Goal: Task Accomplishment & Management: Complete application form

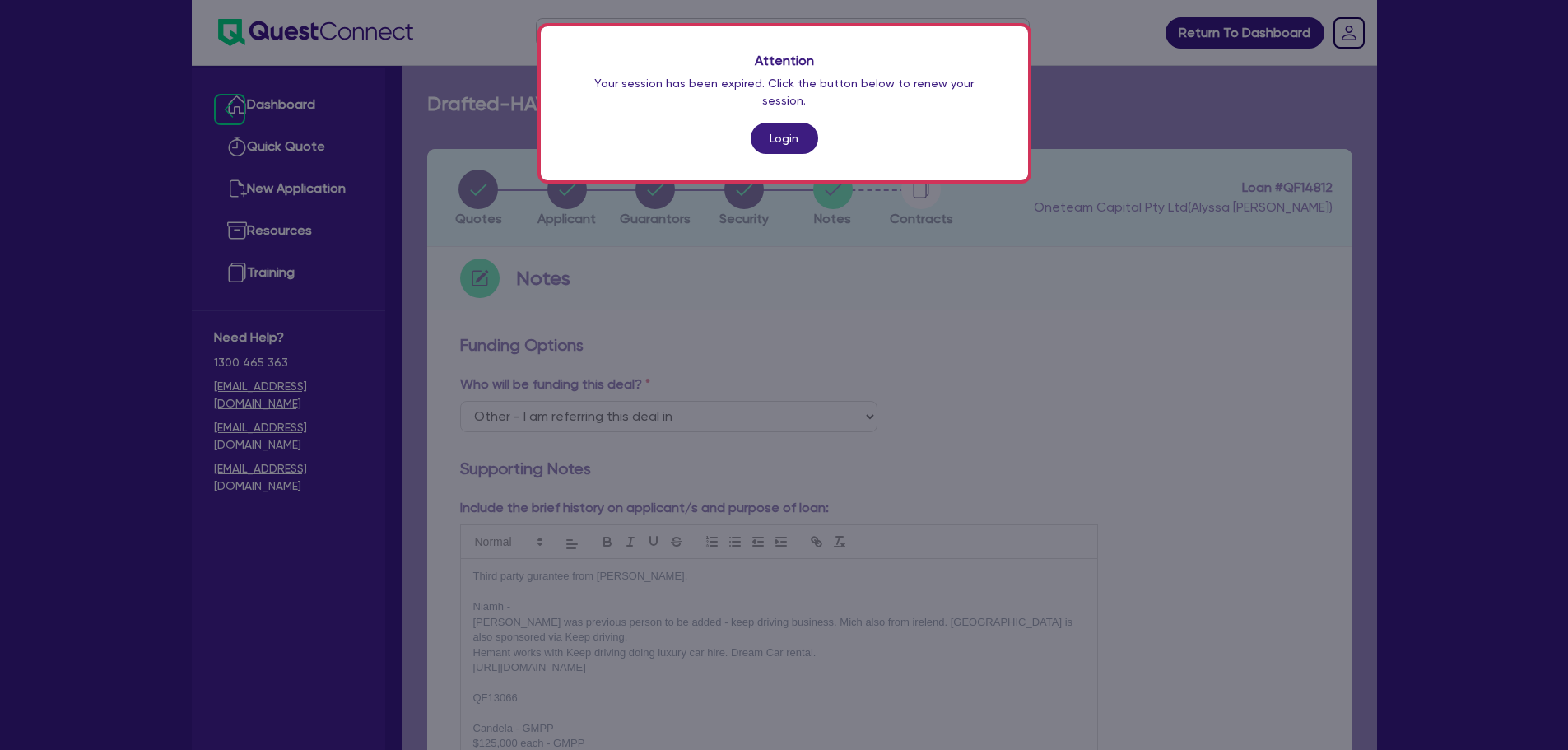
select select "Other"
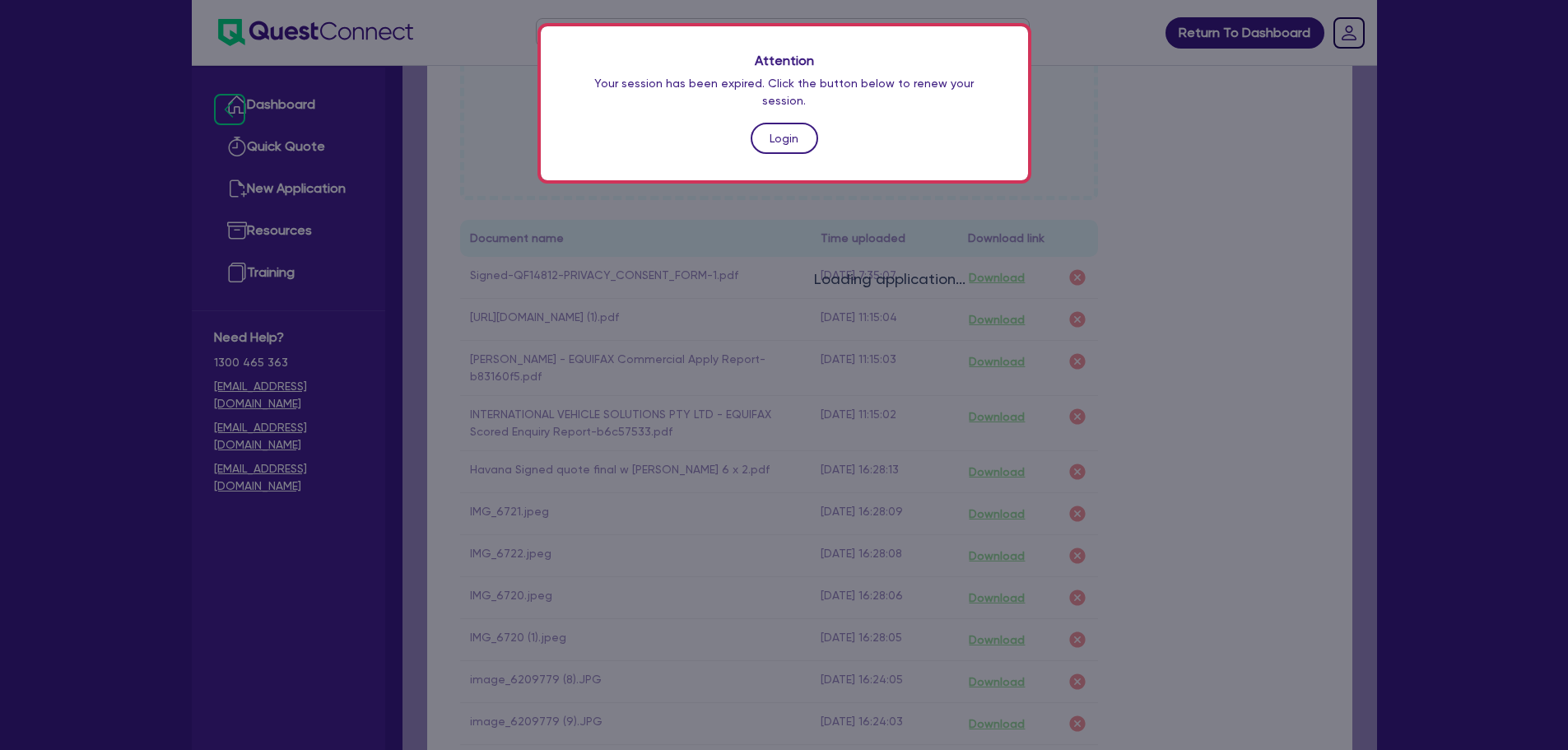
click at [771, 123] on link "Login" at bounding box center [784, 139] width 67 height 32
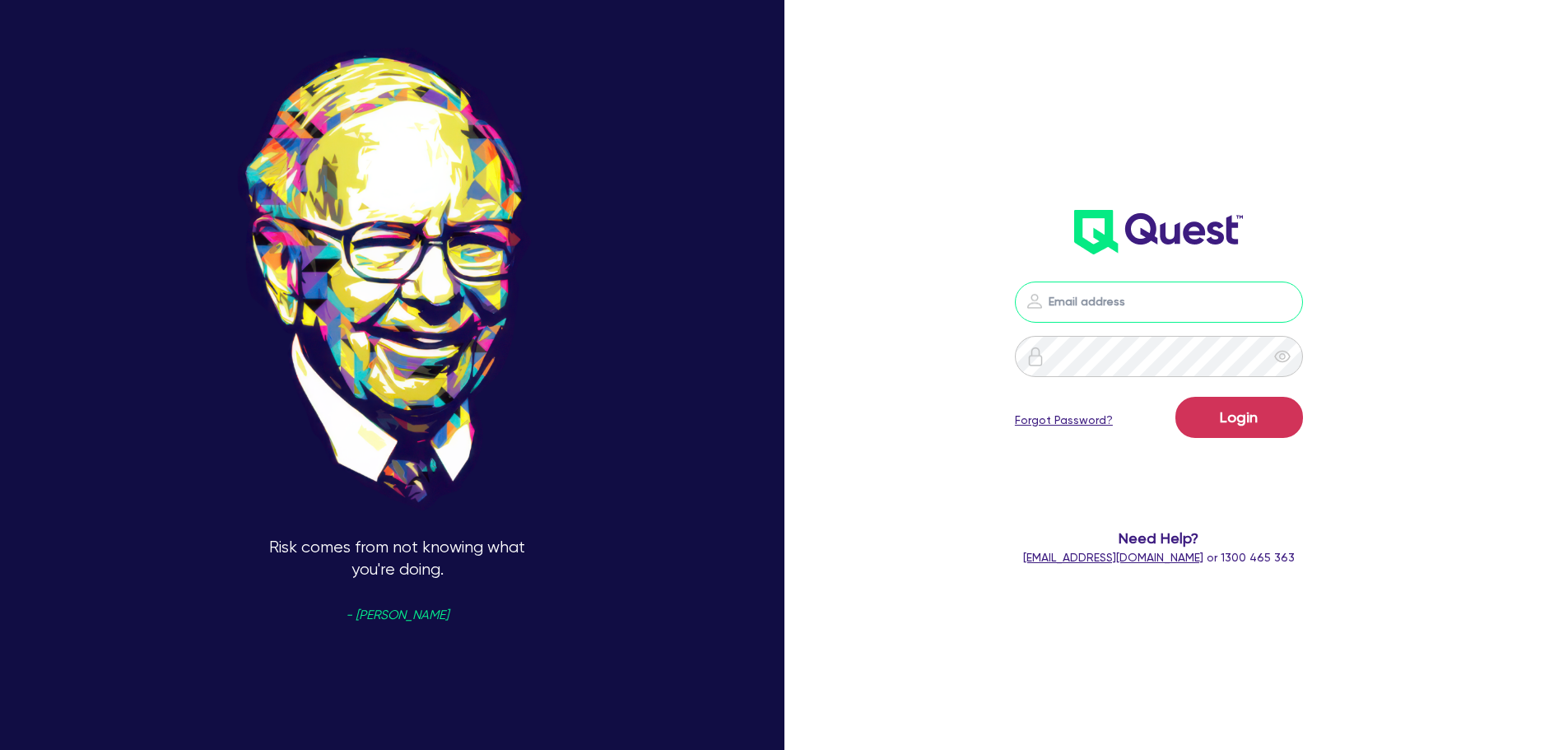
click at [1068, 294] on input "email" at bounding box center [1158, 302] width 288 height 41
type input "[EMAIL_ADDRESS][PERSON_NAME][DOMAIN_NAME]"
click at [1256, 420] on button "Login" at bounding box center [1238, 417] width 128 height 41
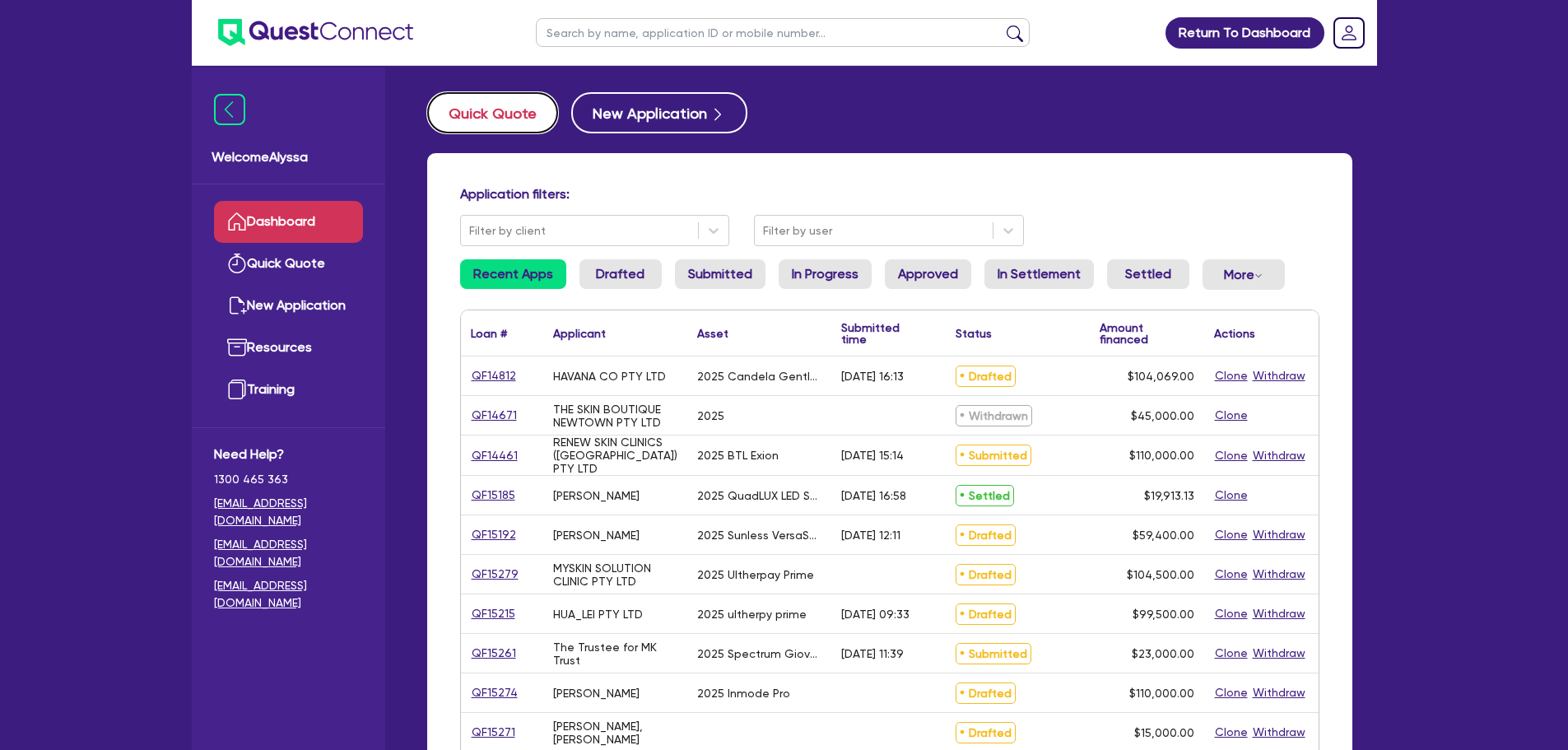
click at [505, 106] on button "Quick Quote" at bounding box center [493, 113] width 131 height 41
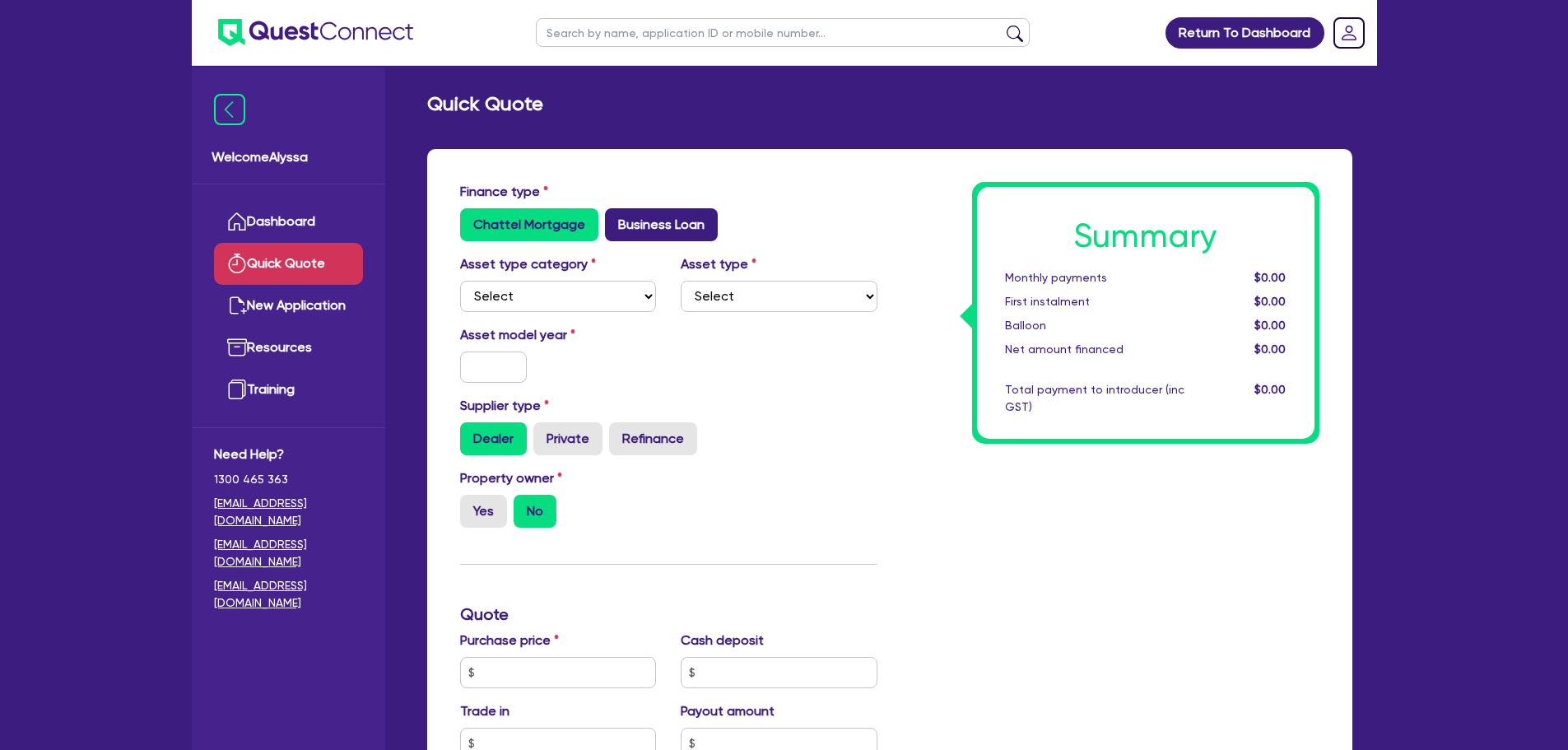
click at [676, 215] on label "Business Loan" at bounding box center [661, 225] width 113 height 33
click at [615, 215] on input "Business Loan" at bounding box center [610, 213] width 10 height 10
radio input "true"
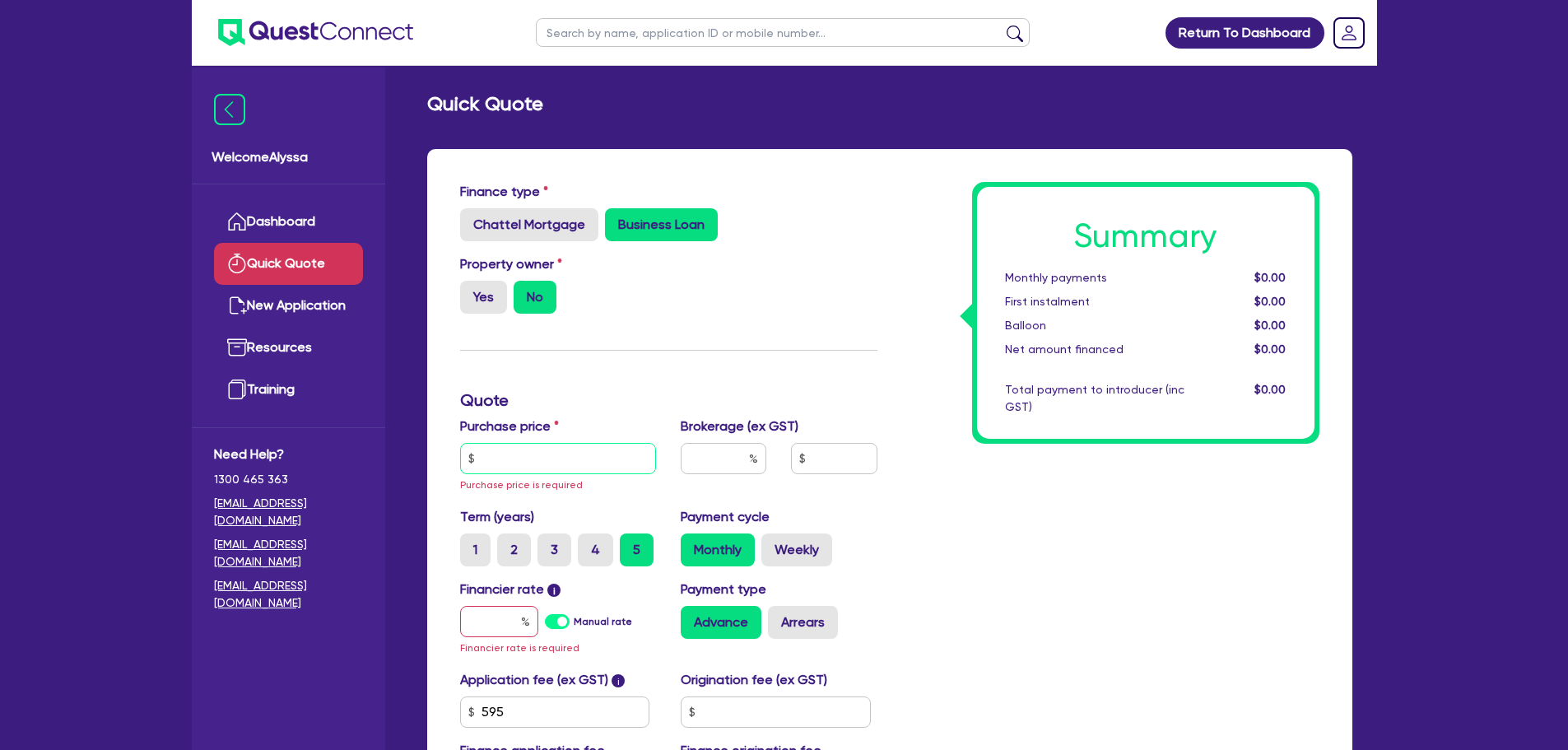
click at [564, 457] on input "text" at bounding box center [558, 458] width 196 height 32
paste input "64,900"
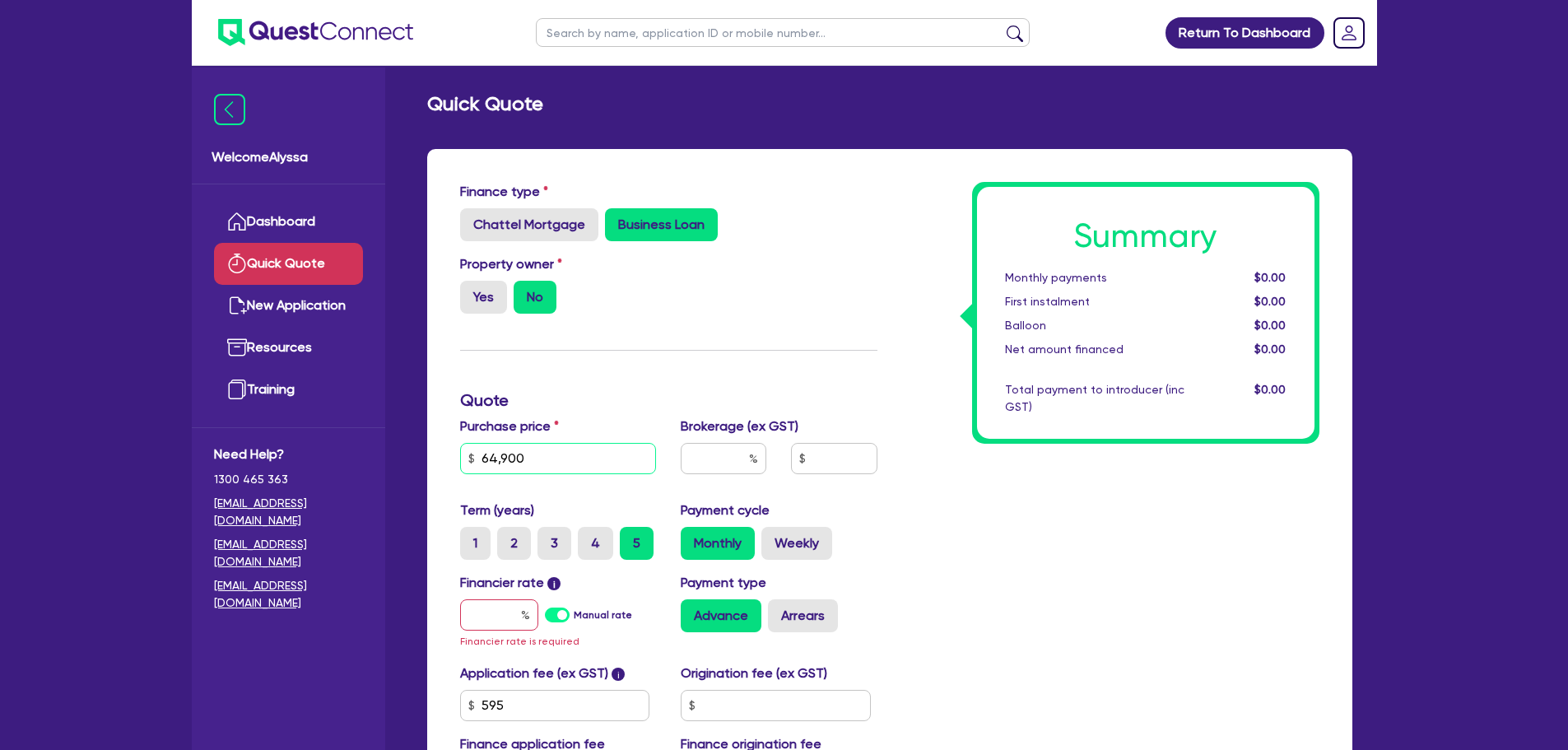
type input "64,900"
click at [711, 466] on input "text" at bounding box center [723, 458] width 86 height 32
type input "3"
click at [501, 606] on input "text" at bounding box center [499, 615] width 78 height 32
type input "6"
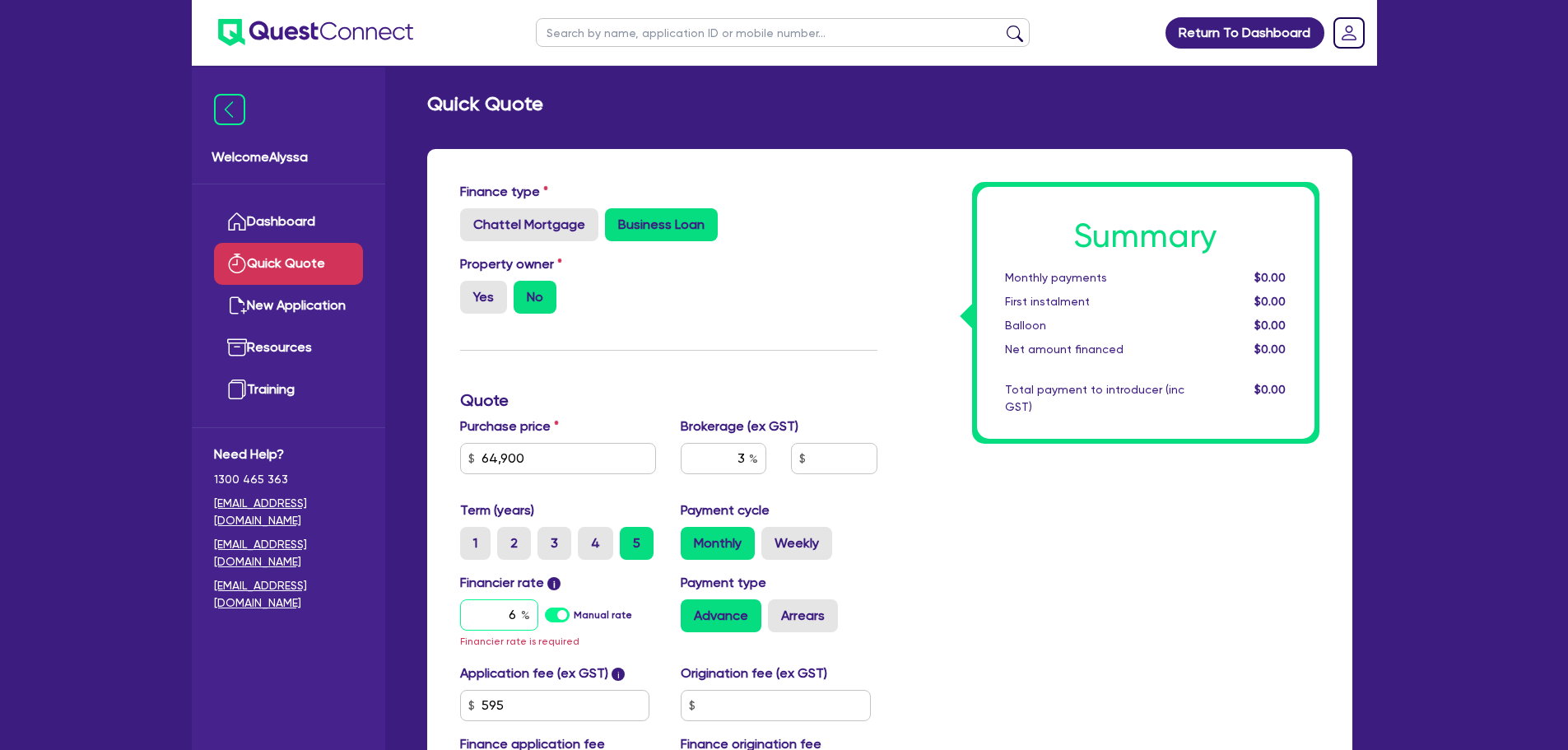
type input "1,966.64"
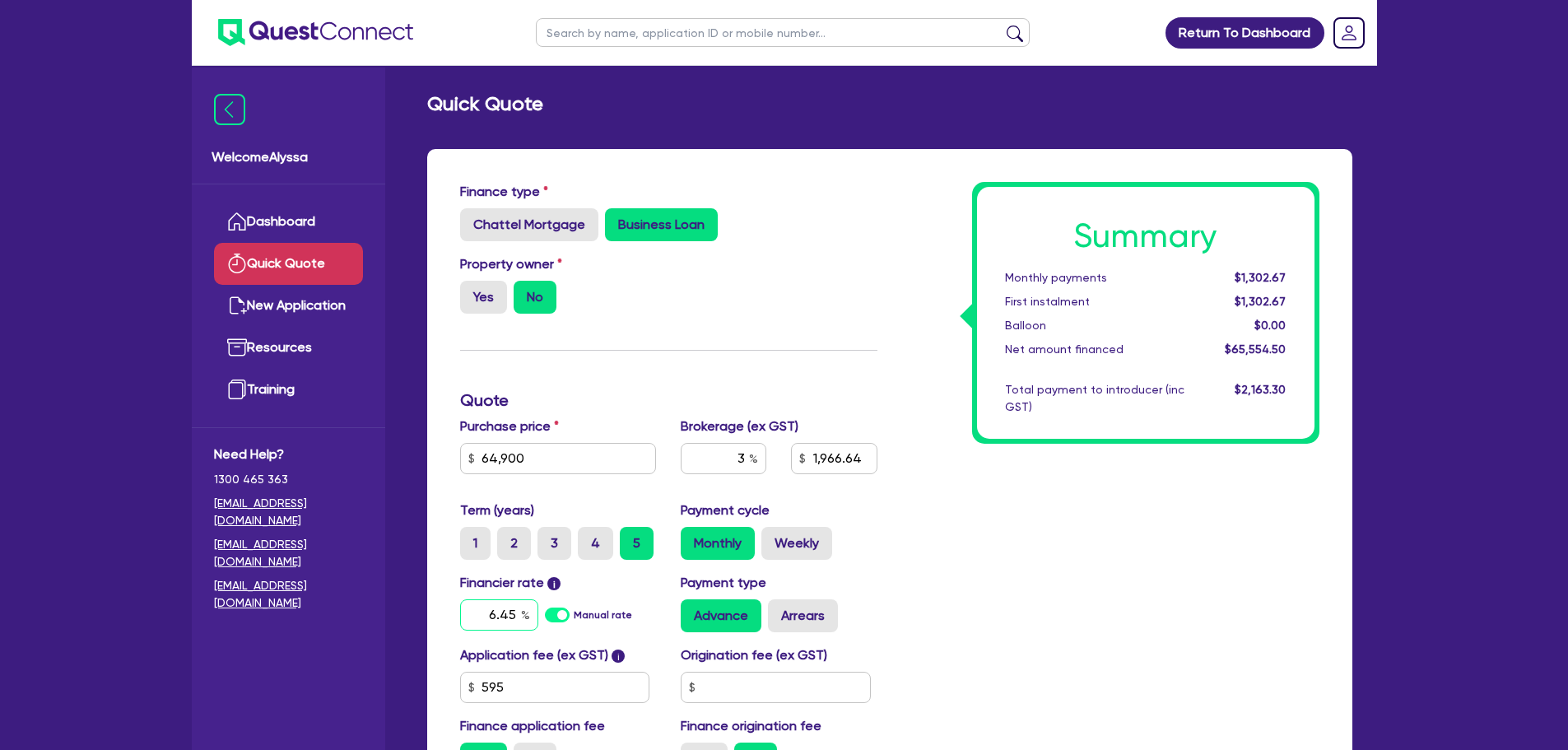
type input "6.45"
type input "1,966.64"
click at [943, 575] on div "Summary Monthly payments $1,316.32 First instalment $1,316.32 Balloon $0.00 Net…" at bounding box center [1110, 484] width 442 height 607
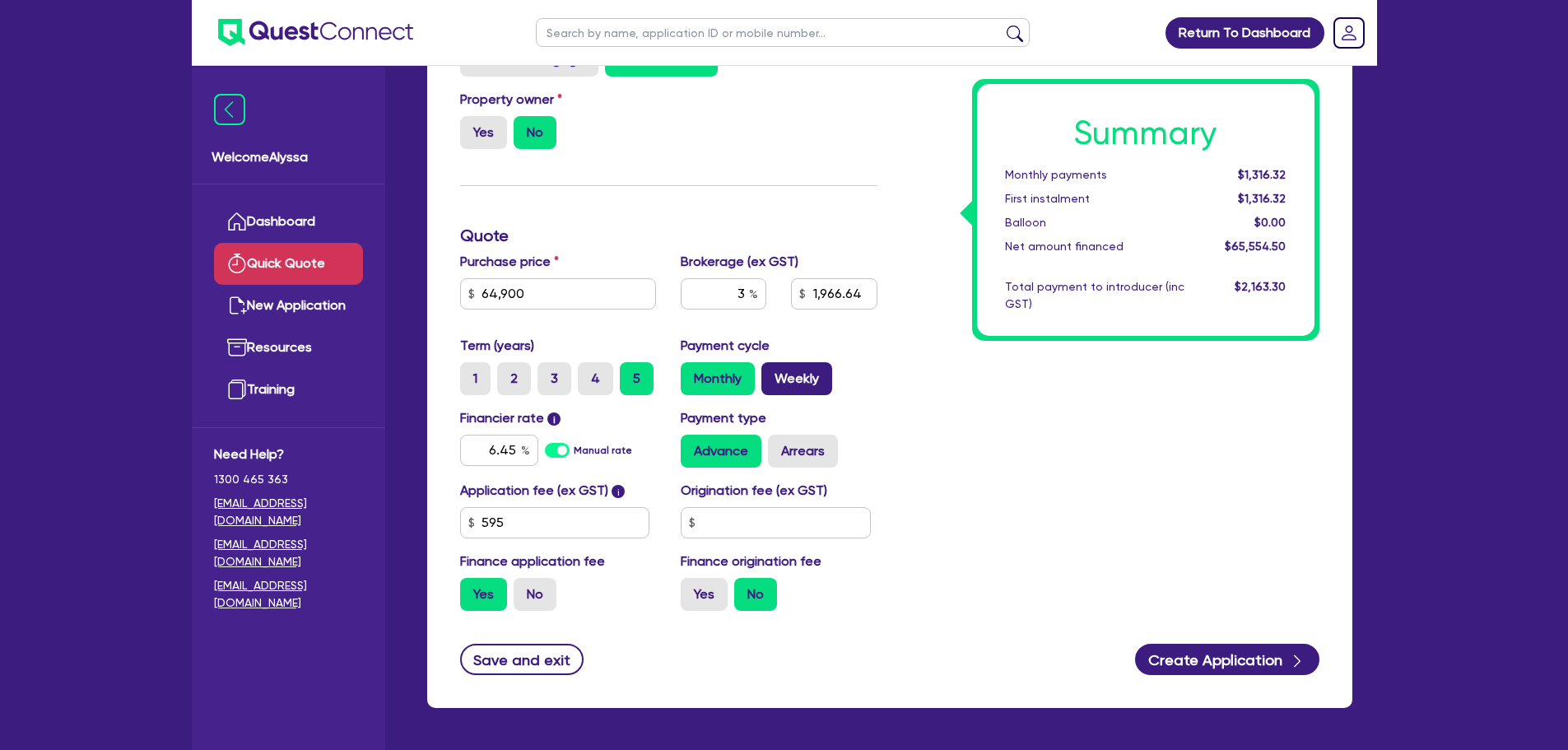
click at [822, 391] on label "Weekly" at bounding box center [796, 378] width 71 height 33
click at [772, 373] on input "Weekly" at bounding box center [765, 367] width 10 height 10
radio input "true"
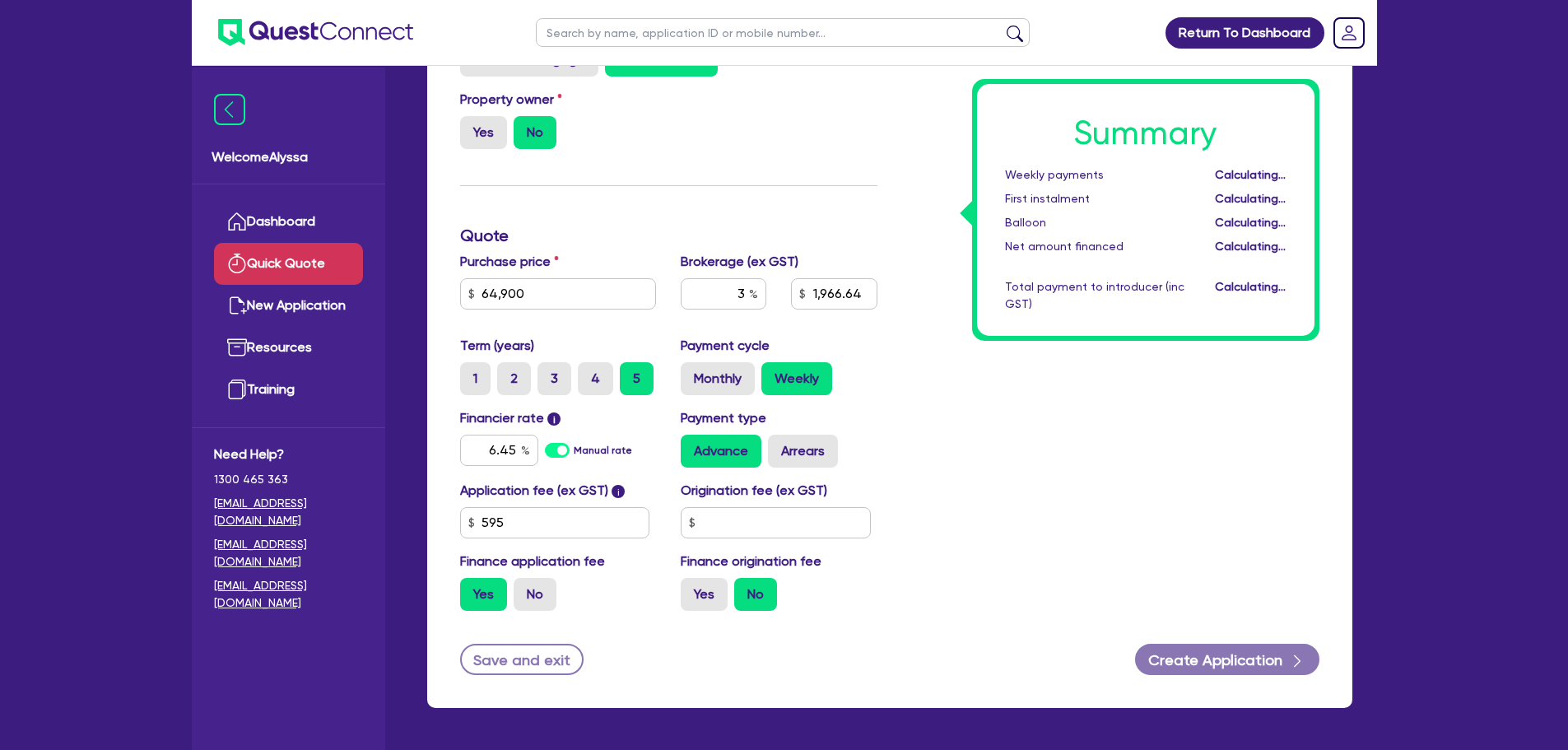
type input "1,966.64"
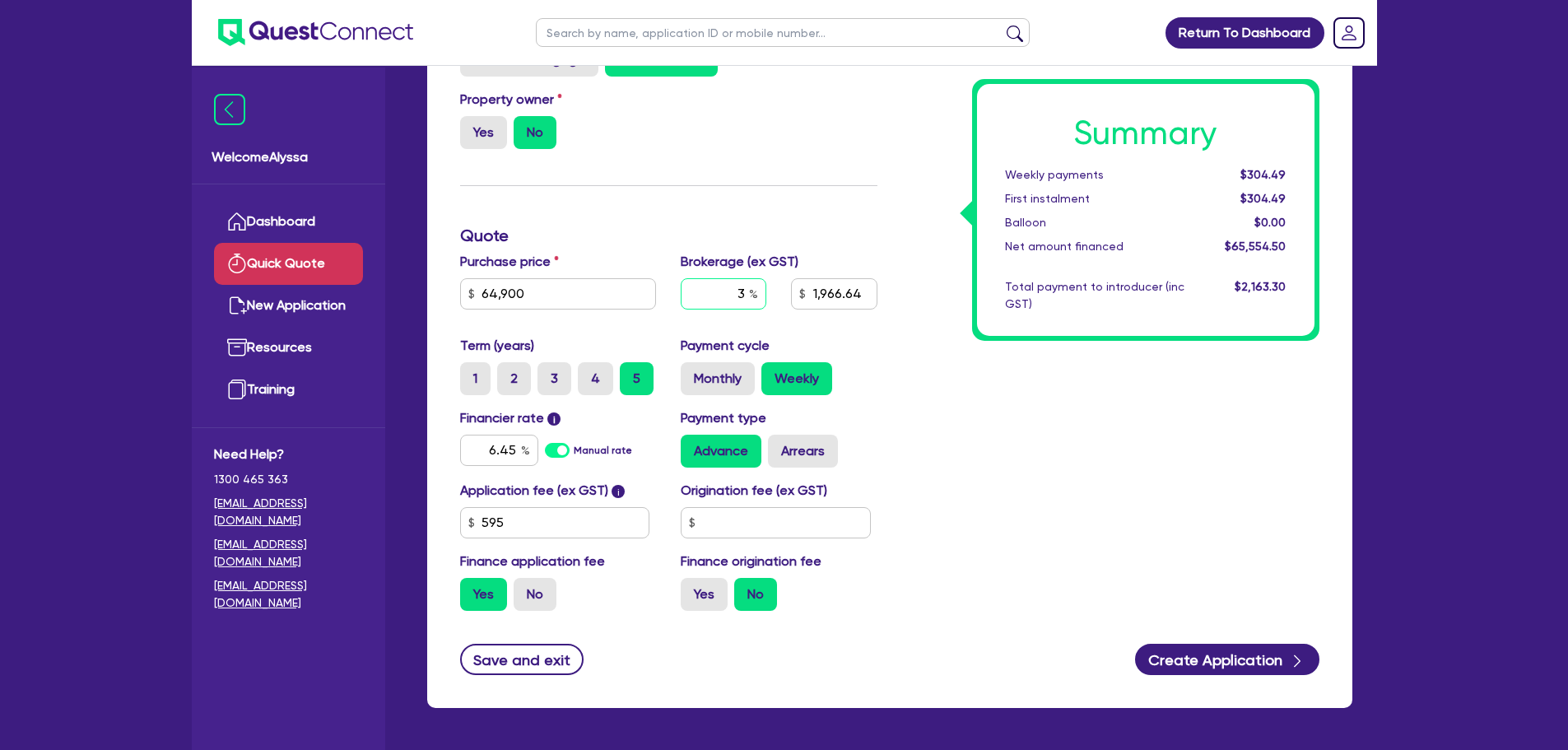
click at [733, 292] on input "3" at bounding box center [723, 294] width 86 height 32
type input "1,966.64"
click at [1100, 375] on div "Summary Weekly payments $304.49 First instalment $304.49 Balloon $0.00 Net amou…" at bounding box center [1110, 320] width 442 height 607
click at [733, 293] on input "text" at bounding box center [723, 294] width 86 height 32
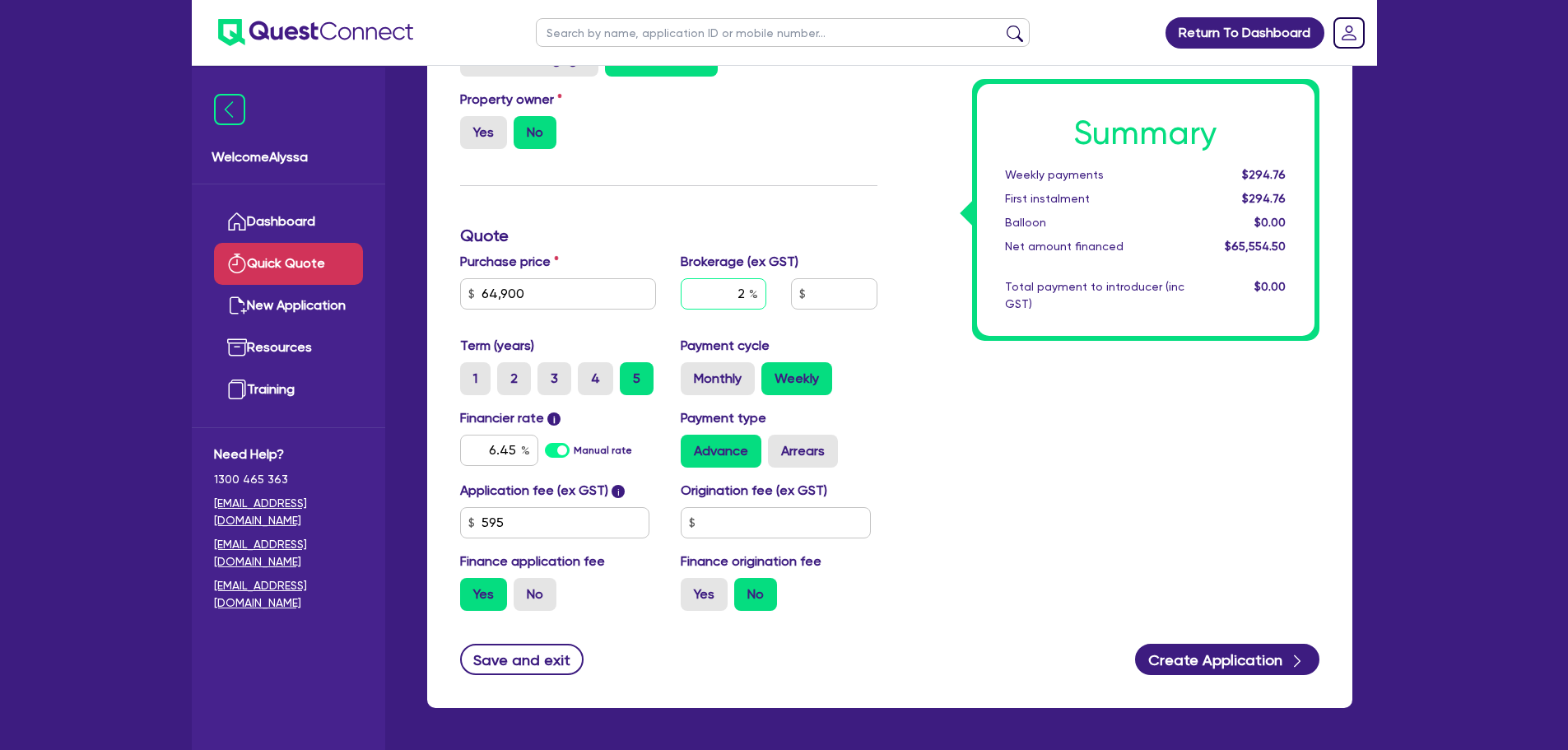
type input "2"
click at [1080, 449] on div "Summary Weekly payments $294.76 First instalment $294.76 Balloon $0.00 Net amou…" at bounding box center [1110, 320] width 442 height 607
click at [736, 289] on input "2" at bounding box center [723, 294] width 86 height 32
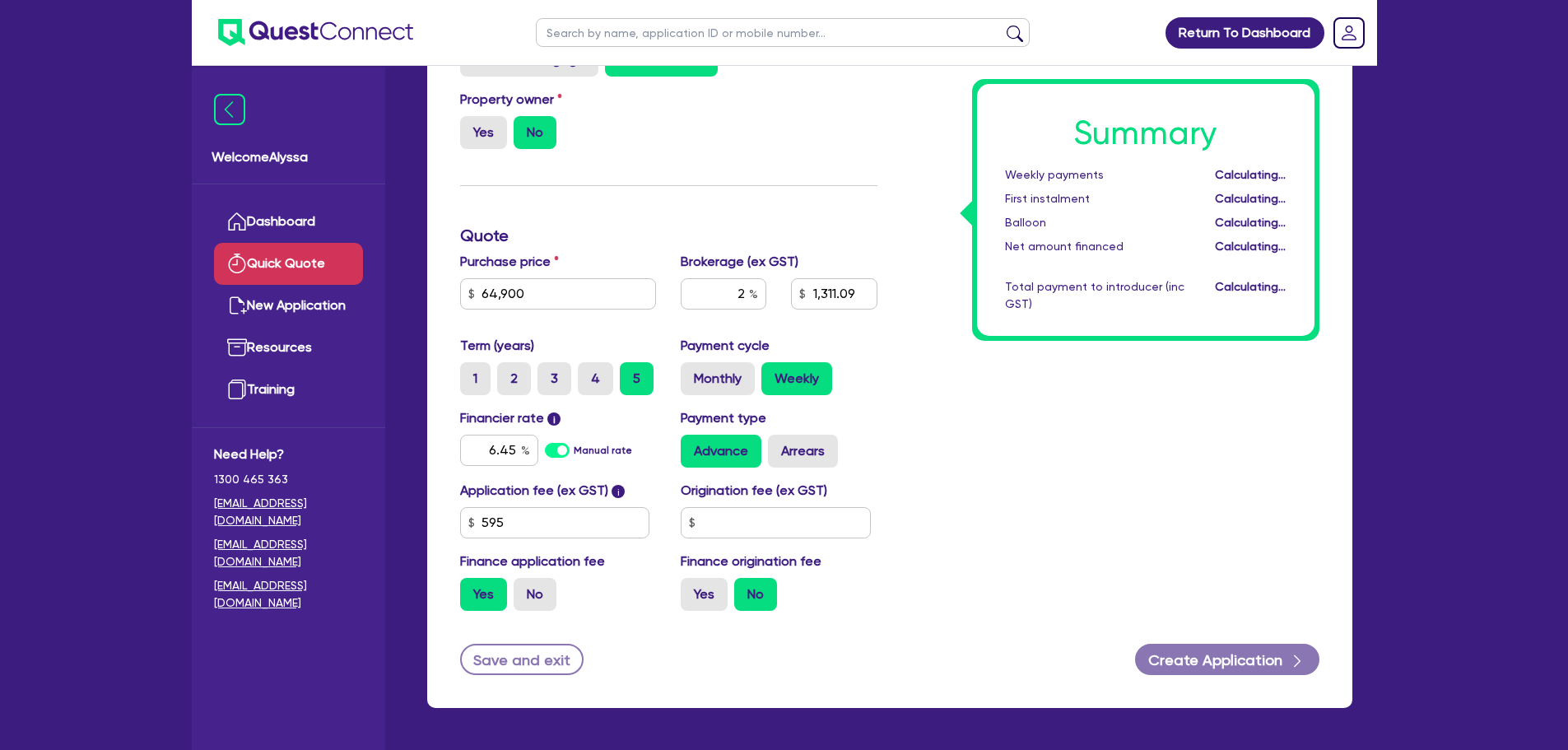
type input "1,311.09"
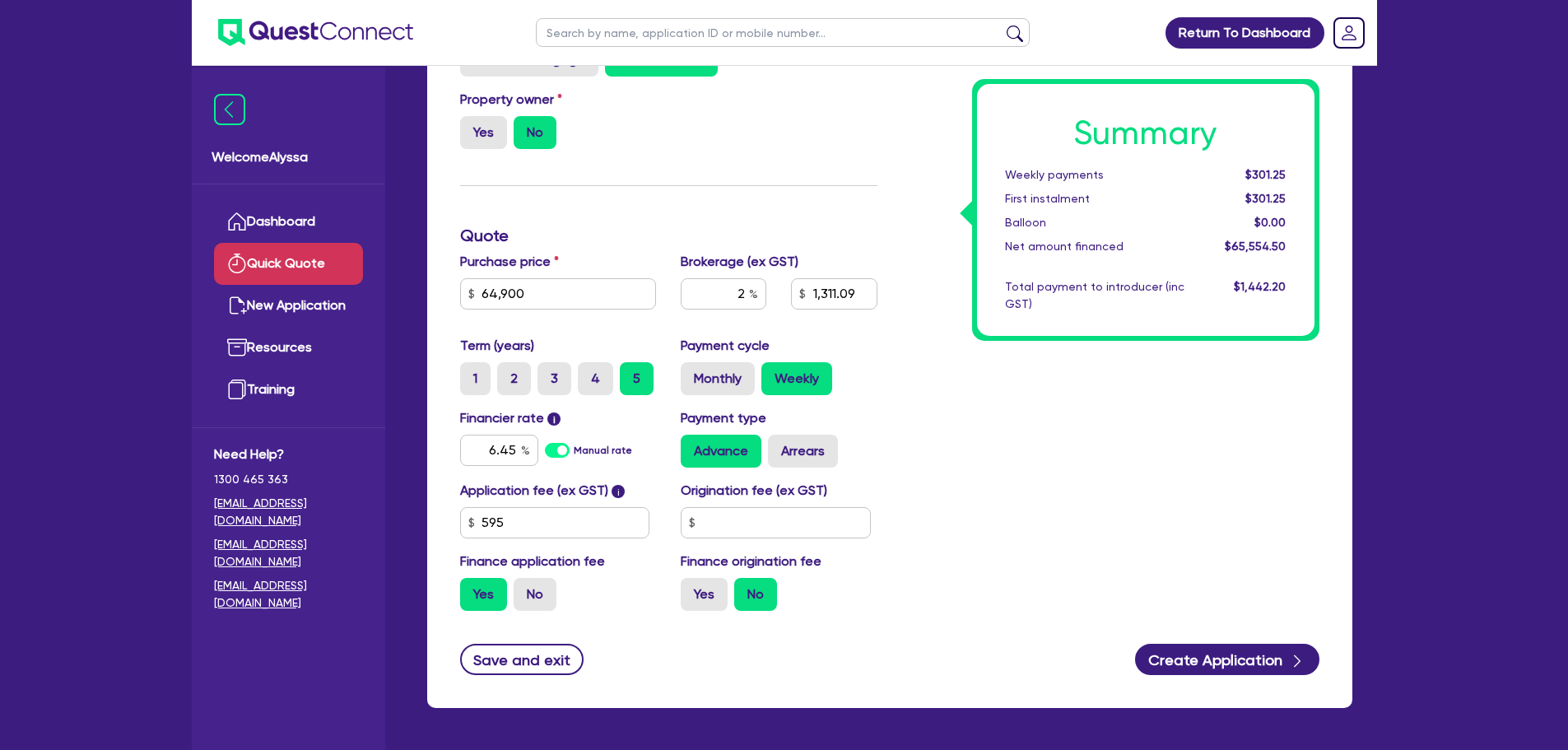
click at [559, 27] on input "text" at bounding box center [782, 32] width 493 height 29
type input "batuhan"
click button "submit" at bounding box center [1015, 36] width 26 height 23
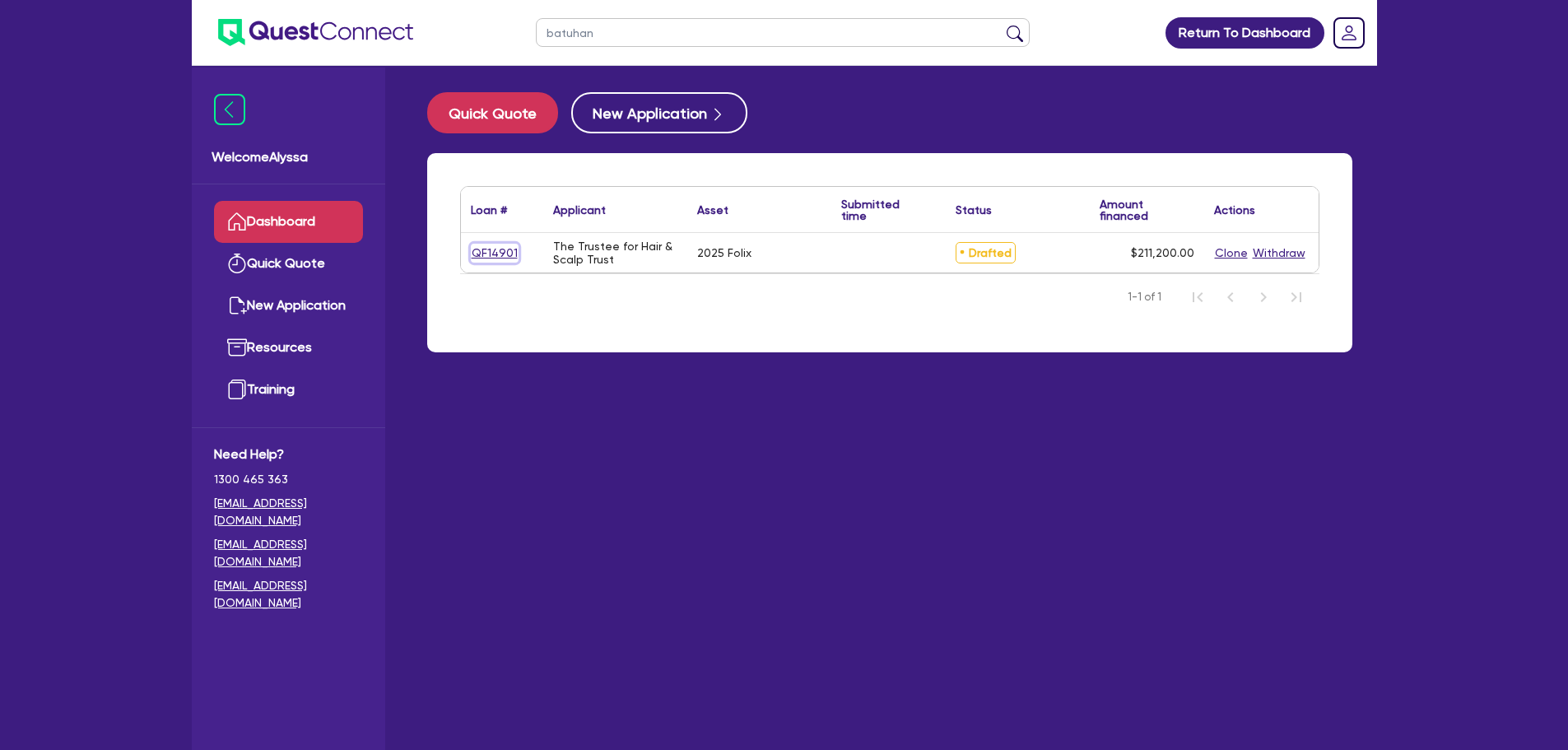
click at [498, 250] on link "QF14901" at bounding box center [494, 253] width 47 height 19
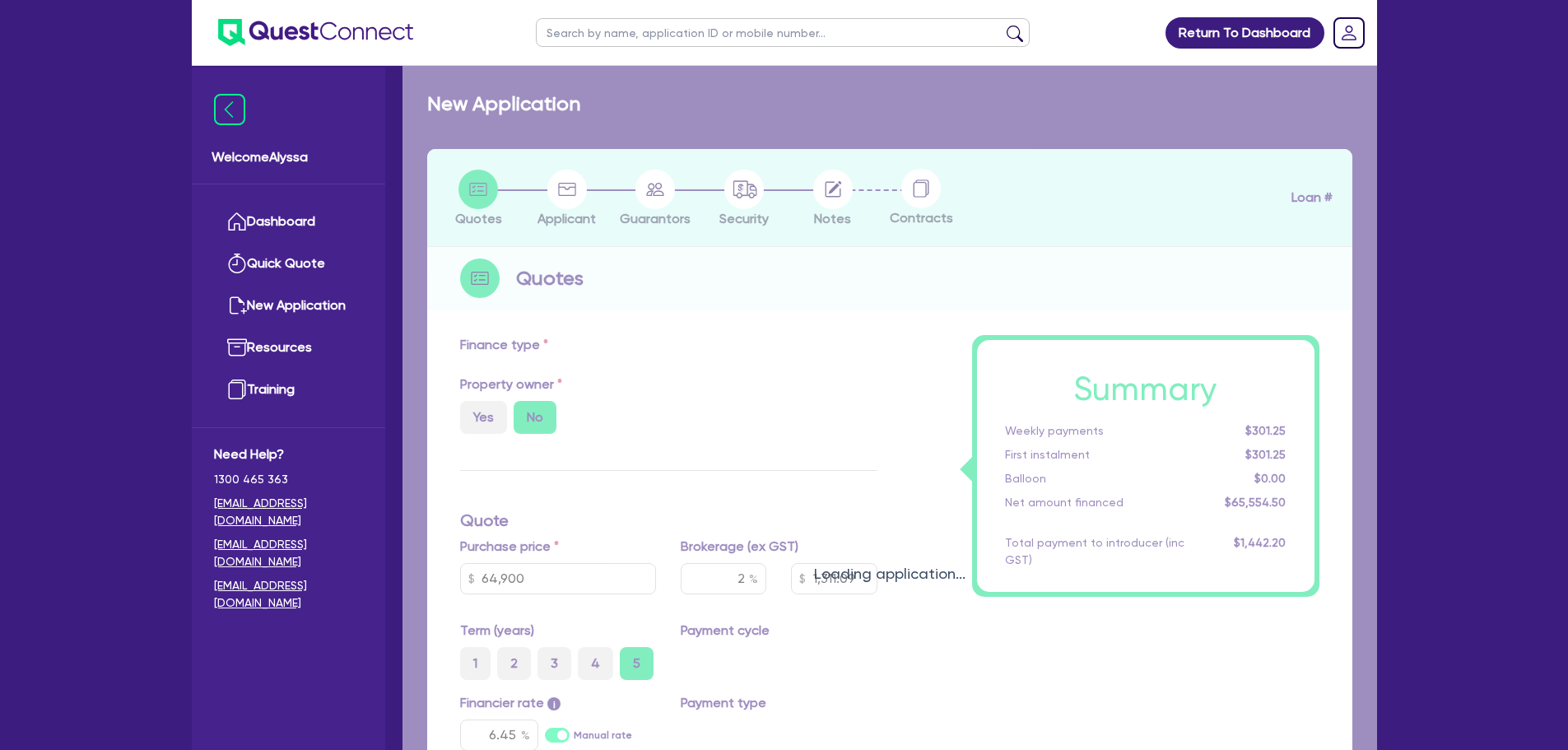
select select "TERTIARY_ASSETS"
type input "2025"
radio input "true"
type input "211,200"
type input "13"
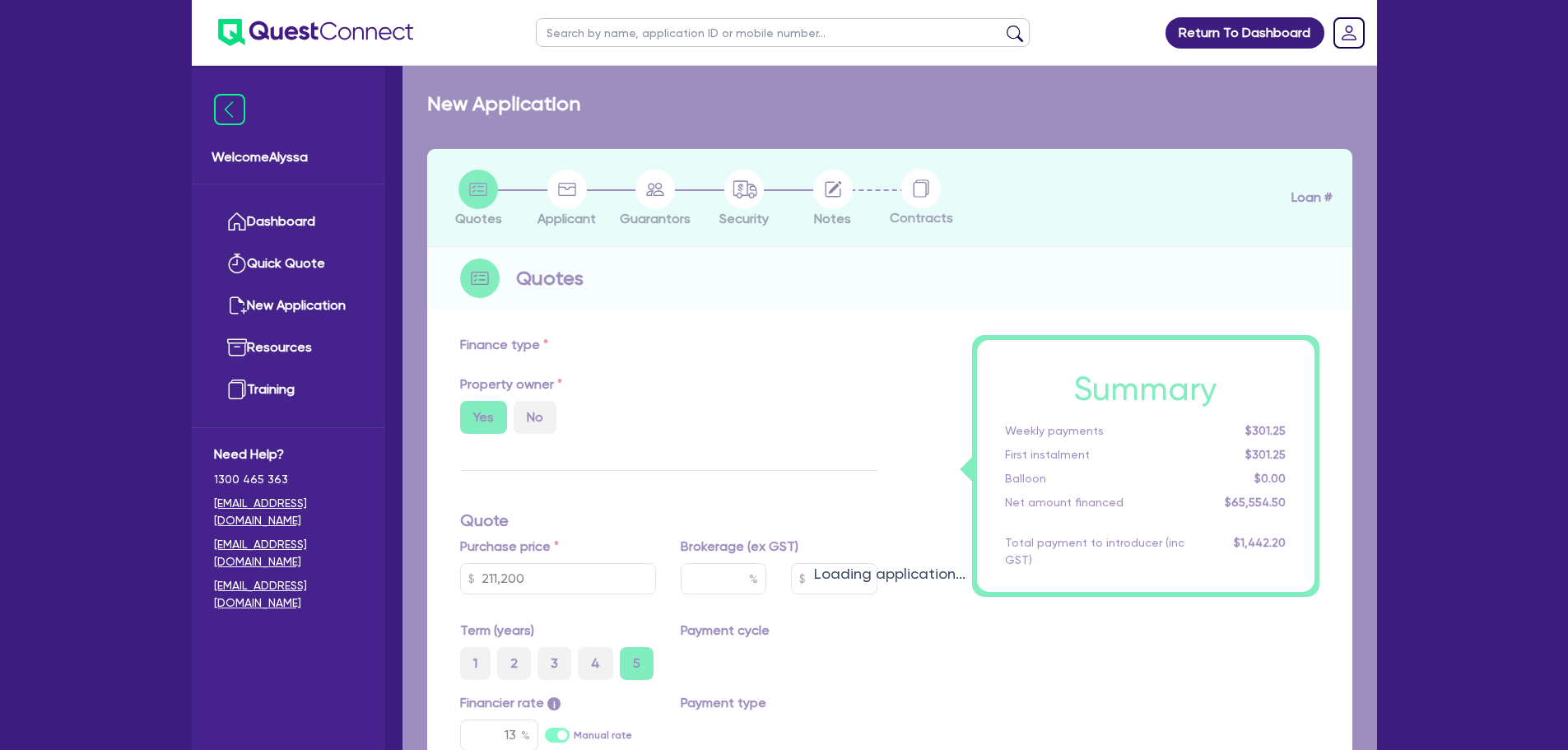
select select "BEAUTY_EQUIPMENT"
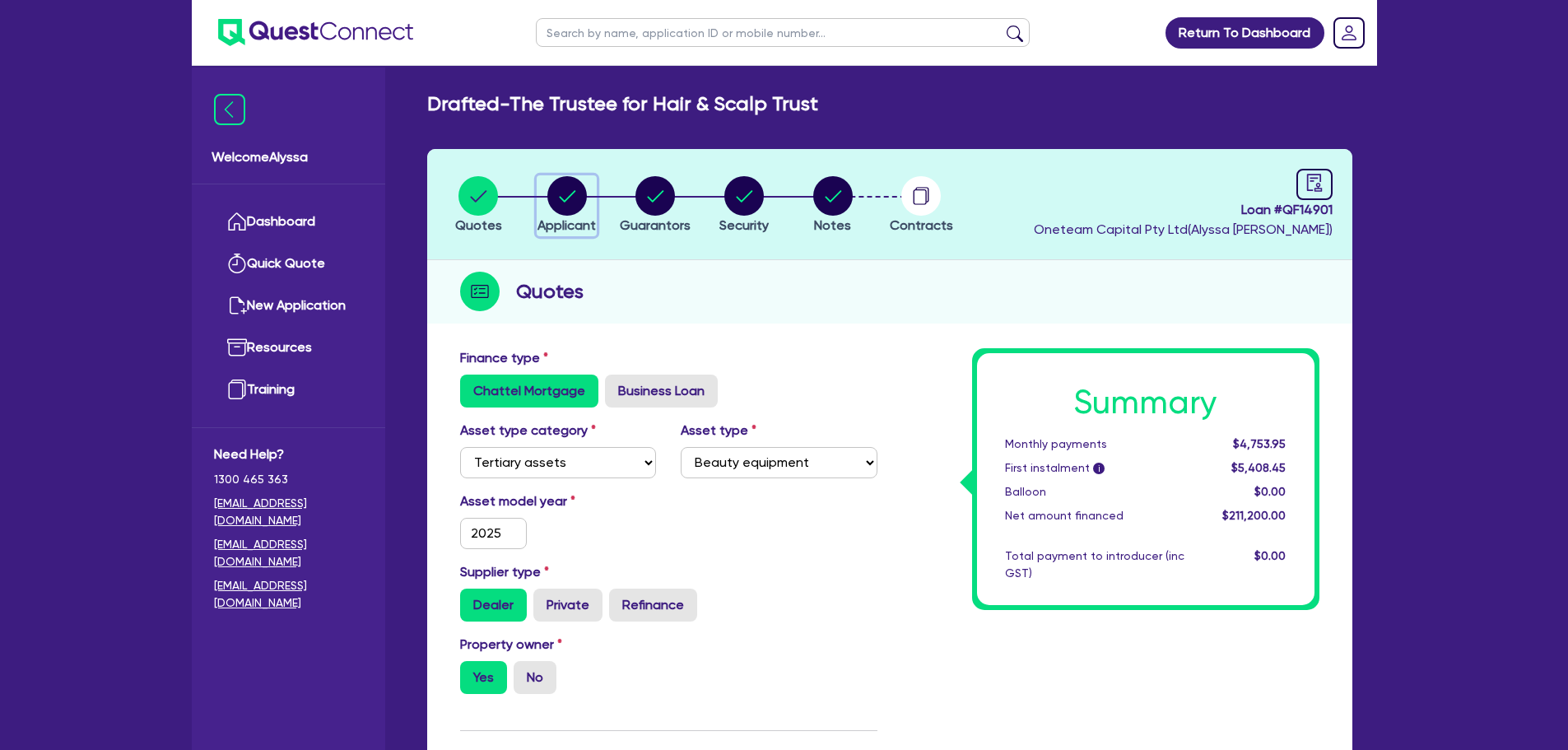
click at [562, 195] on circle "button" at bounding box center [567, 196] width 39 height 39
select select "TRUST"
select select "INDIVIDUAL"
select select "HEALTH_BEAUTY"
select select "HAIR_BEAUTY_SALONS"
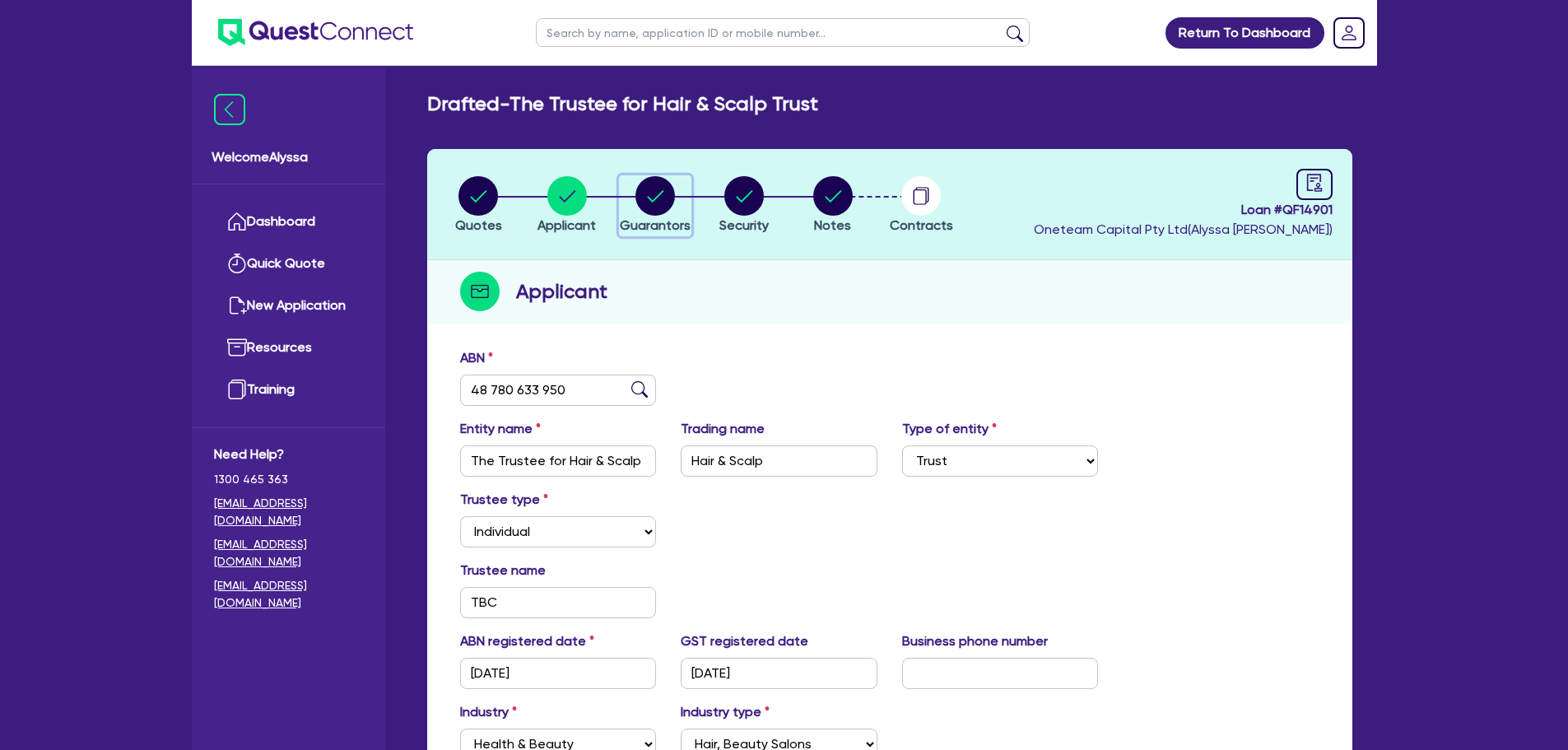
click at [655, 212] on circle "button" at bounding box center [655, 196] width 39 height 39
select select "MRS"
select select "VIC"
select select "MARRIED"
select select "MR"
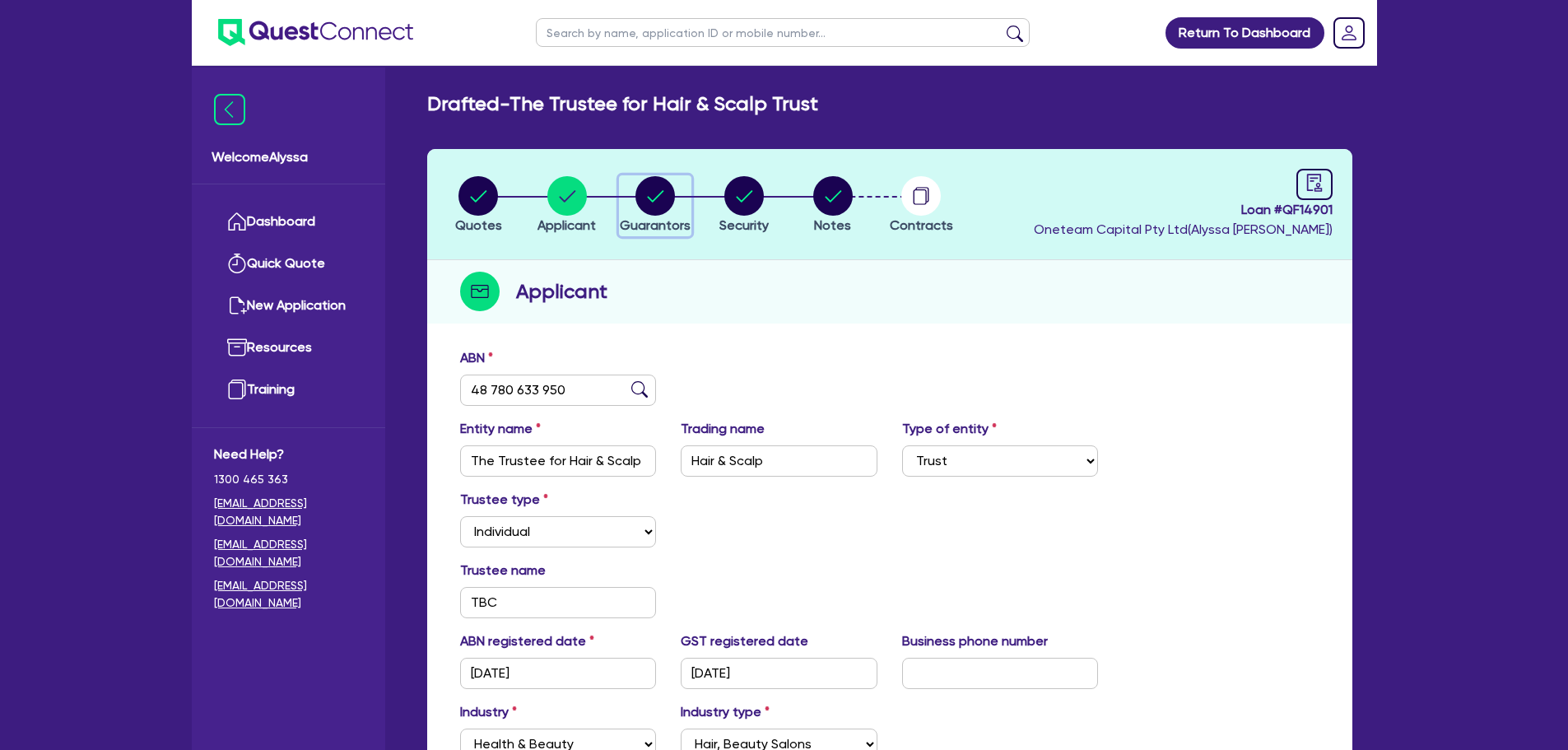
select select "VIC"
select select "MARRIED"
select select "INVESTMENT_PROPERTY"
select select "VEHICLE"
select select "INVESTMENT_PROPERTY_LOAN"
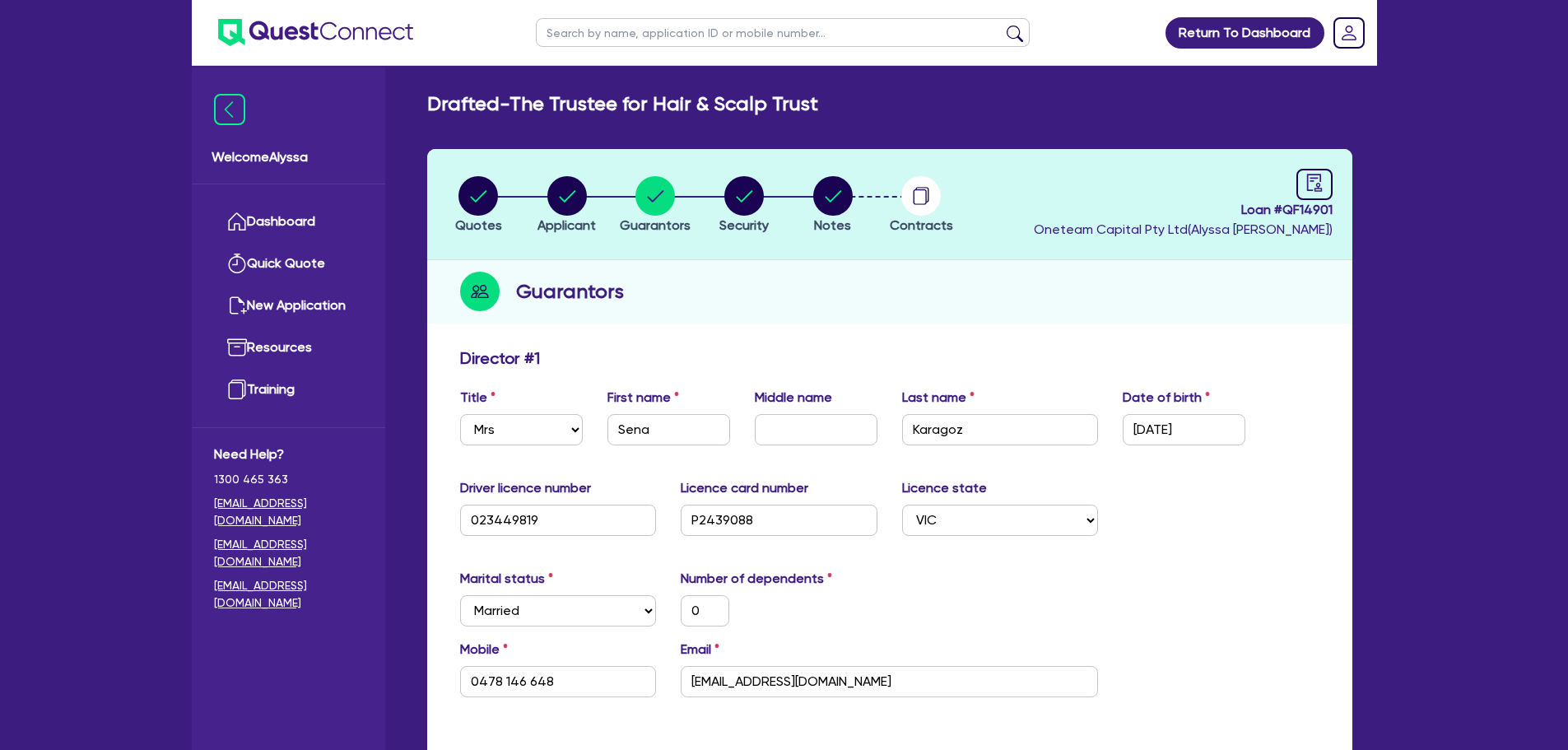
click at [805, 217] on li "Notes" at bounding box center [832, 204] width 88 height 58
click at [833, 208] on circle "button" at bounding box center [832, 196] width 39 height 39
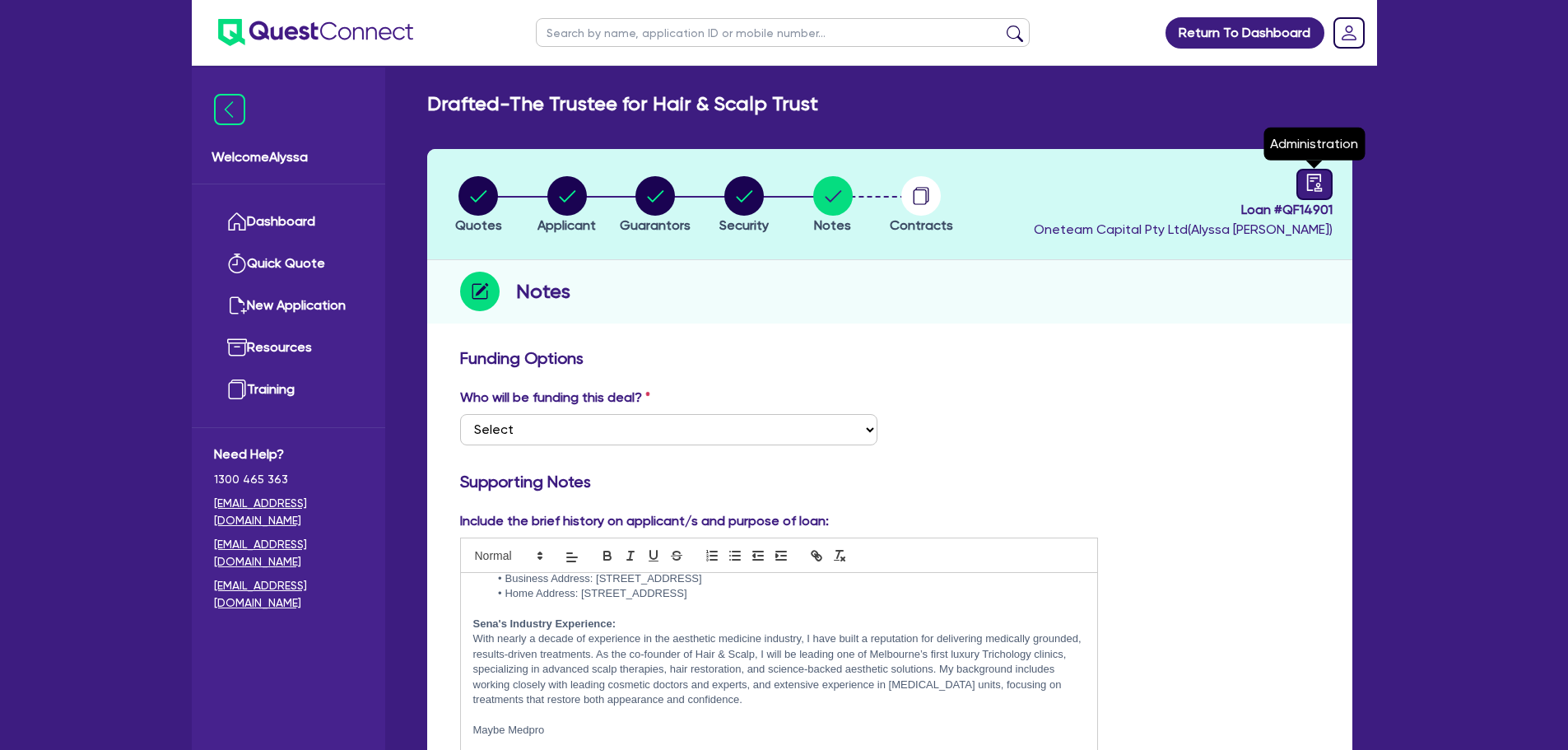
click at [1314, 180] on icon "audit" at bounding box center [1314, 182] width 18 height 18
select select "DRAFTED_NEW"
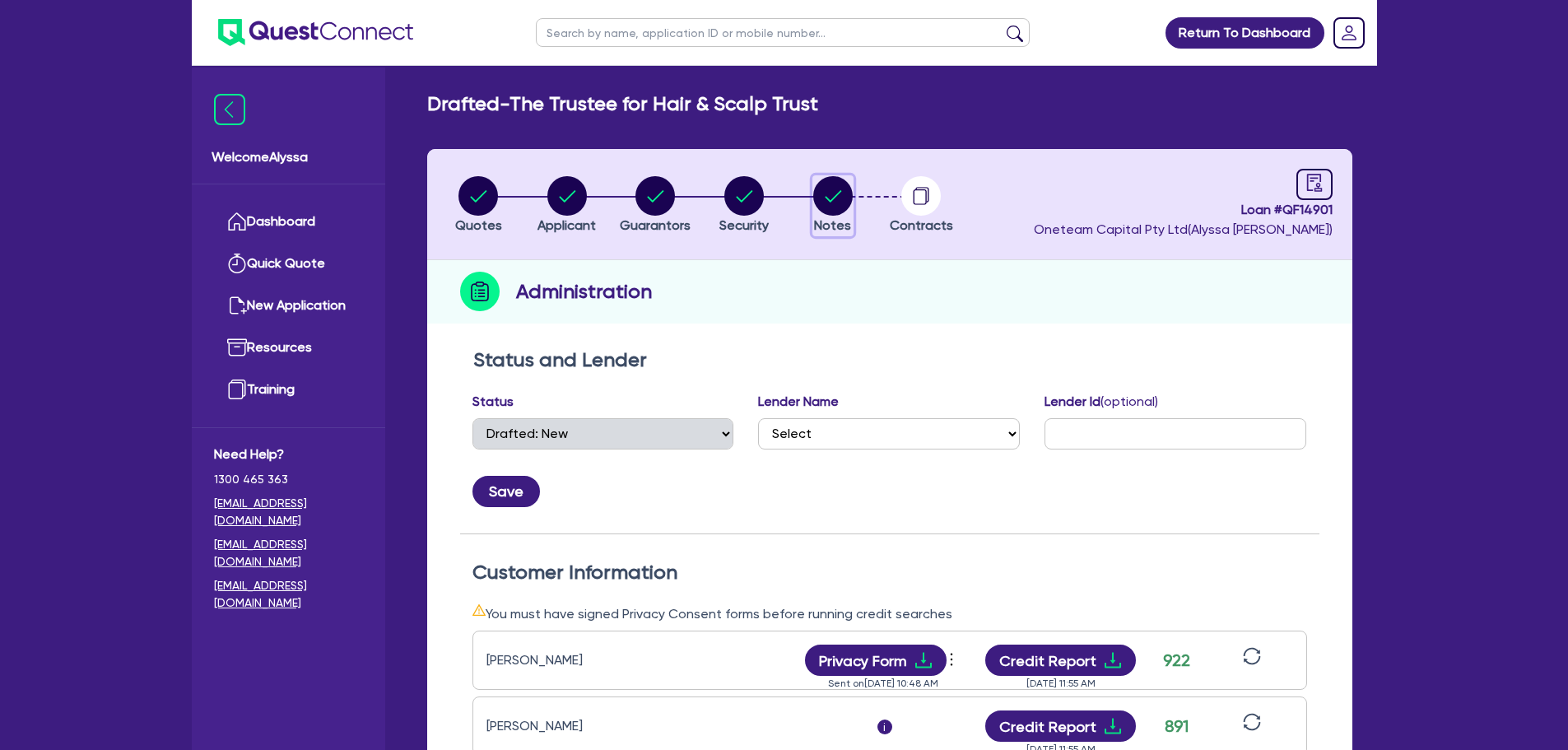
click at [820, 191] on circle "button" at bounding box center [832, 196] width 39 height 39
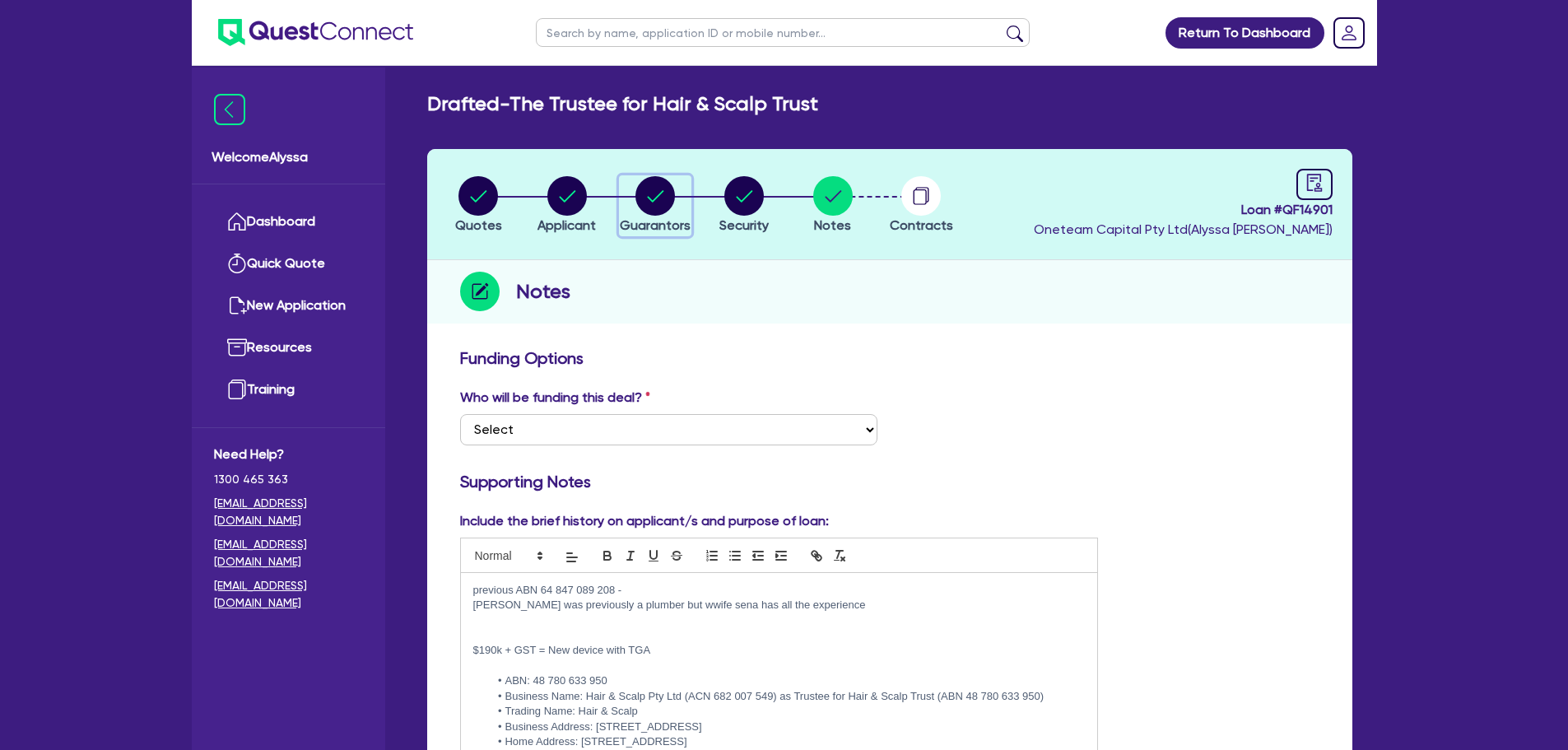
click at [640, 202] on circle "button" at bounding box center [655, 196] width 39 height 39
select select "MRS"
select select "VIC"
select select "MARRIED"
select select "MR"
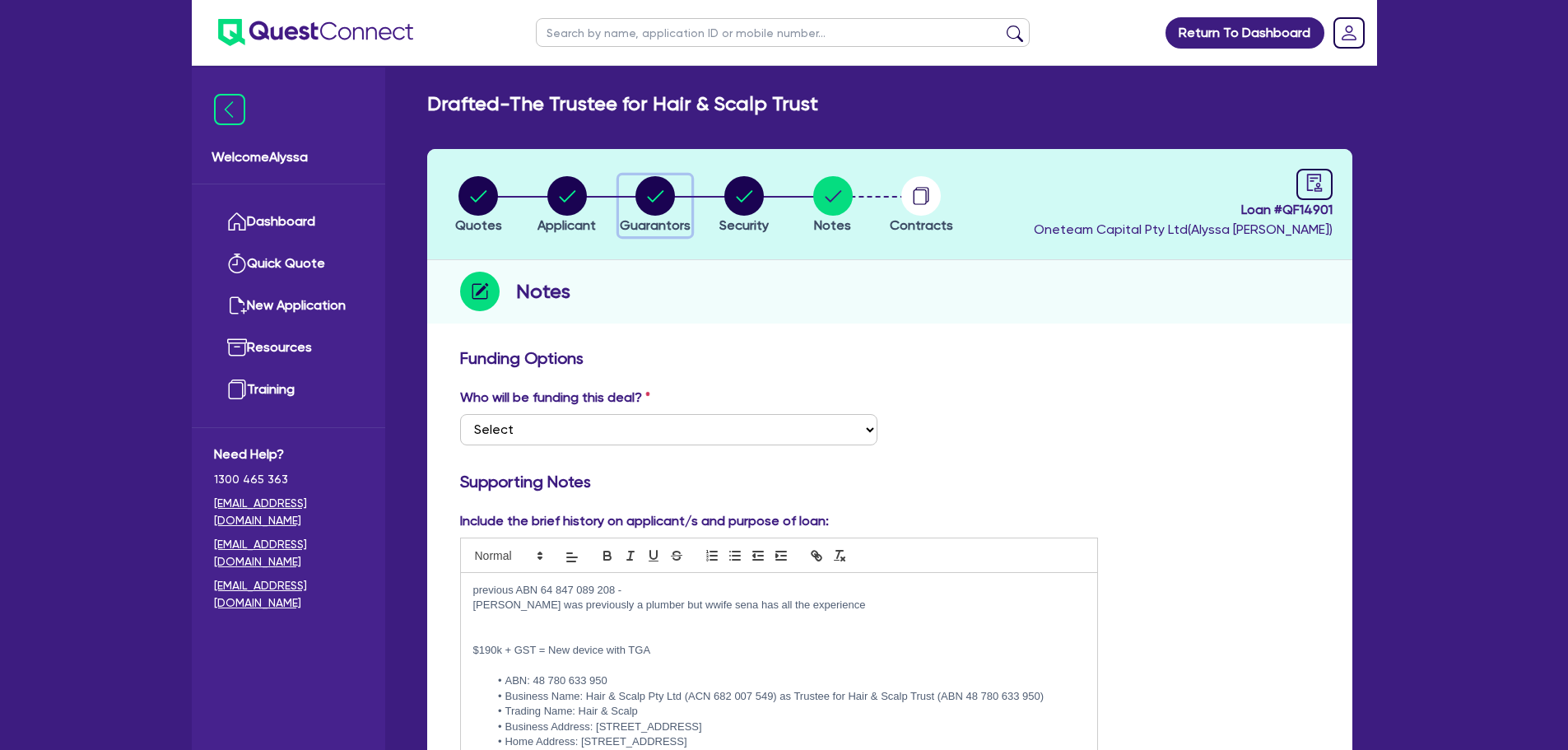
select select "VIC"
select select "MARRIED"
select select "INVESTMENT_PROPERTY"
select select "VEHICLE"
select select "INVESTMENT_PROPERTY_LOAN"
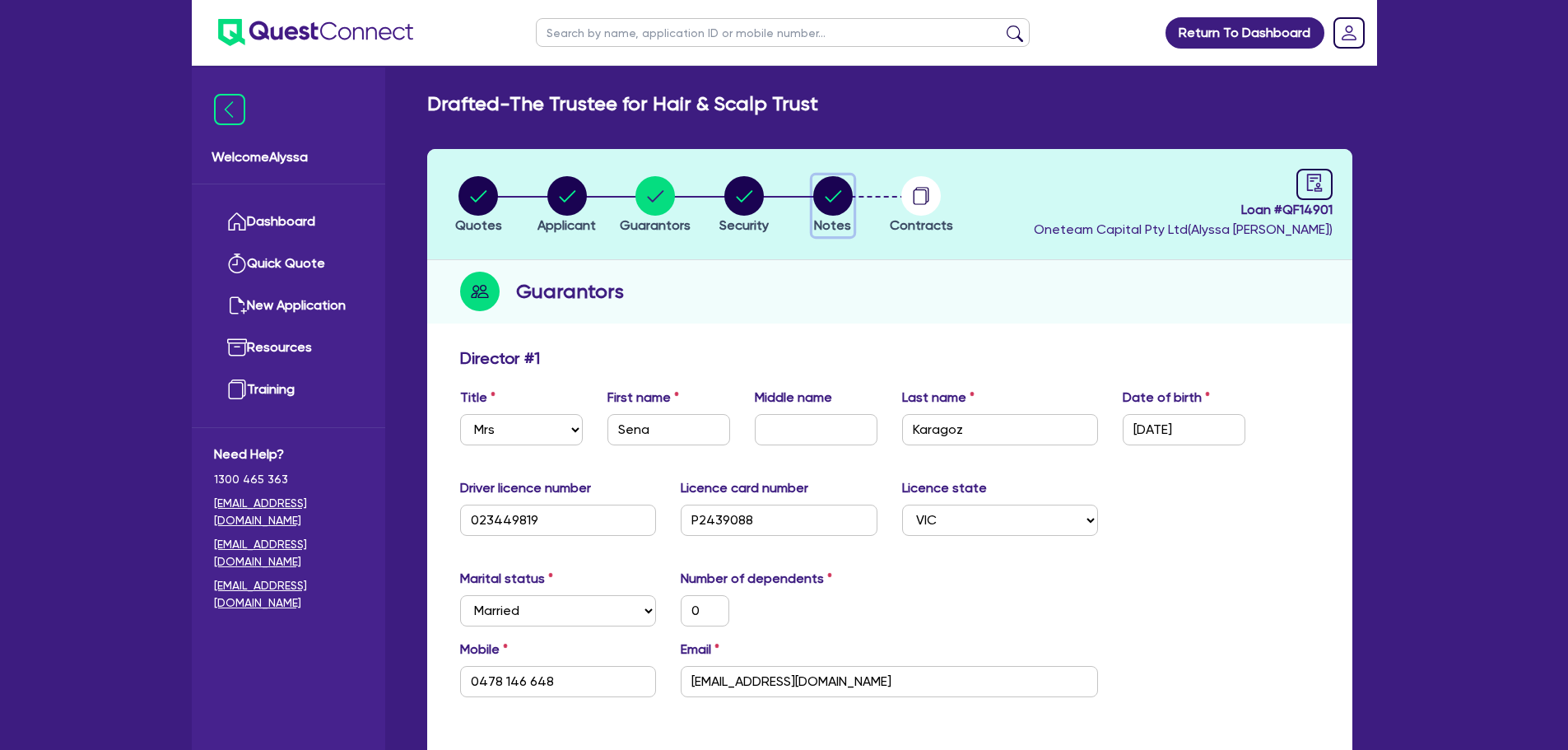
click at [830, 199] on circle "button" at bounding box center [832, 196] width 39 height 39
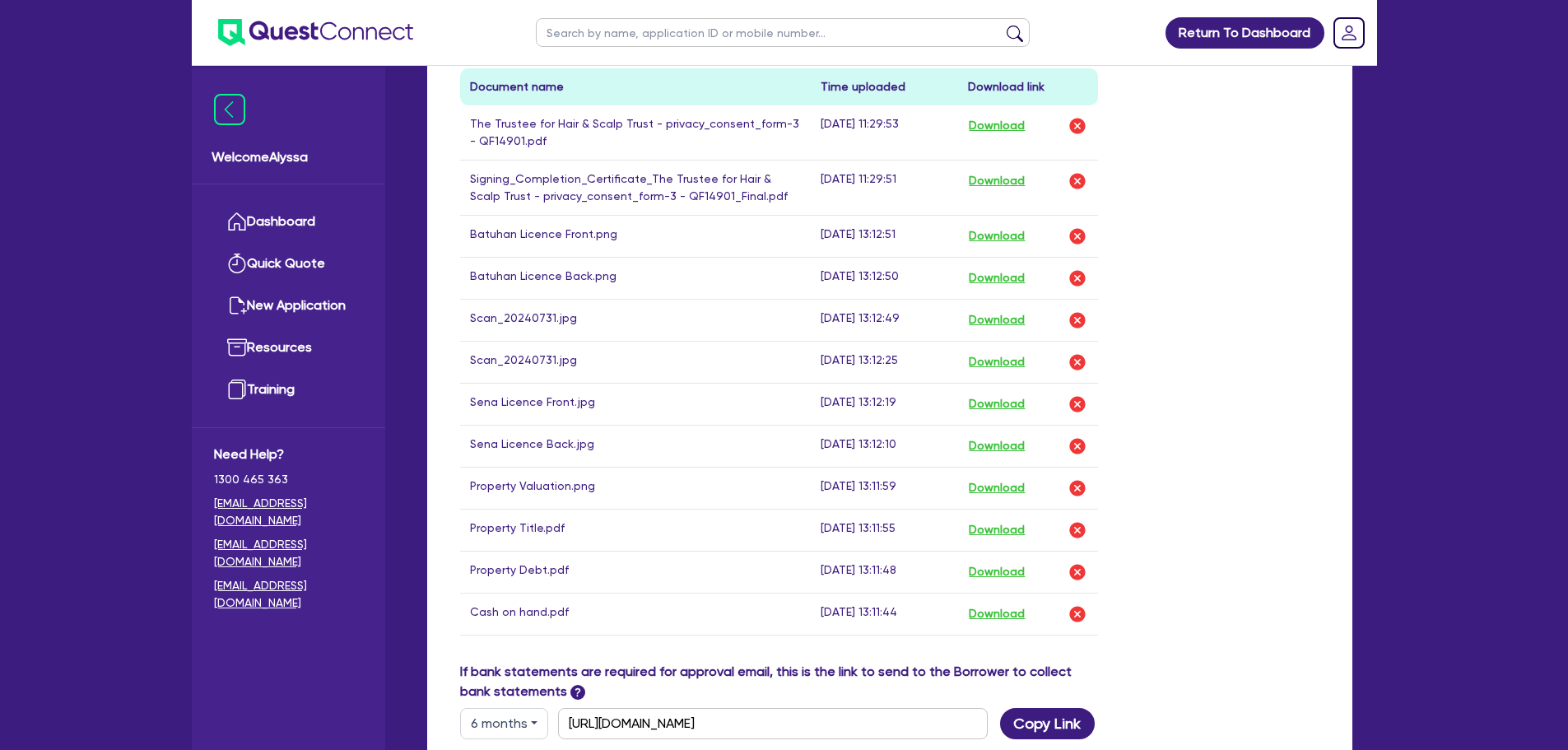
scroll to position [1066, 0]
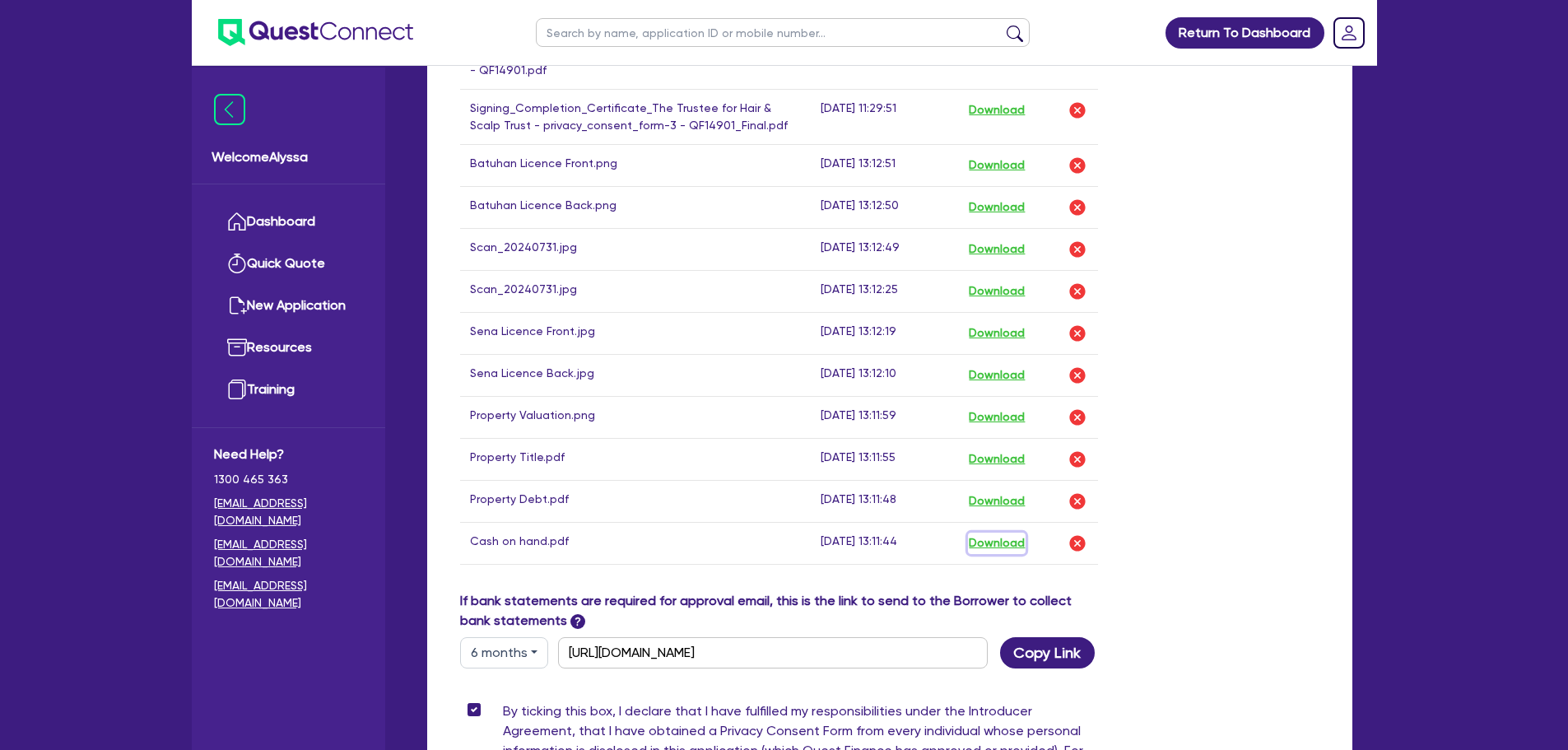
click at [1016, 550] on button "Download" at bounding box center [996, 543] width 58 height 21
click at [620, 29] on input "text" at bounding box center [782, 32] width 493 height 29
type input "[PERSON_NAME]"
click button "submit" at bounding box center [1015, 36] width 26 height 23
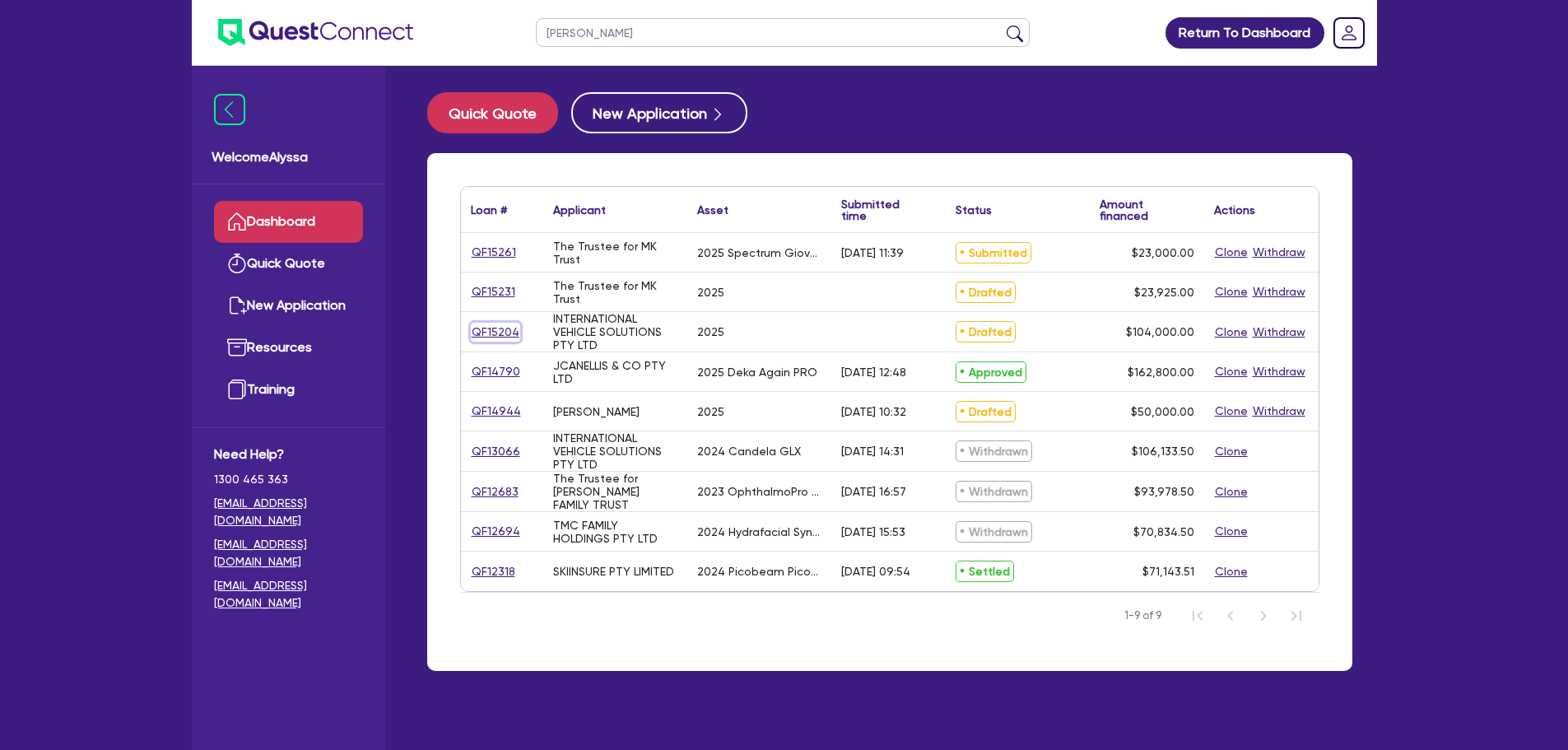
click at [490, 328] on link "QF15204" at bounding box center [495, 332] width 49 height 19
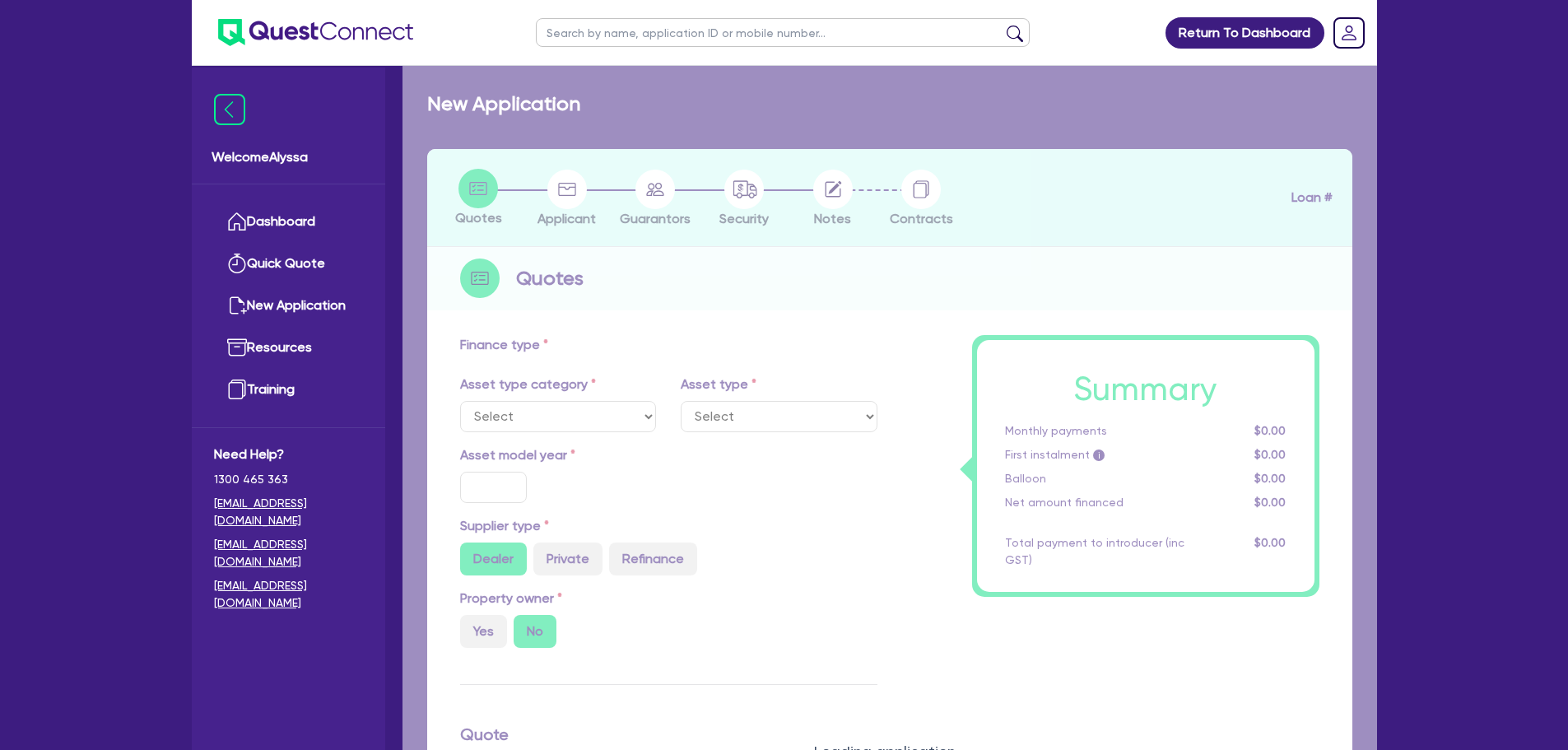
select select "TERTIARY_ASSETS"
type input "2025"
type input "104,000"
type input "4"
type input "4,160"
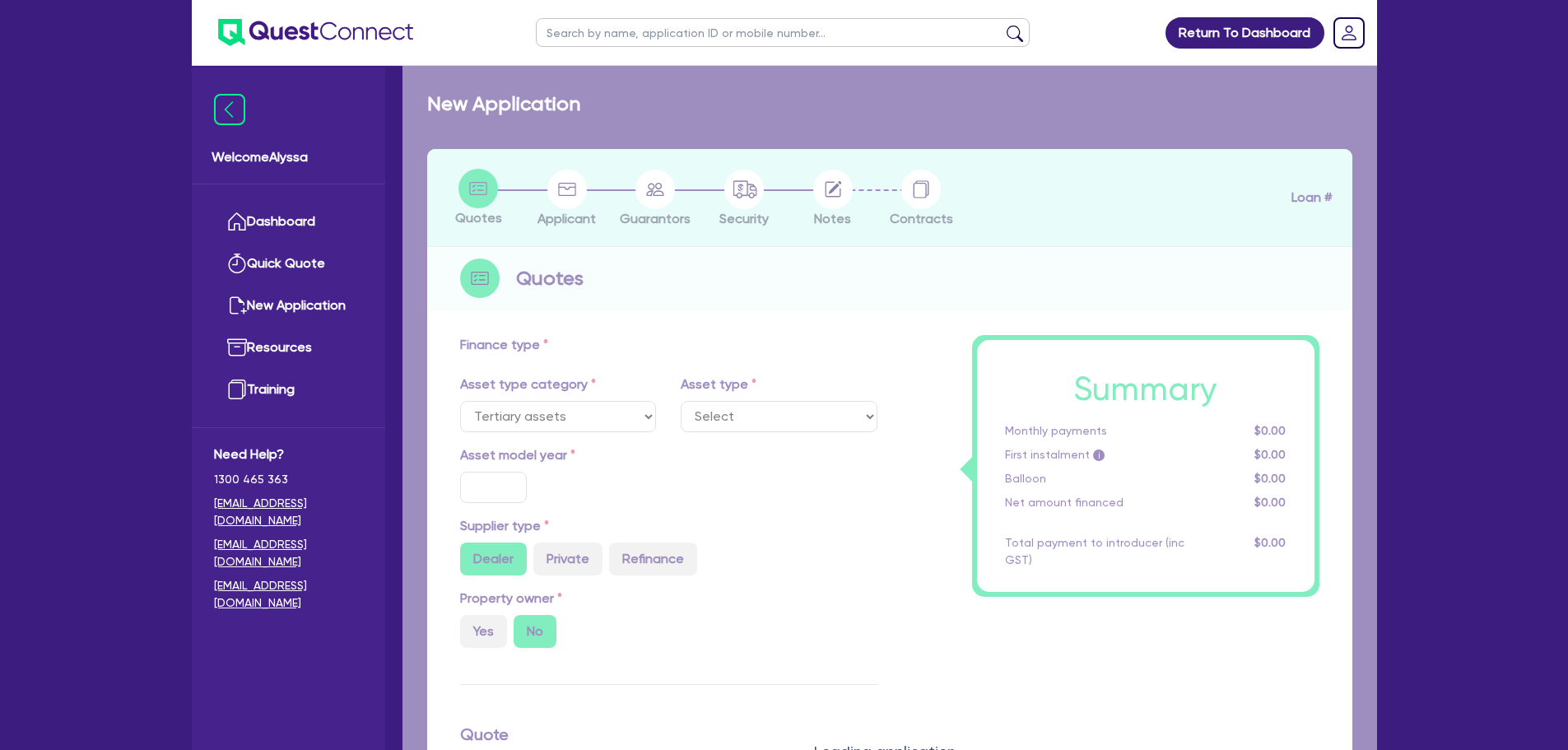
type input "17.95"
select select "BEAUTY_EQUIPMENT"
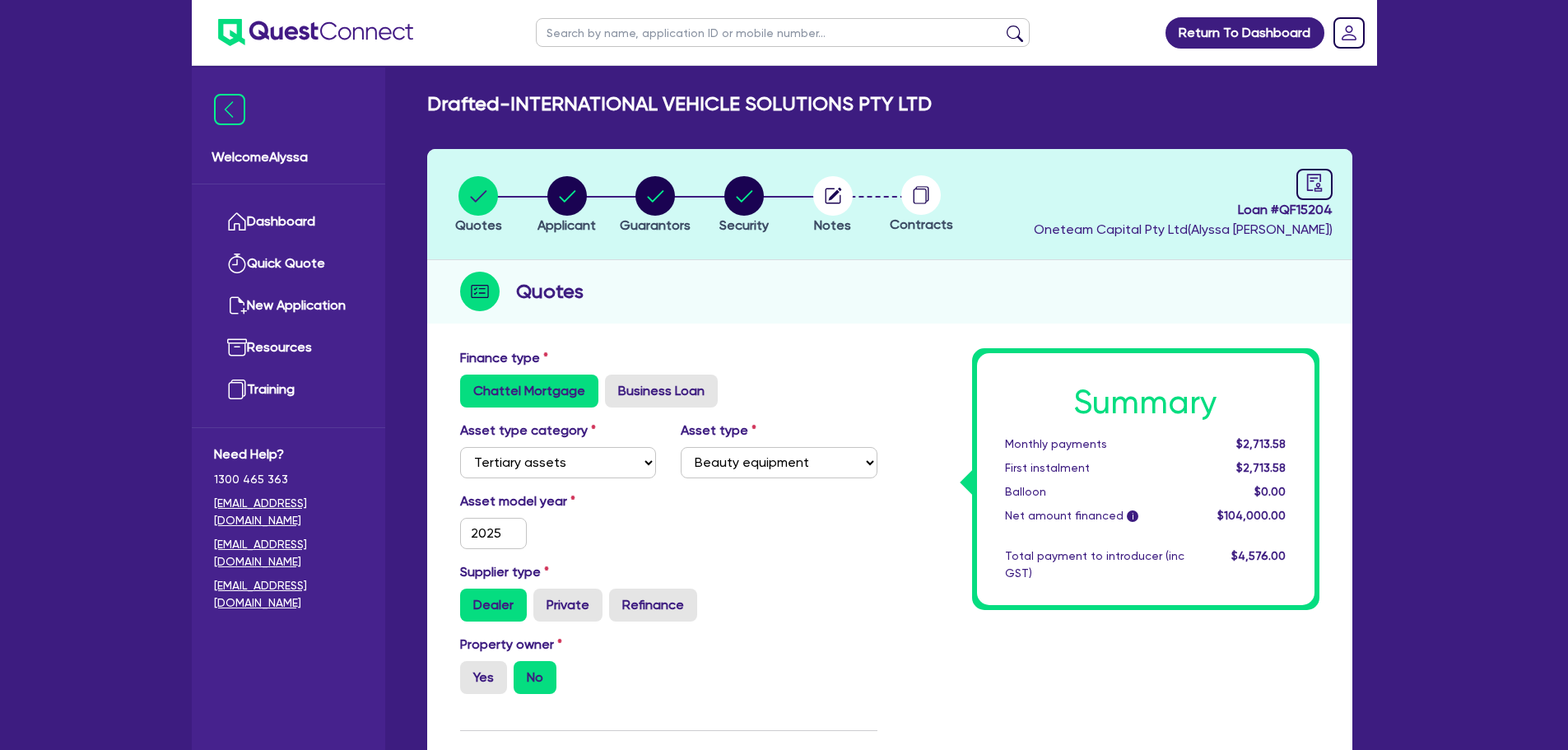
click at [868, 183] on li "Notes" at bounding box center [832, 204] width 88 height 58
click at [832, 187] on circle "button" at bounding box center [832, 196] width 39 height 39
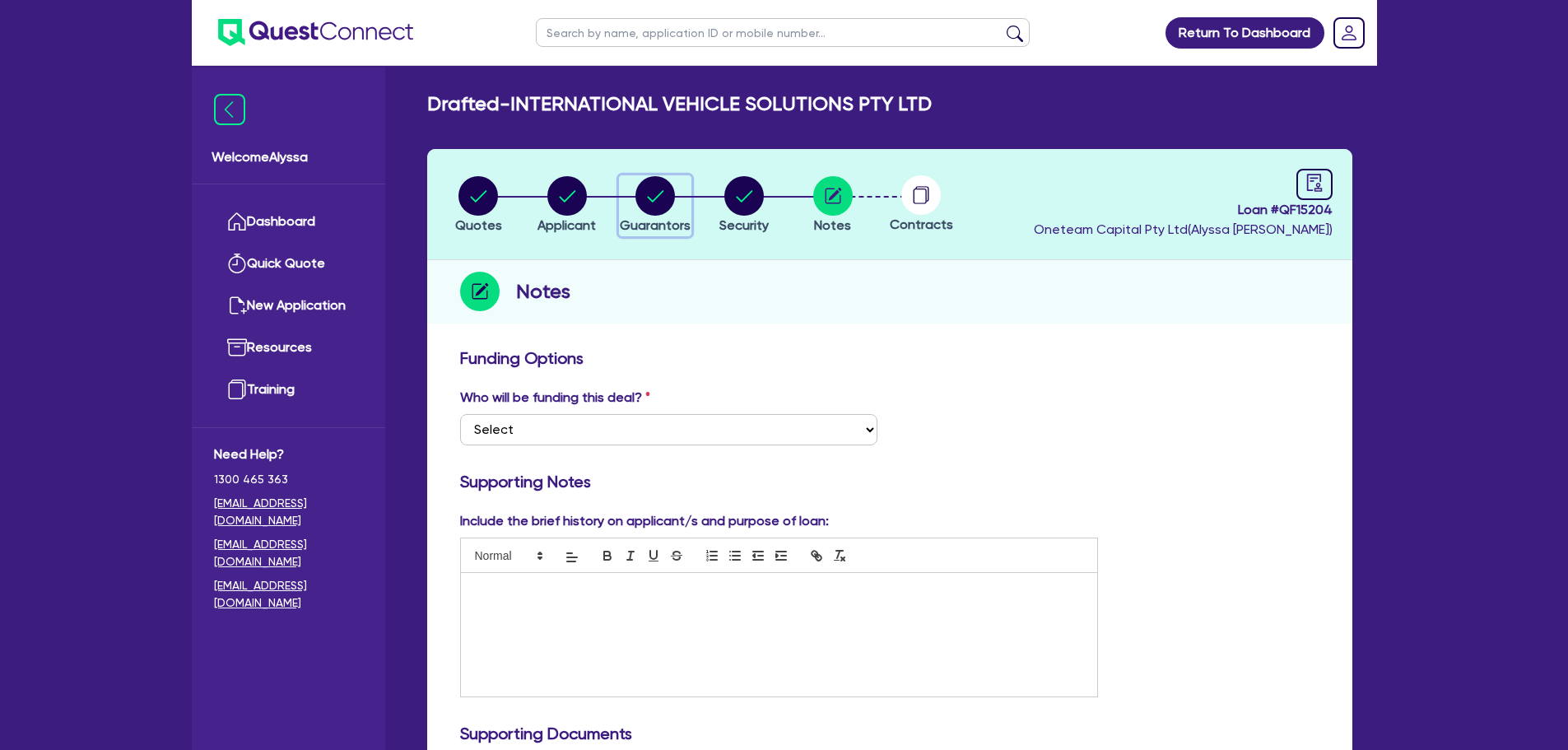
click at [653, 203] on circle "button" at bounding box center [655, 196] width 39 height 39
select select "MR"
select select "SINGLE"
select select "MR"
select select "WA"
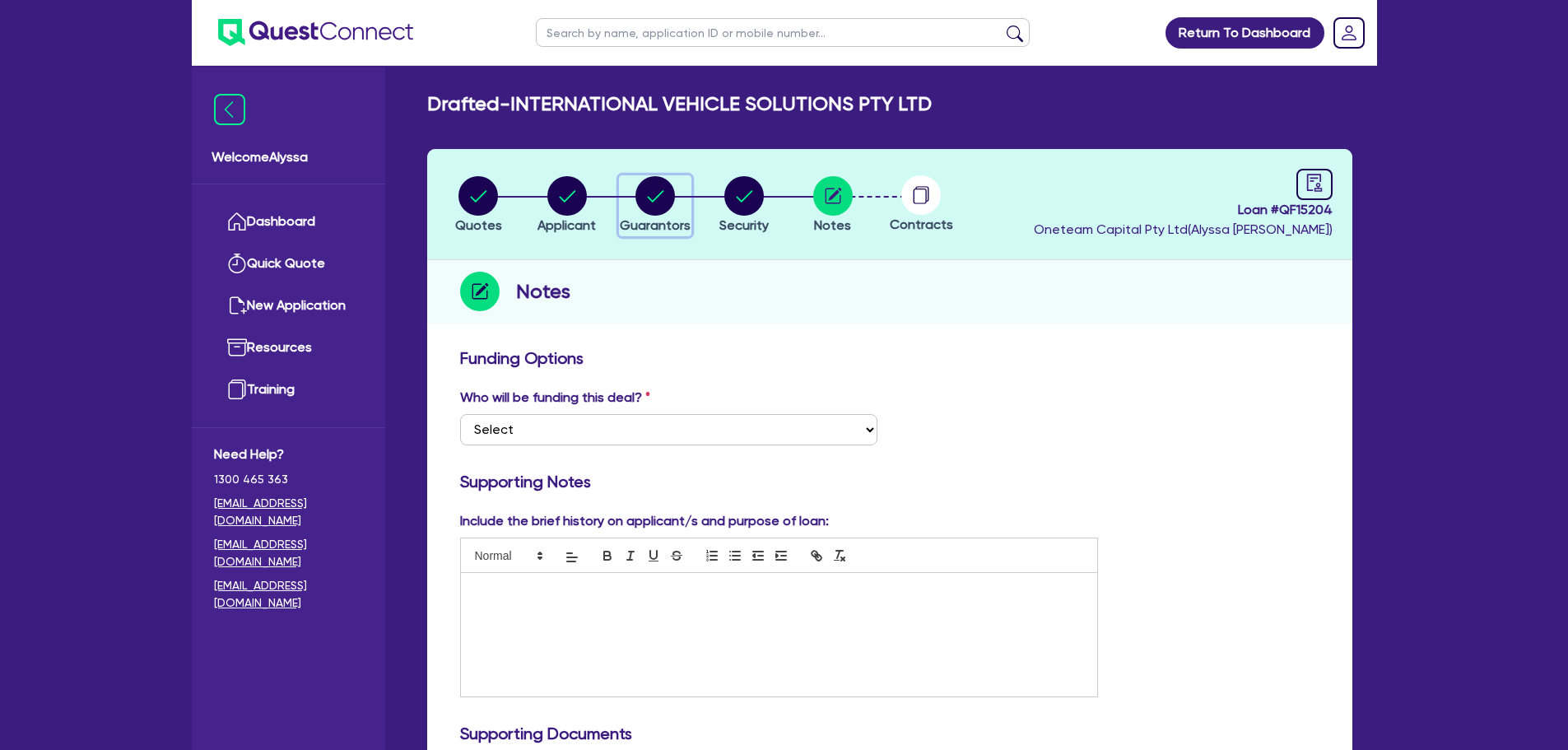
select select "SINGLE"
select select "CASH"
select select "OTHER"
select select "VEHICLE"
select select "OTHER"
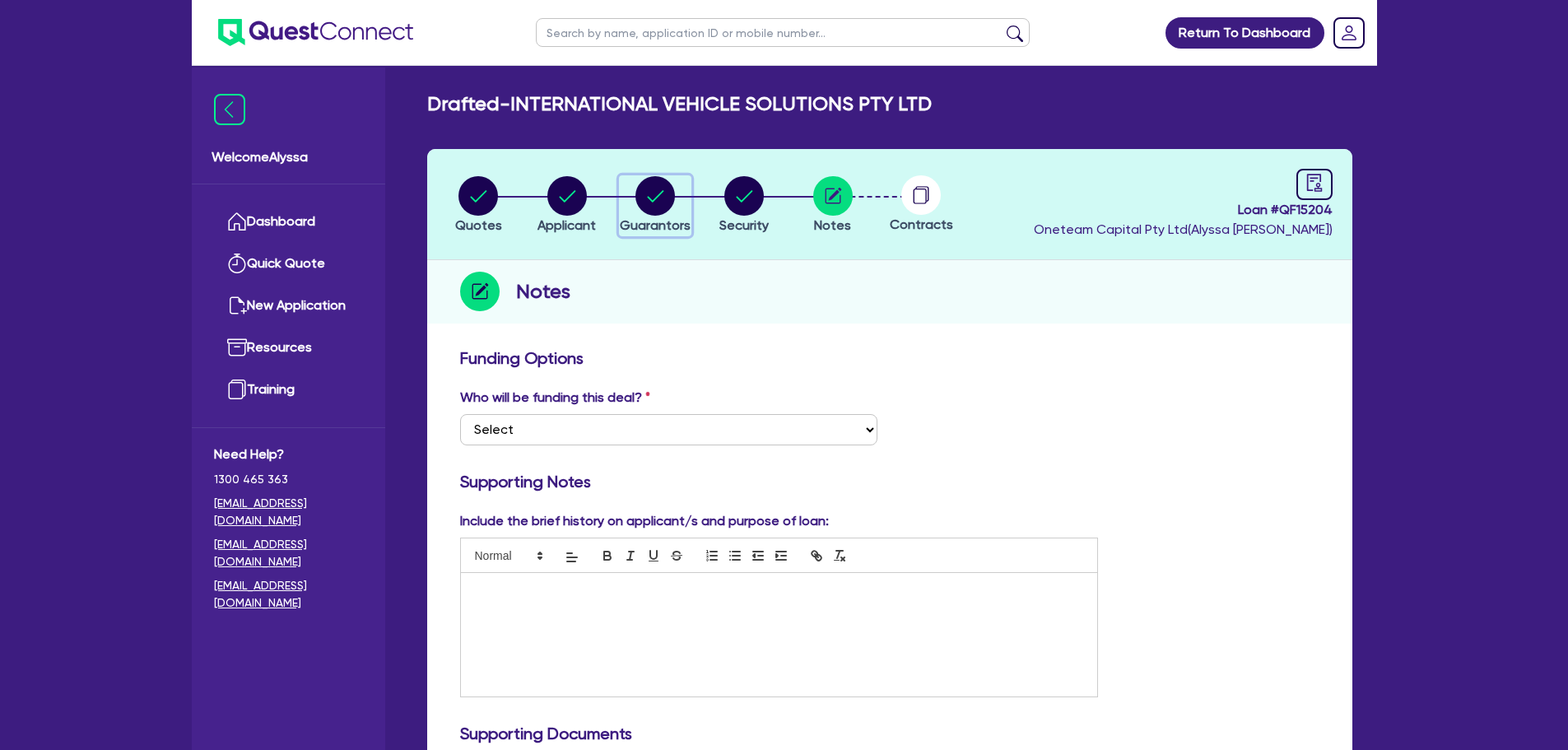
select select "OTHER"
select select "PERSONAL_LOAN"
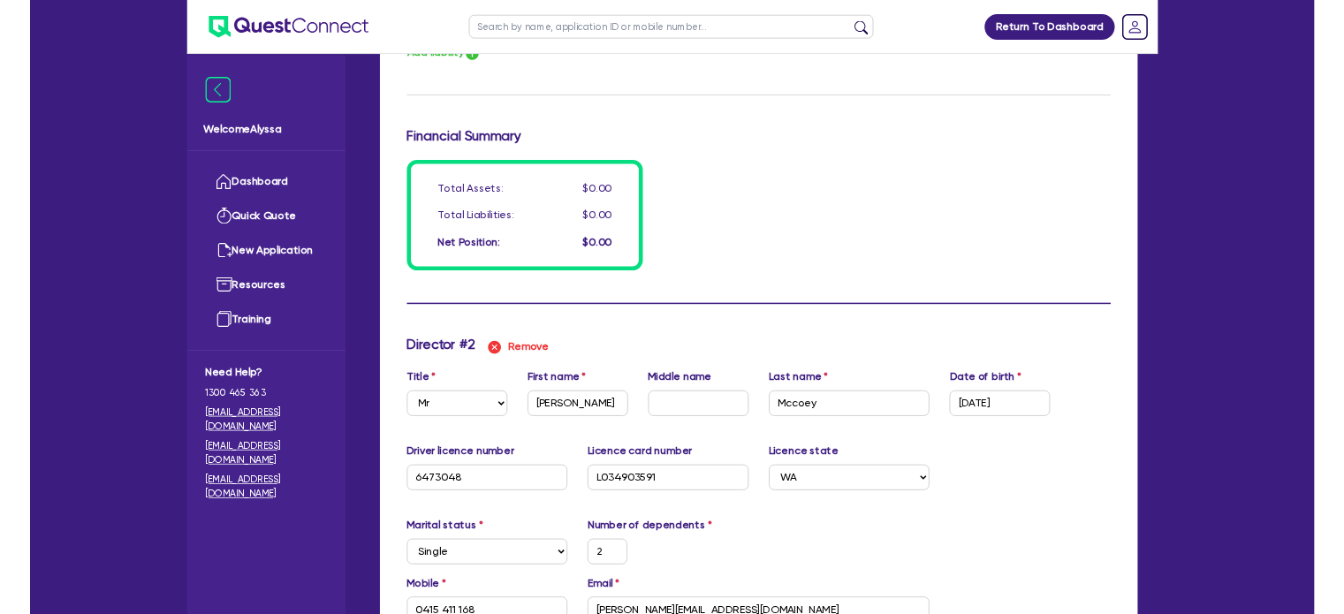
scroll to position [1326, 0]
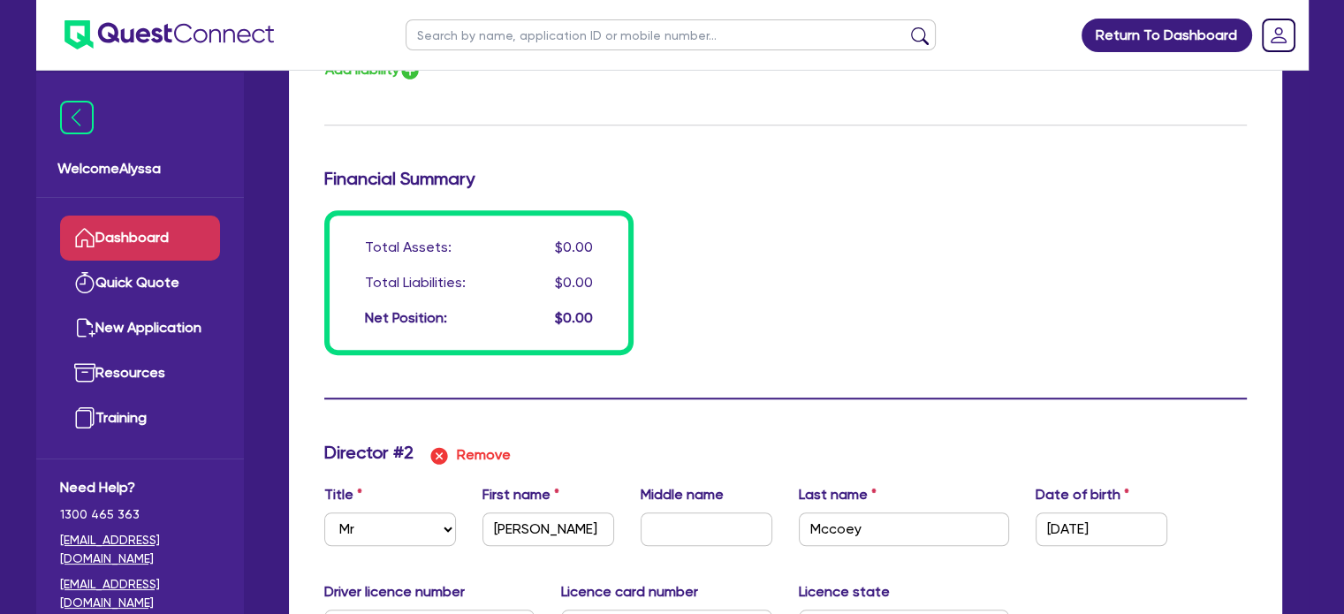
click at [138, 235] on link "Dashboard" at bounding box center [140, 238] width 160 height 45
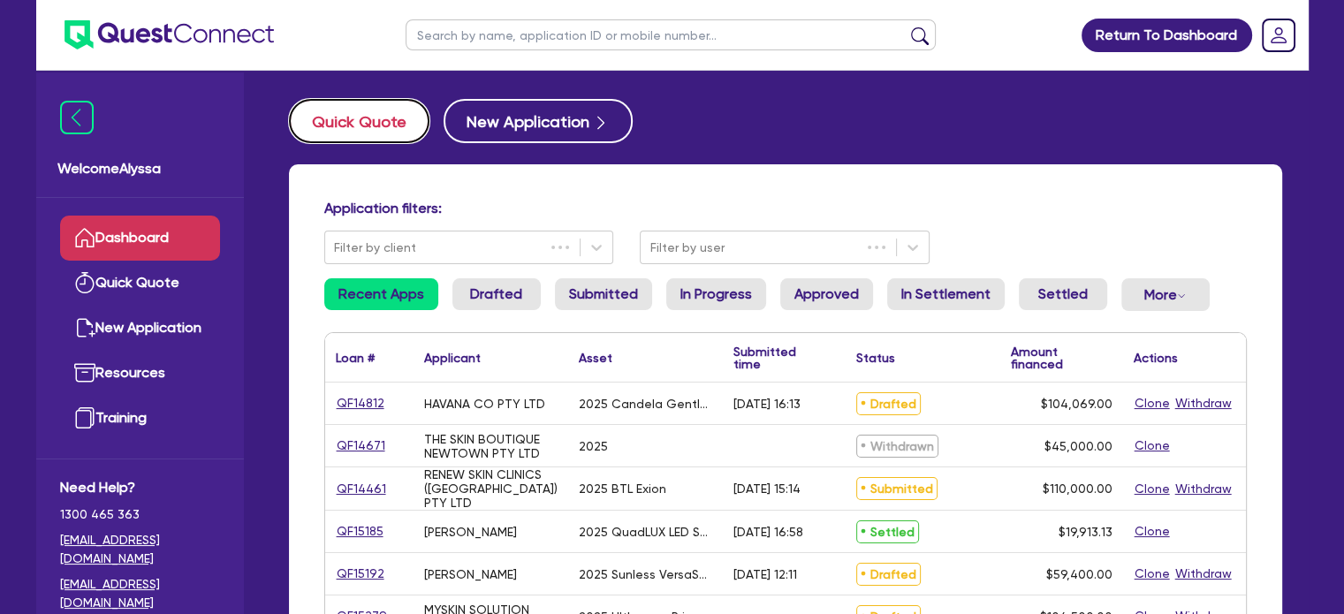
click at [336, 133] on button "Quick Quote" at bounding box center [359, 121] width 141 height 44
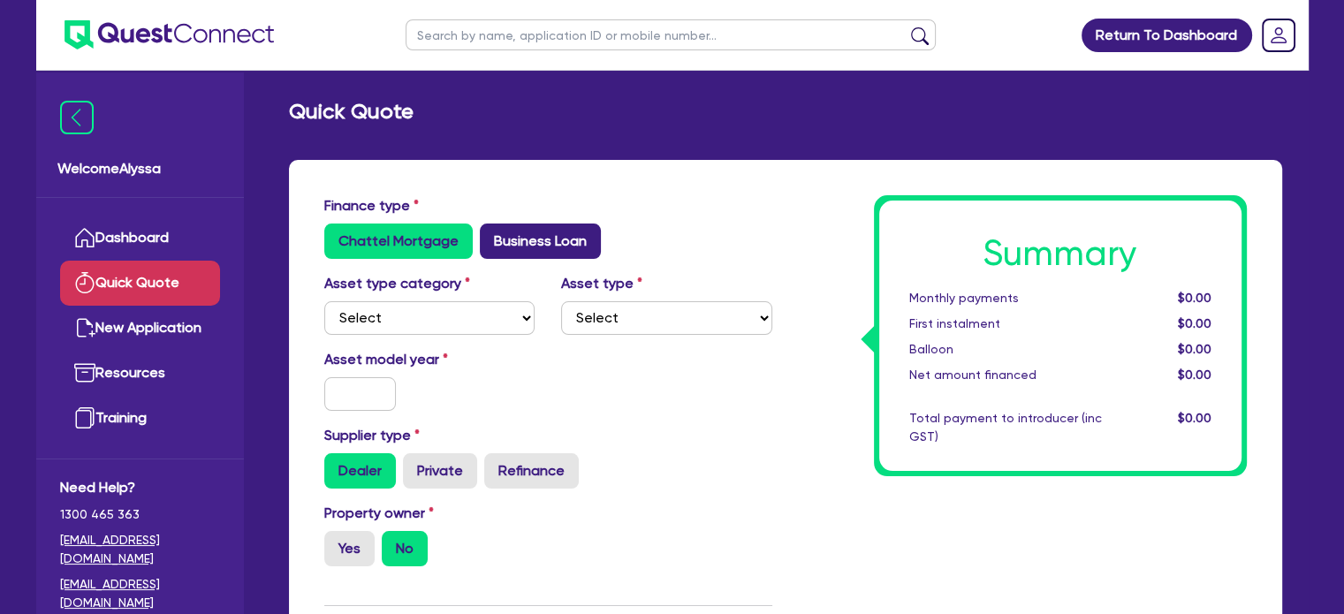
click at [526, 240] on label "Business Loan" at bounding box center [540, 241] width 121 height 35
click at [491, 235] on input "Business Loan" at bounding box center [485, 229] width 11 height 11
radio input "true"
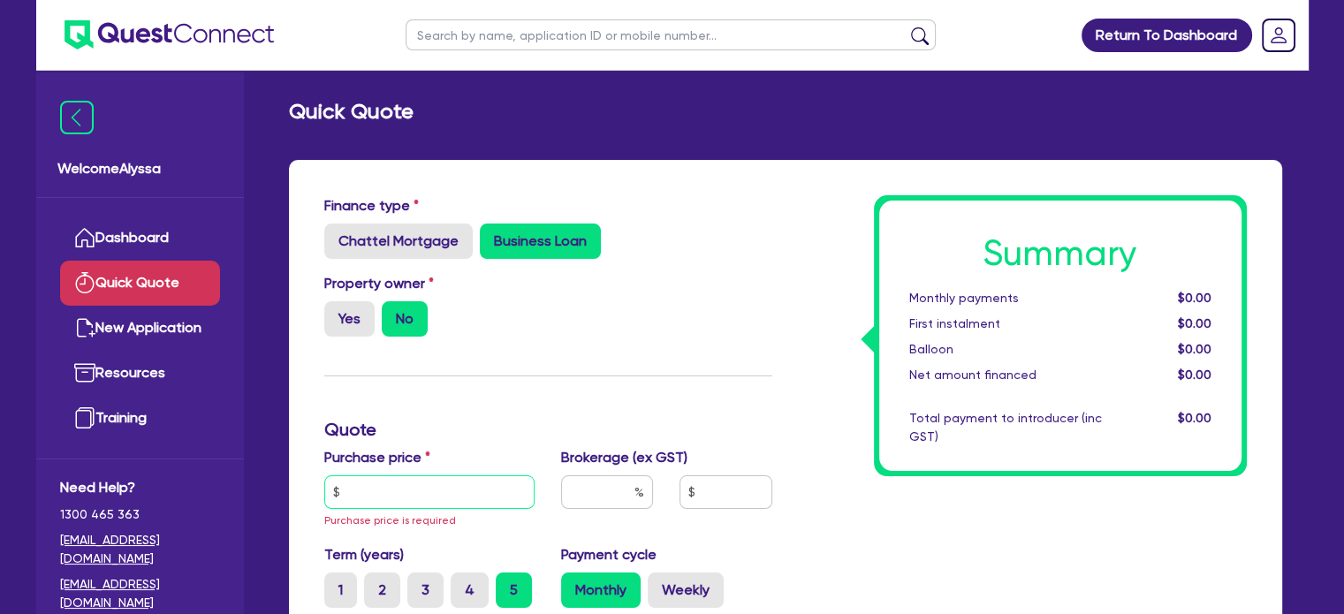
click at [367, 477] on input "text" at bounding box center [429, 492] width 211 height 34
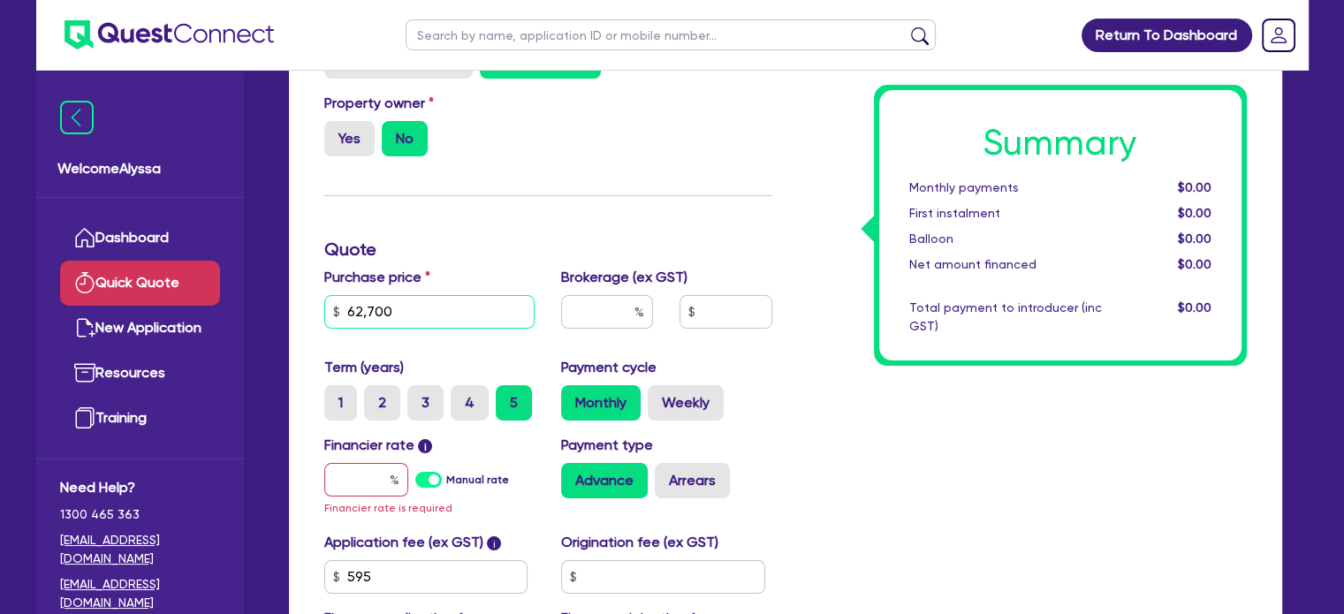
scroll to position [194, 0]
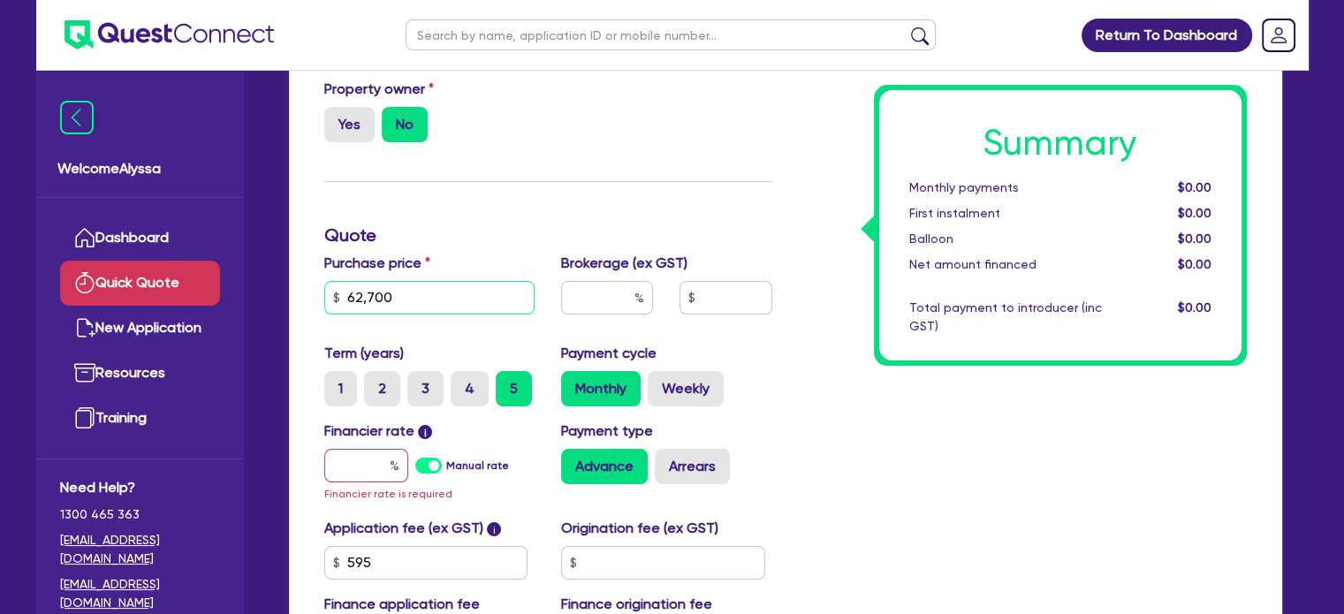
type input "62,700"
click at [625, 288] on input "text" at bounding box center [607, 298] width 92 height 34
type input "4"
click at [354, 466] on input "text" at bounding box center [366, 466] width 84 height 34
type input "6"
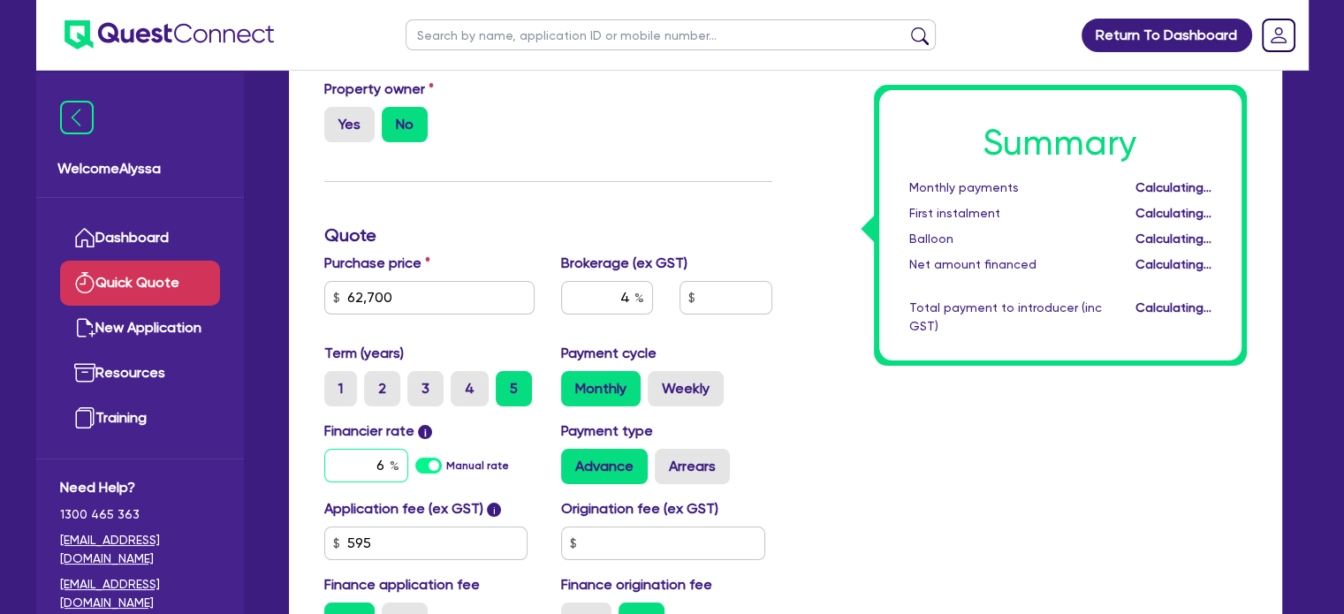
type input "2,534.18"
type input "6.45"
type input "2,534.18"
click at [756, 493] on div "Financier rate i 6.45 Manual rate Payment type Advance Arrears" at bounding box center [548, 460] width 475 height 78
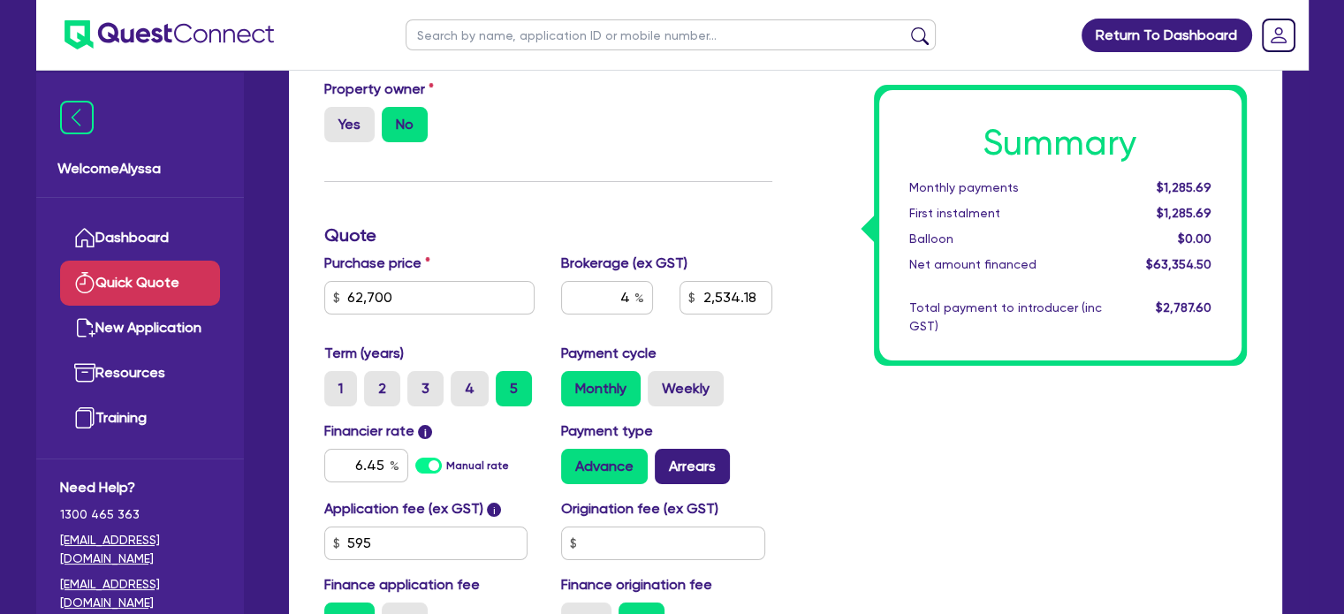
click at [693, 457] on label "Arrears" at bounding box center [692, 466] width 75 height 35
click at [666, 457] on input "Arrears" at bounding box center [660, 454] width 11 height 11
radio input "true"
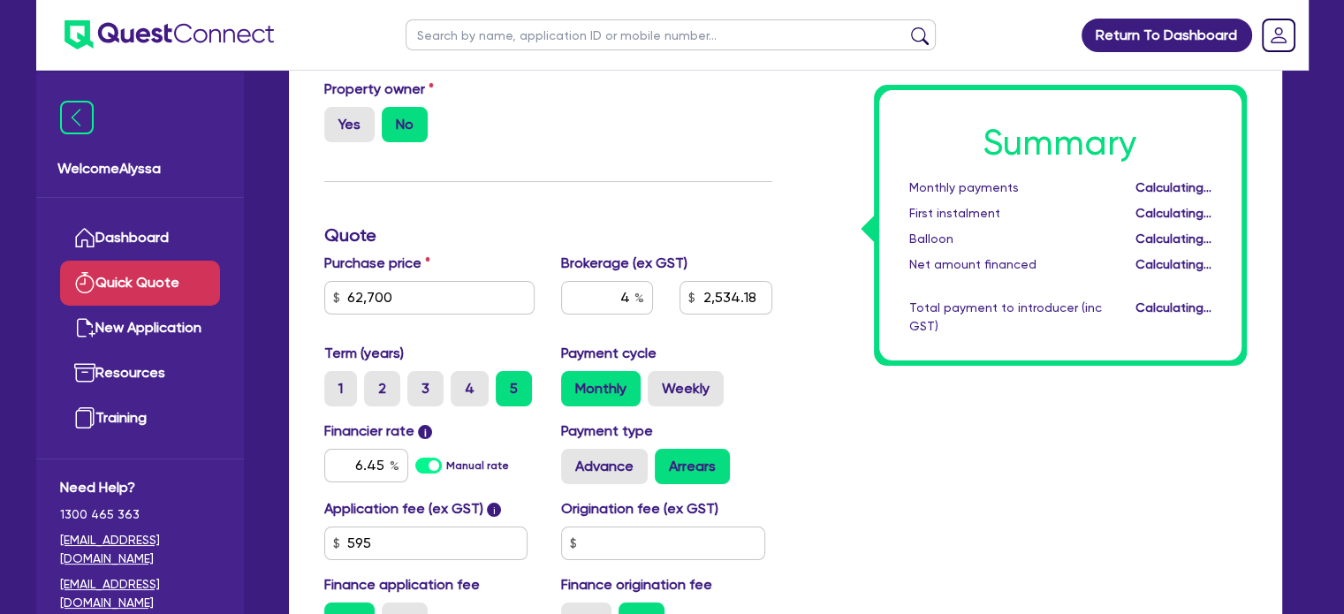
type input "2,534.18"
click at [681, 396] on label "Weekly" at bounding box center [686, 388] width 76 height 35
click at [659, 383] on input "Weekly" at bounding box center [653, 376] width 11 height 11
radio input "true"
type input "2,534.18"
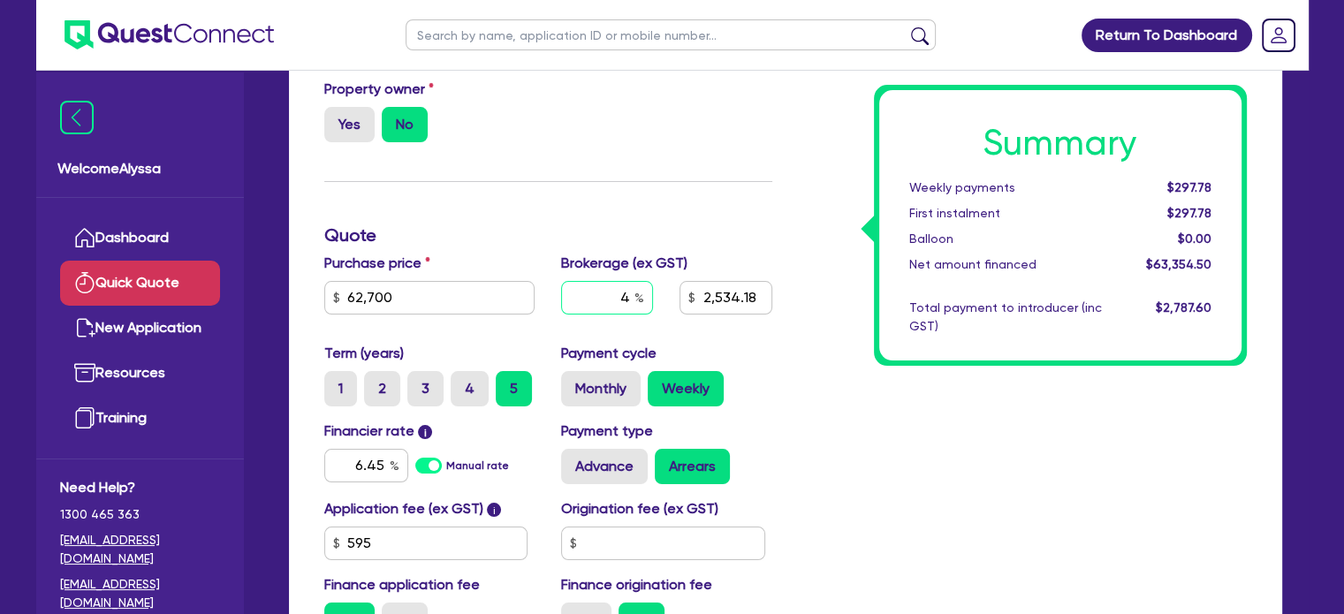
click at [619, 293] on input "4" at bounding box center [607, 298] width 92 height 34
type input "3"
click at [825, 417] on div "Summary Weekly payments $297.78 First instalment $297.78 Balloon $0.00 Net amou…" at bounding box center [1023, 326] width 475 height 651
type input "1,900.64"
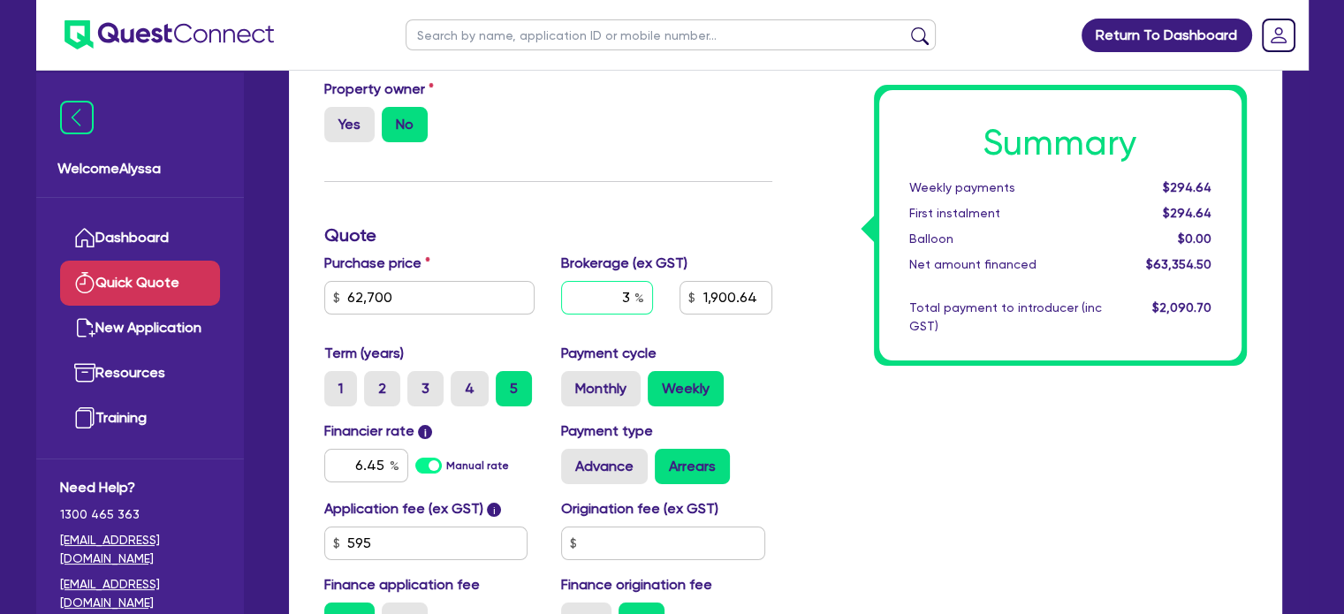
click at [634, 289] on input "3" at bounding box center [607, 298] width 92 height 34
type input "3.5"
click at [789, 436] on div "Summary Weekly payments $294.64 First instalment $294.64 Balloon $0.00 Net amou…" at bounding box center [1023, 326] width 475 height 651
type input "2,217.41"
click at [620, 384] on label "Monthly" at bounding box center [601, 388] width 80 height 35
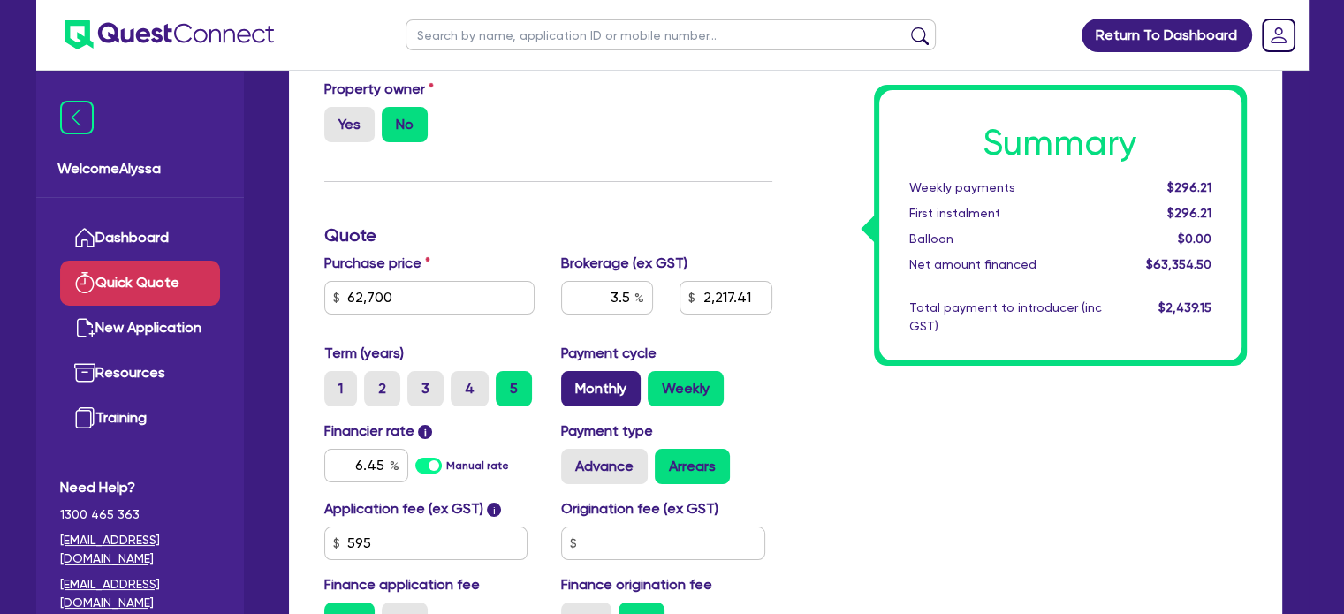
click at [573, 383] on input "Monthly" at bounding box center [566, 376] width 11 height 11
radio input "true"
type input "2,217.41"
click at [496, 42] on input "text" at bounding box center [671, 34] width 530 height 31
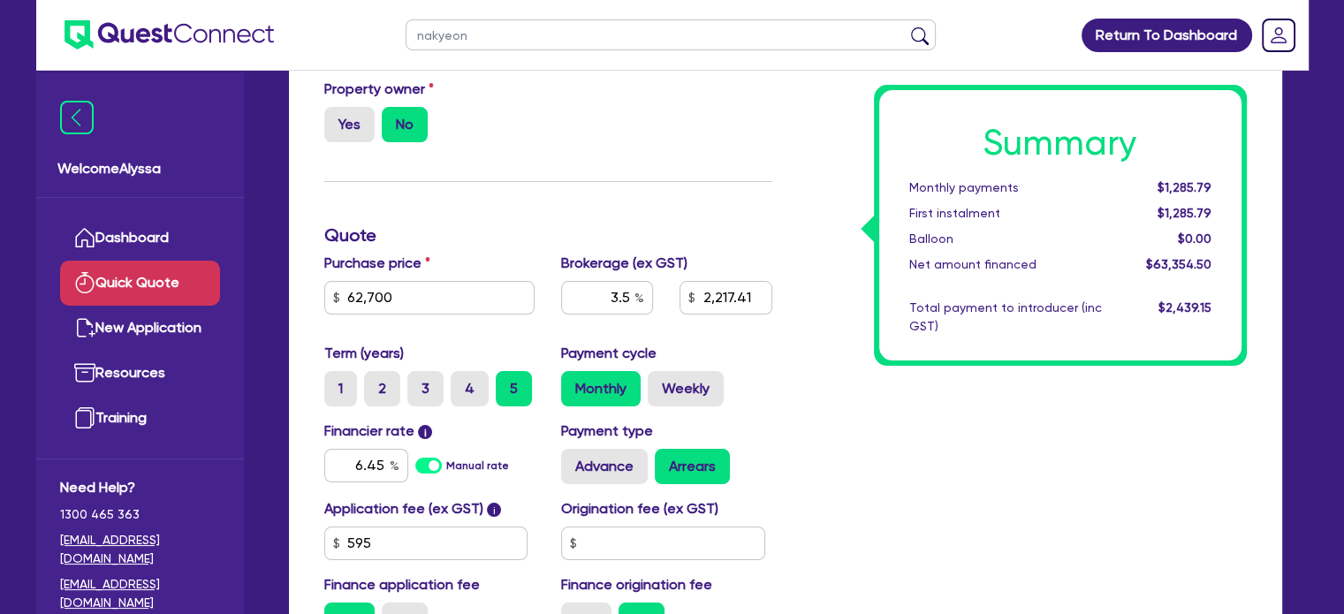
type input "nakyeong"
click button "submit" at bounding box center [920, 39] width 28 height 25
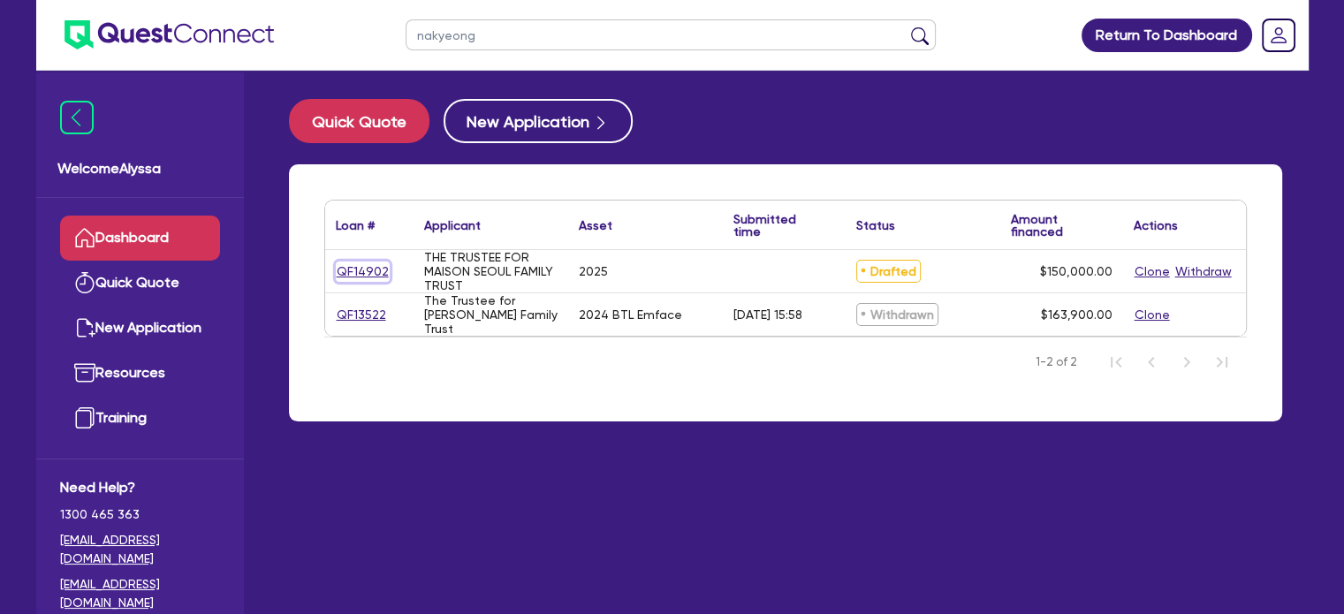
click at [370, 264] on link "QF14902" at bounding box center [363, 272] width 54 height 20
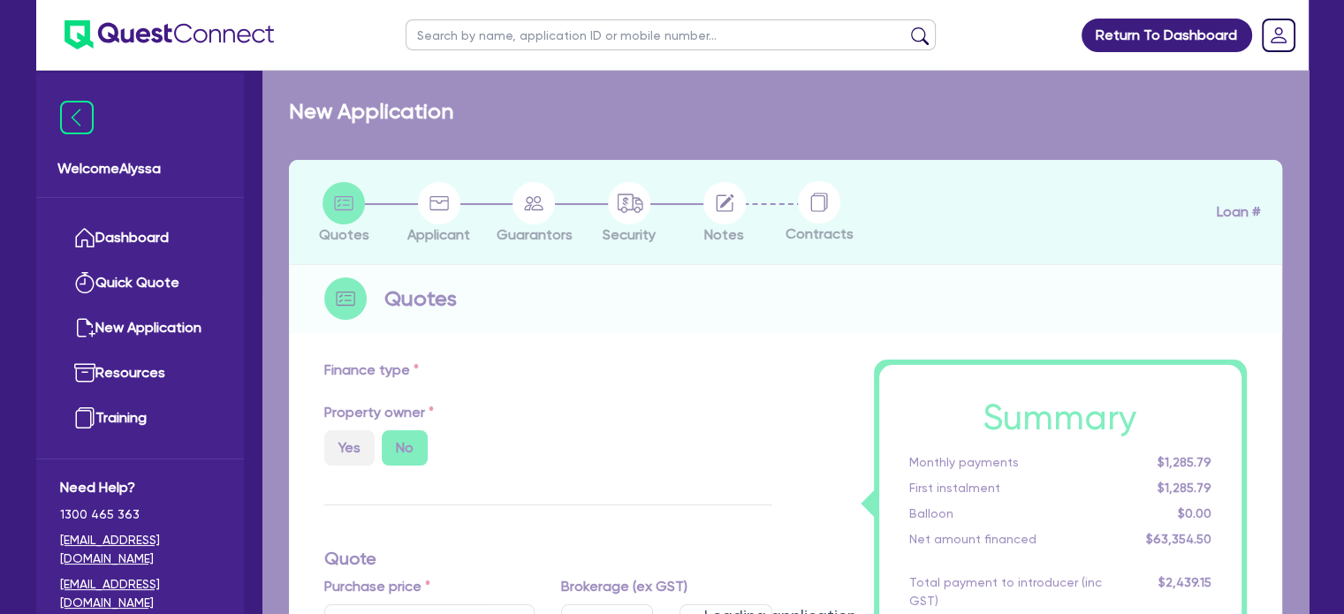
select select "TERTIARY_ASSETS"
type input "2025"
type input "150,000"
type input "13"
select select "BEAUTY_EQUIPMENT"
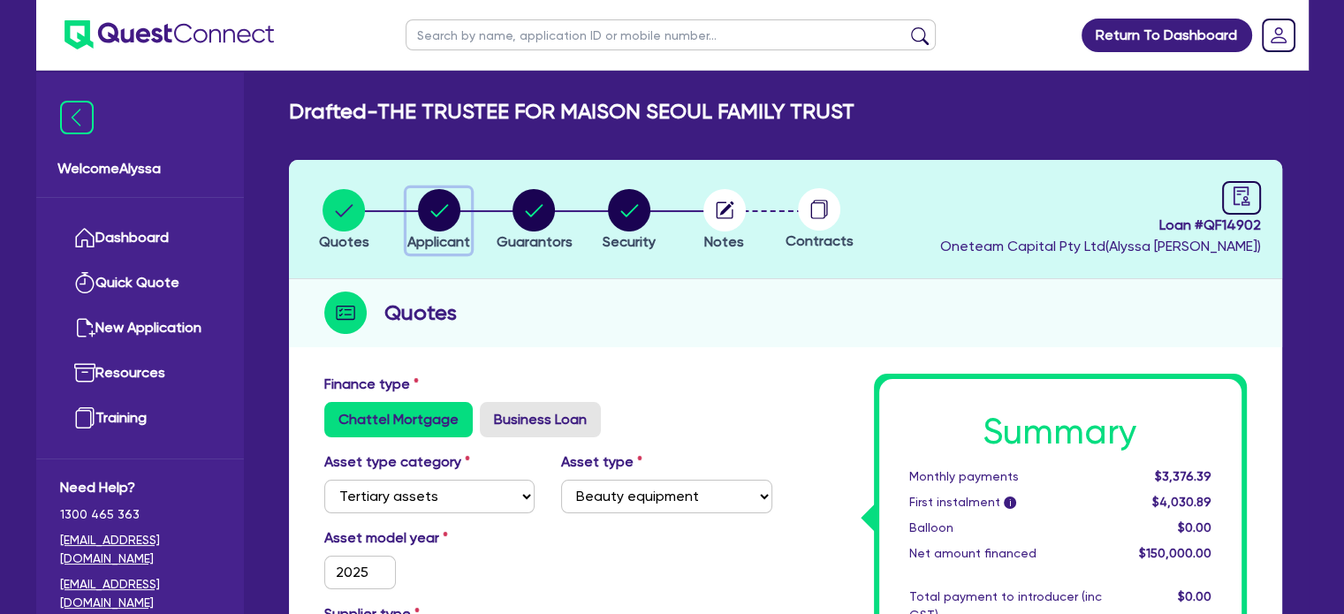
click at [441, 227] on circle "button" at bounding box center [439, 210] width 42 height 42
select select "TRUST"
select select "INDIVIDUAL"
select select "HEALTH_BEAUTY"
select select "HAIR_BEAUTY_SALONS"
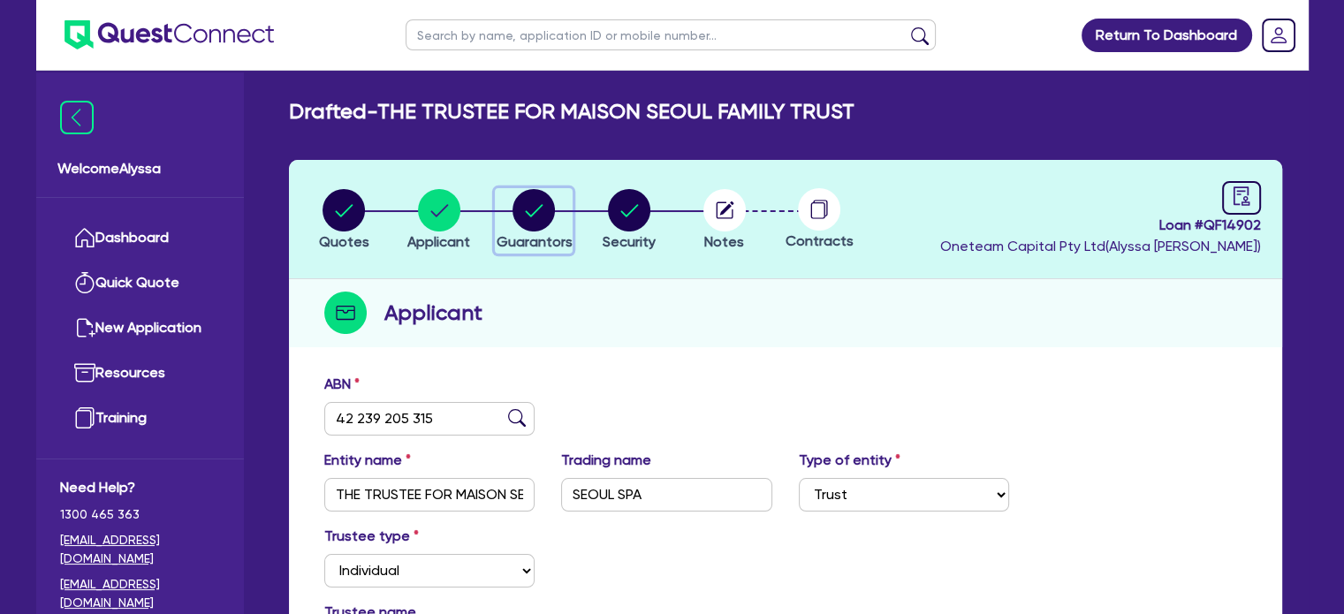
click at [542, 205] on icon "button" at bounding box center [535, 210] width 18 height 12
select select "MRS"
select select "VIC"
select select "MARRIED"
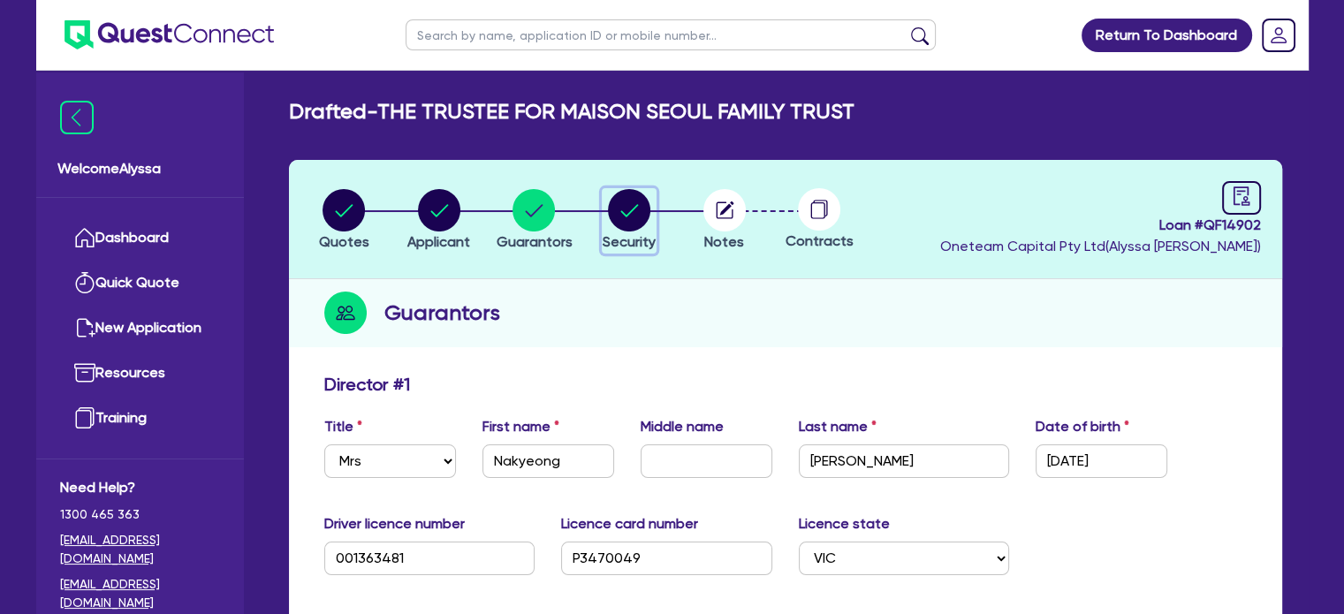
click at [624, 216] on circle "button" at bounding box center [629, 210] width 42 height 42
select select "TERTIARY_ASSETS"
select select "BEAUTY_EQUIPMENT"
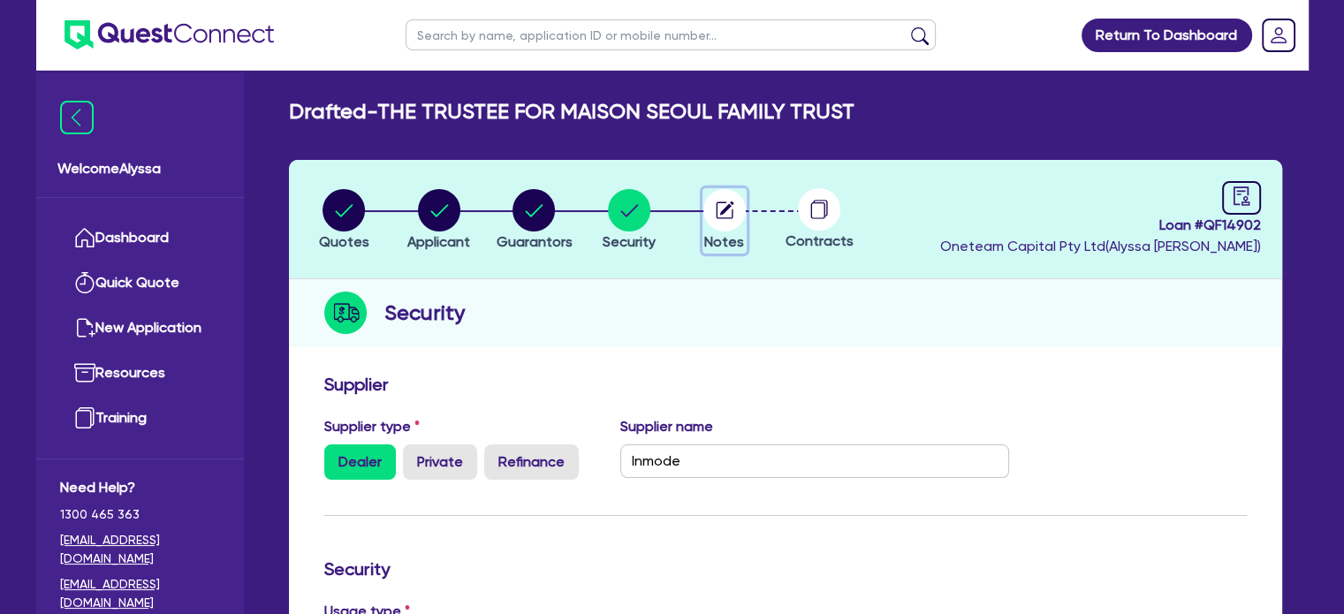
click at [721, 223] on circle "button" at bounding box center [724, 210] width 42 height 42
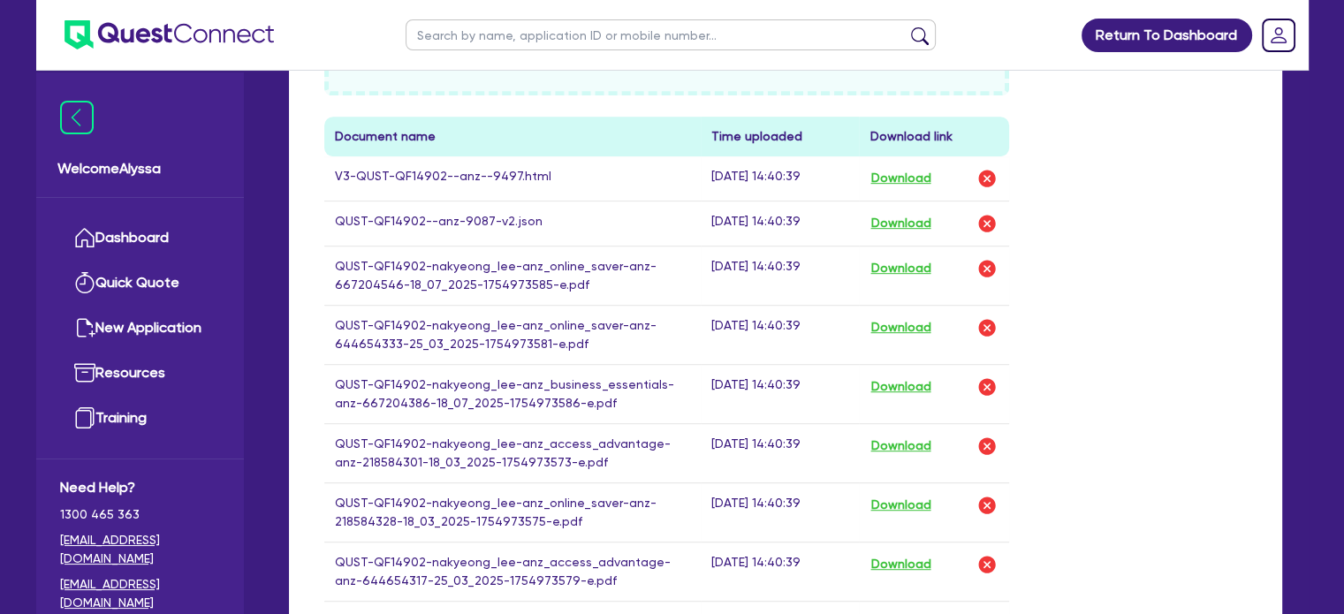
scroll to position [935, 0]
click at [886, 179] on button "Download" at bounding box center [901, 179] width 62 height 23
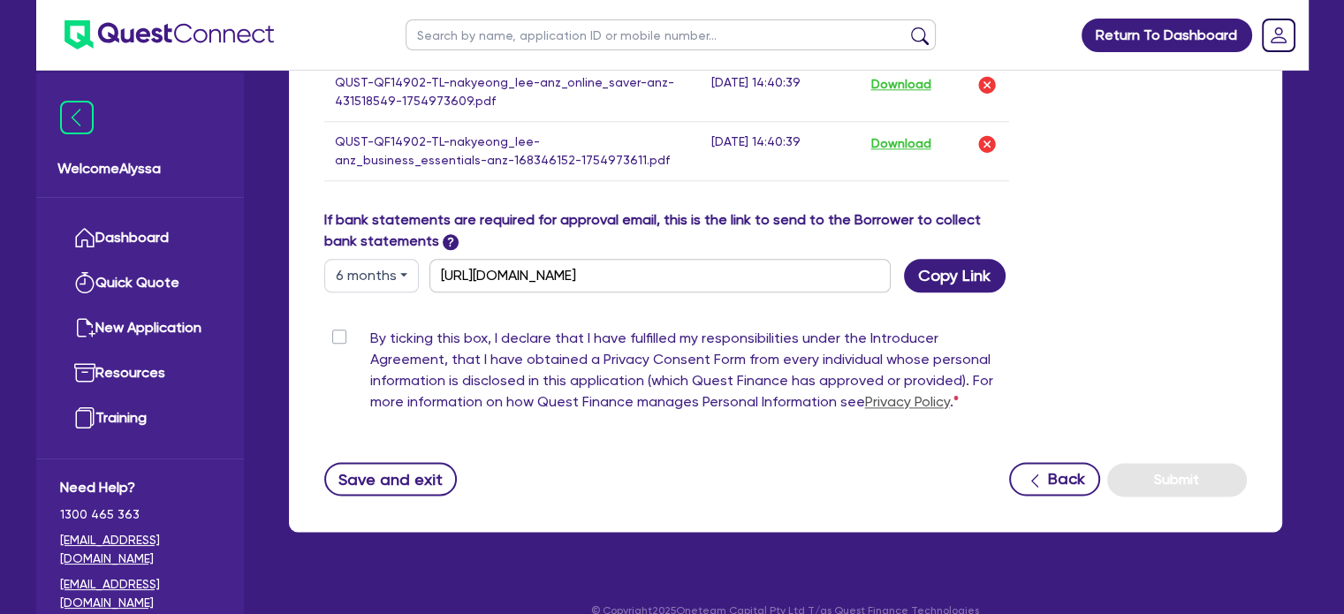
scroll to position [2086, 0]
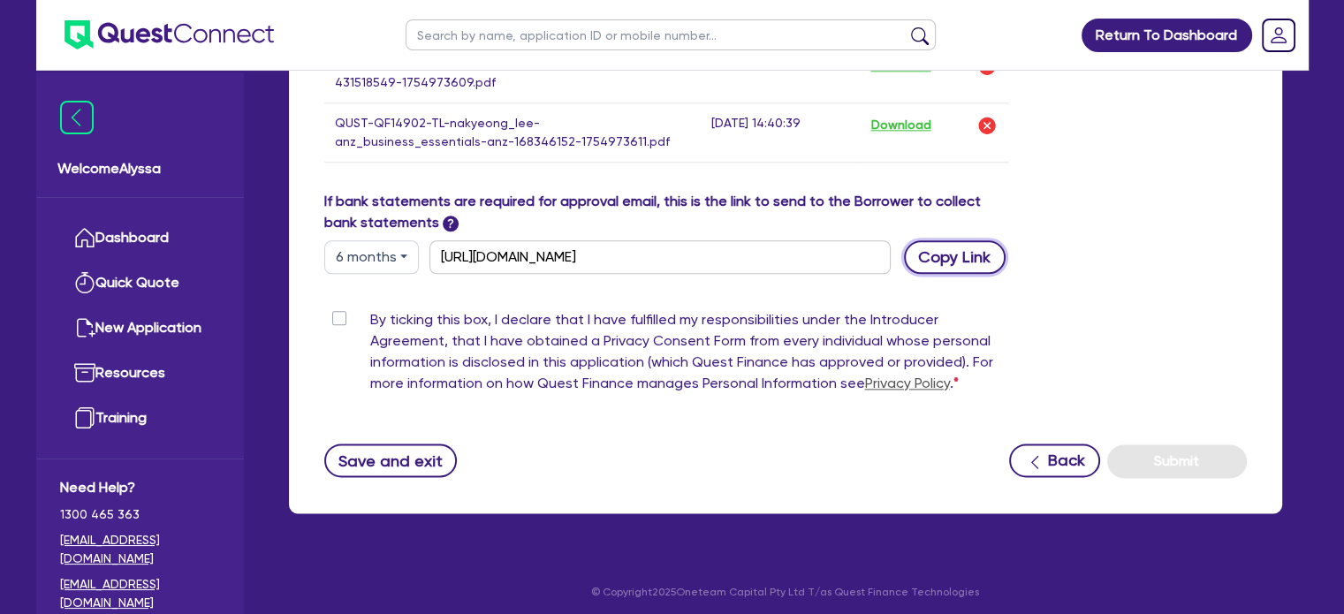
click at [921, 252] on button "Copy Link" at bounding box center [955, 257] width 102 height 34
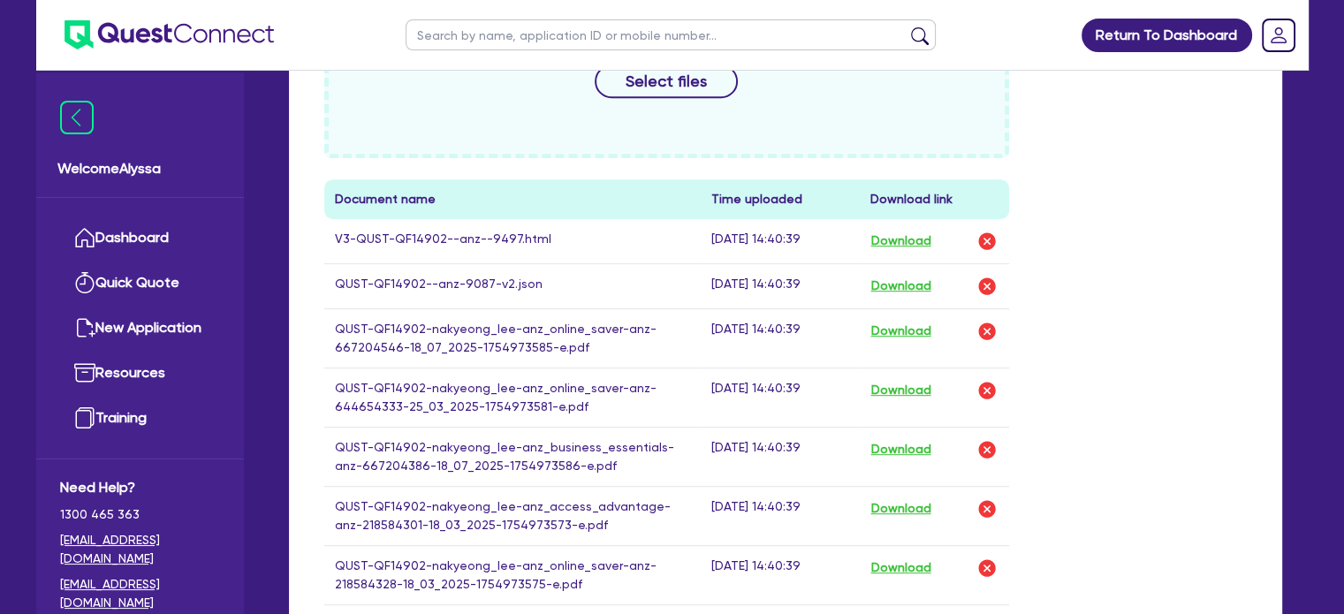
scroll to position [872, 0]
click at [445, 28] on input "text" at bounding box center [671, 34] width 530 height 31
type input "[PERSON_NAME]"
click button "submit" at bounding box center [920, 39] width 28 height 25
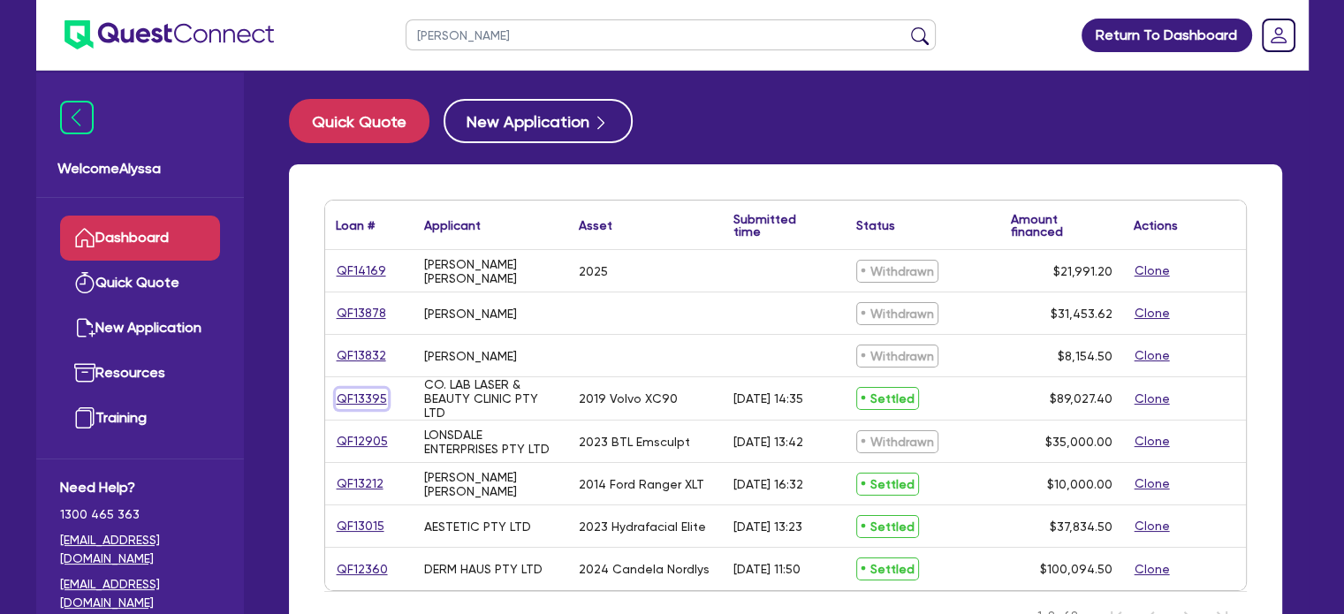
click at [361, 390] on link "QF13395" at bounding box center [362, 399] width 52 height 20
select select "CARS_AND_LIGHT_TRUCKS"
select select "PASSENGER_VEHICLES"
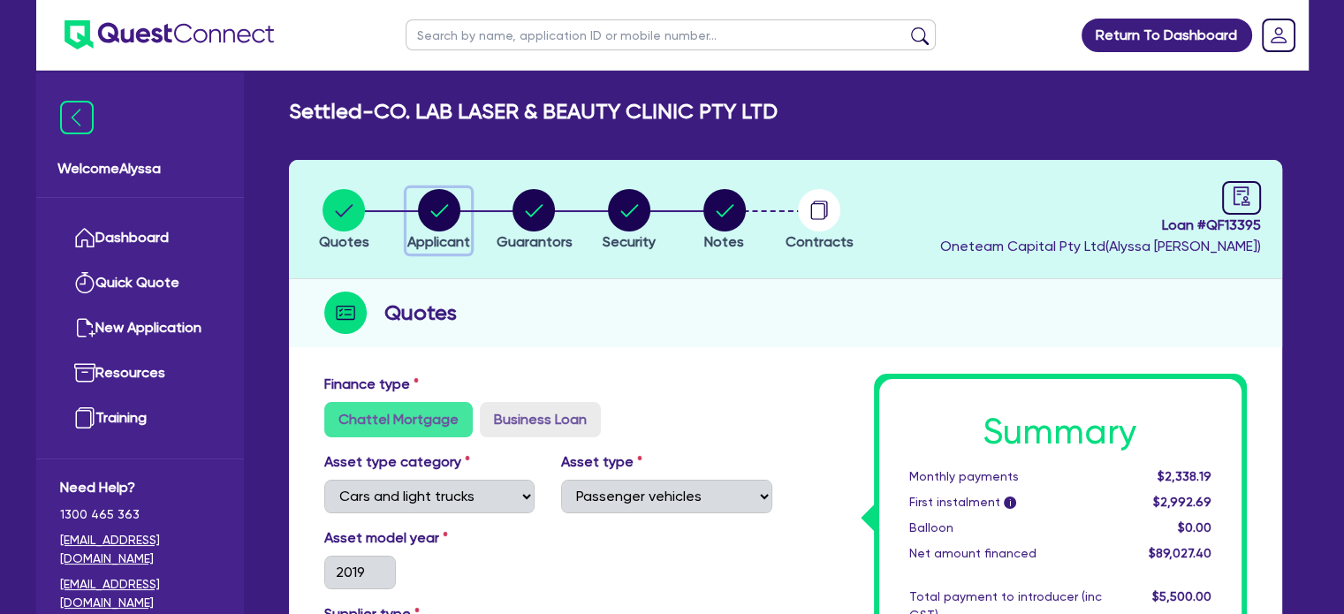
click at [435, 209] on circle "button" at bounding box center [439, 210] width 42 height 42
select select "COMPANY"
select select "HEALTH_BEAUTY"
select select "HAIR_BEAUTY_SALONS"
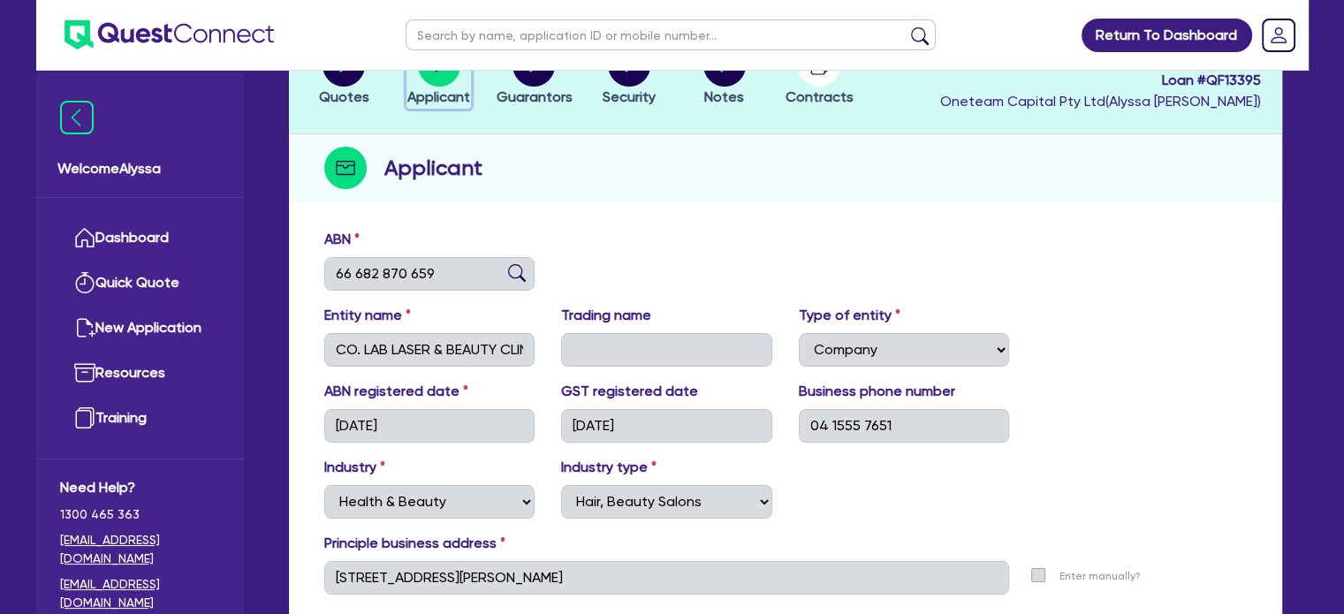
scroll to position [144, 0]
click at [528, 103] on span "Guarantors" at bounding box center [534, 97] width 76 height 17
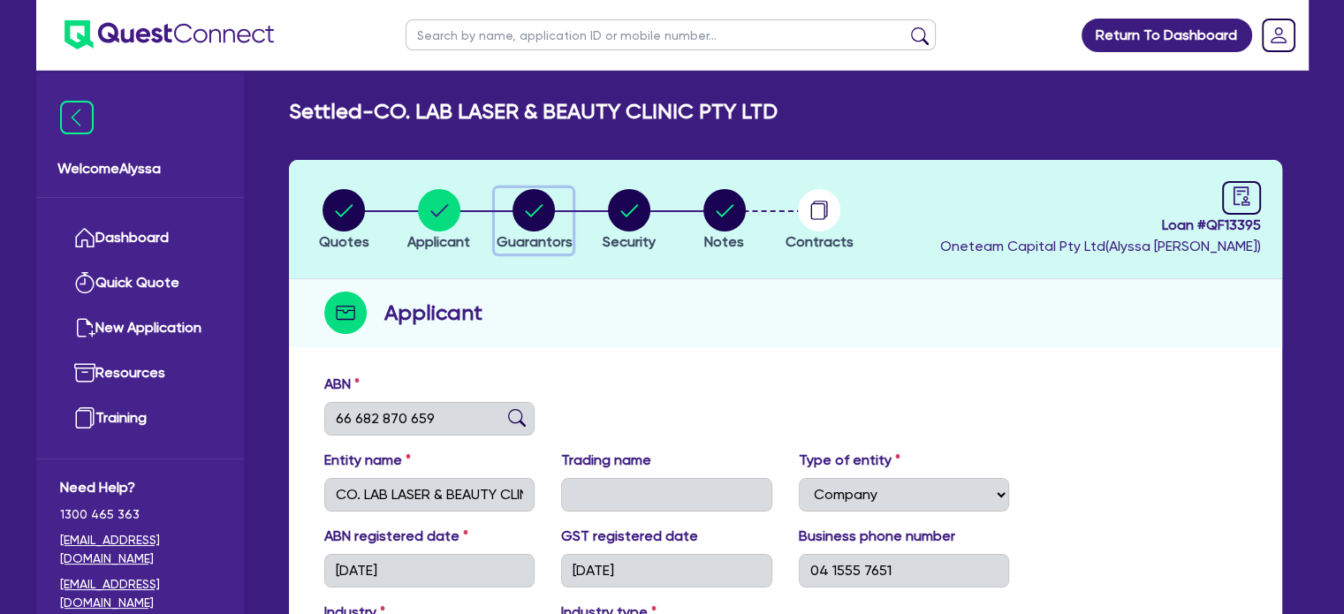
select select "MRS"
select select "[GEOGRAPHIC_DATA]"
select select "MARRIED"
select select "CASH"
select select "INVESTMENT_PROPERTY"
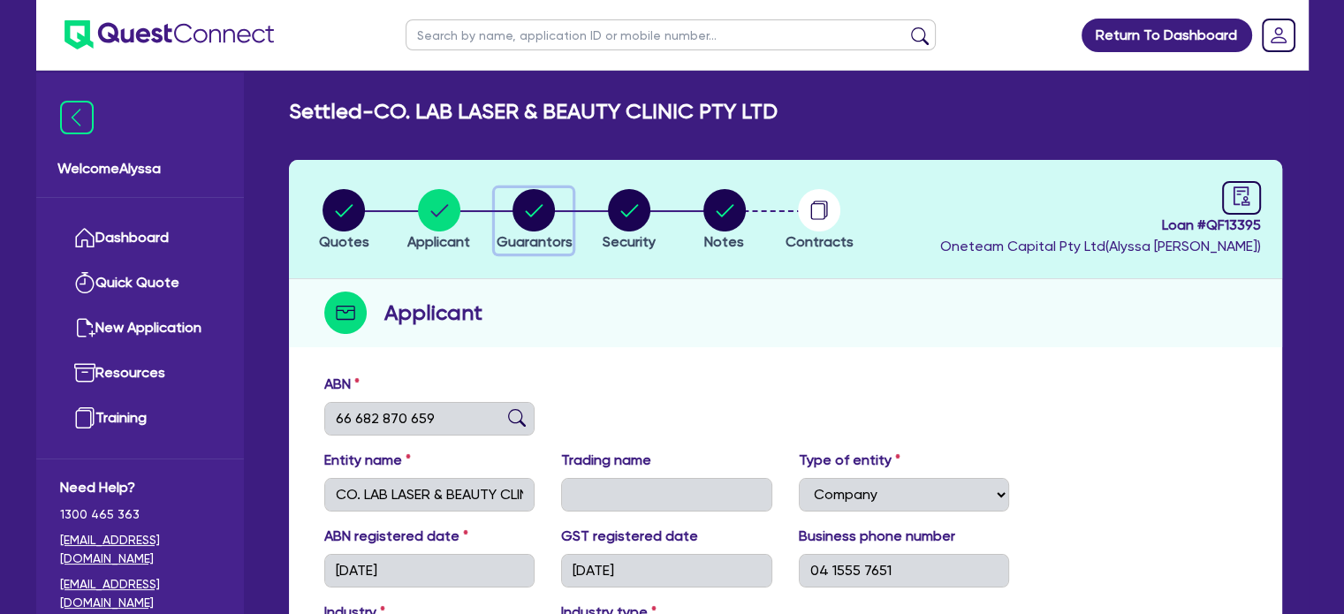
select select "VEHICLE"
select select "MORTGAGE"
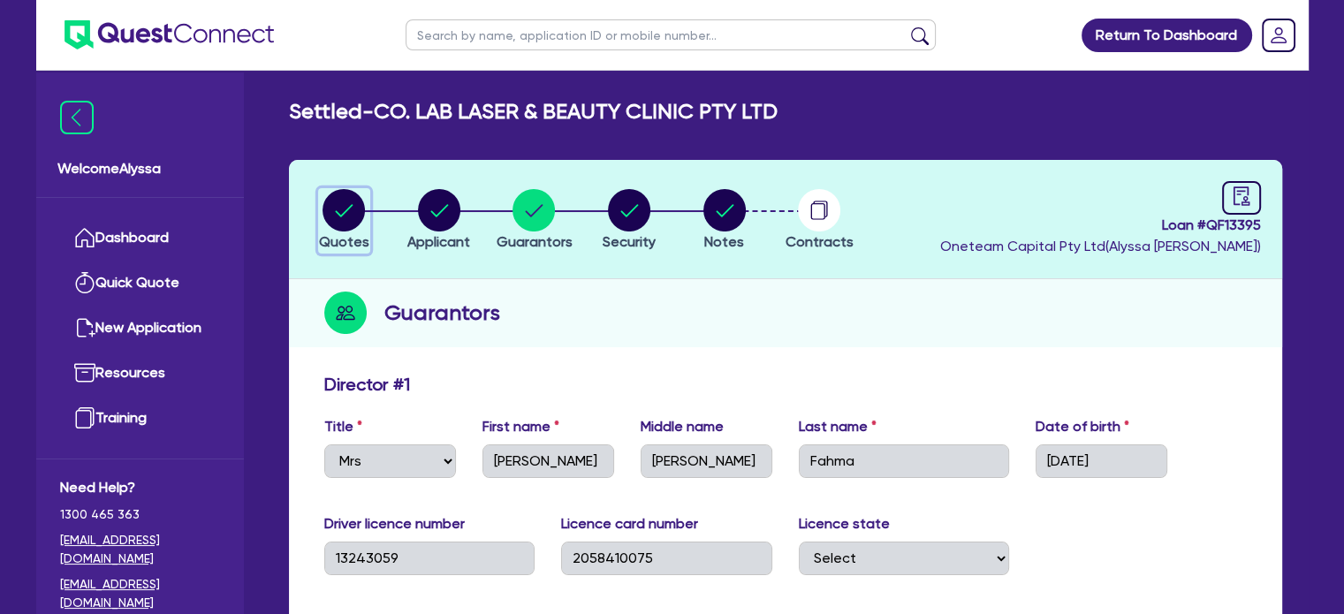
click at [358, 208] on circle "button" at bounding box center [344, 210] width 42 height 42
select select "CARS_AND_LIGHT_TRUCKS"
select select "PASSENGER_VEHICLES"
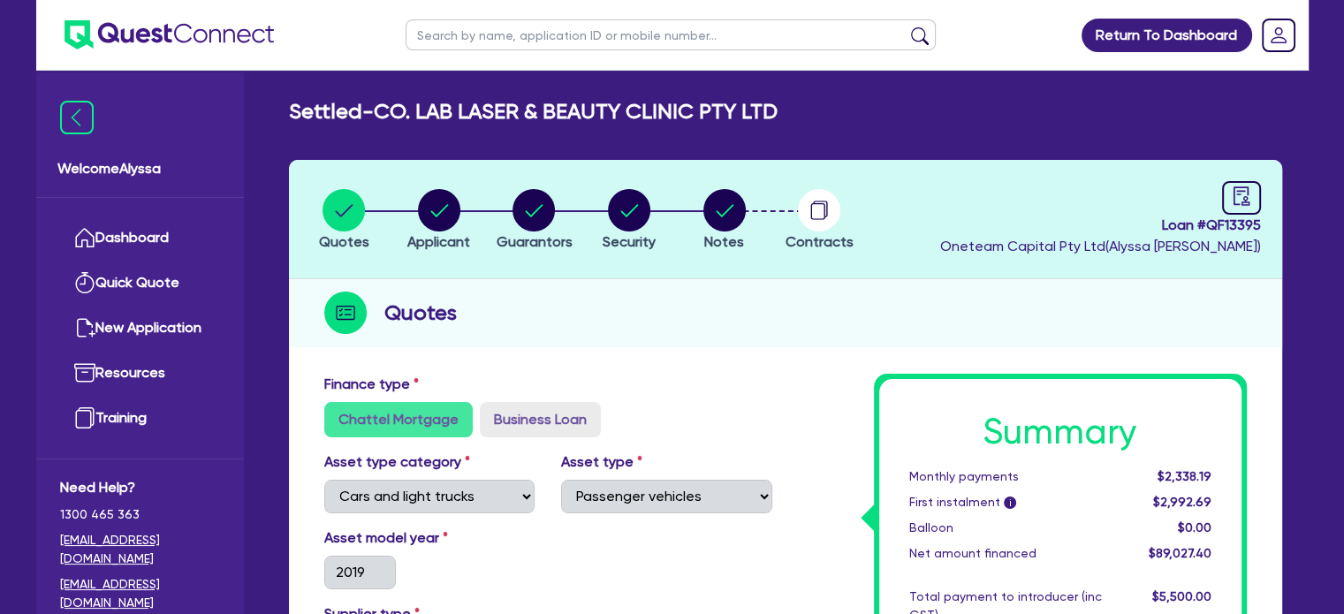
click at [520, 34] on input "text" at bounding box center [671, 34] width 530 height 31
type input "[PERSON_NAME]"
click button "submit" at bounding box center [920, 39] width 28 height 25
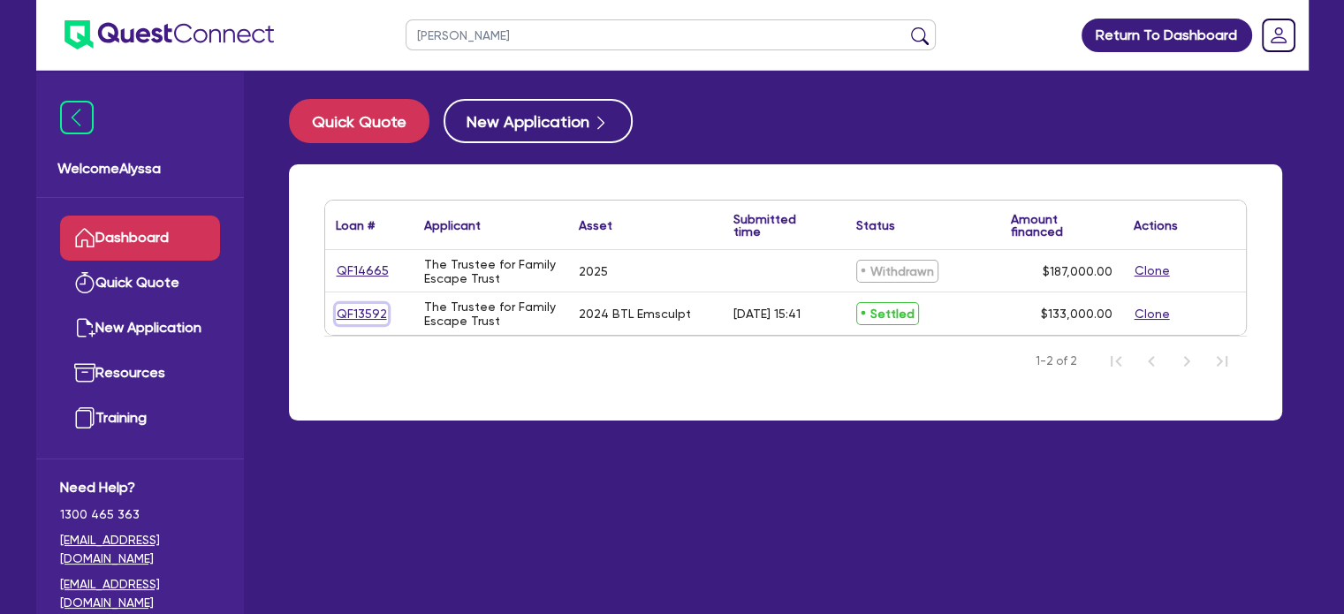
click at [356, 311] on link "QF13592" at bounding box center [362, 314] width 52 height 20
select select "TERTIARY_ASSETS"
select select "BEAUTY_EQUIPMENT"
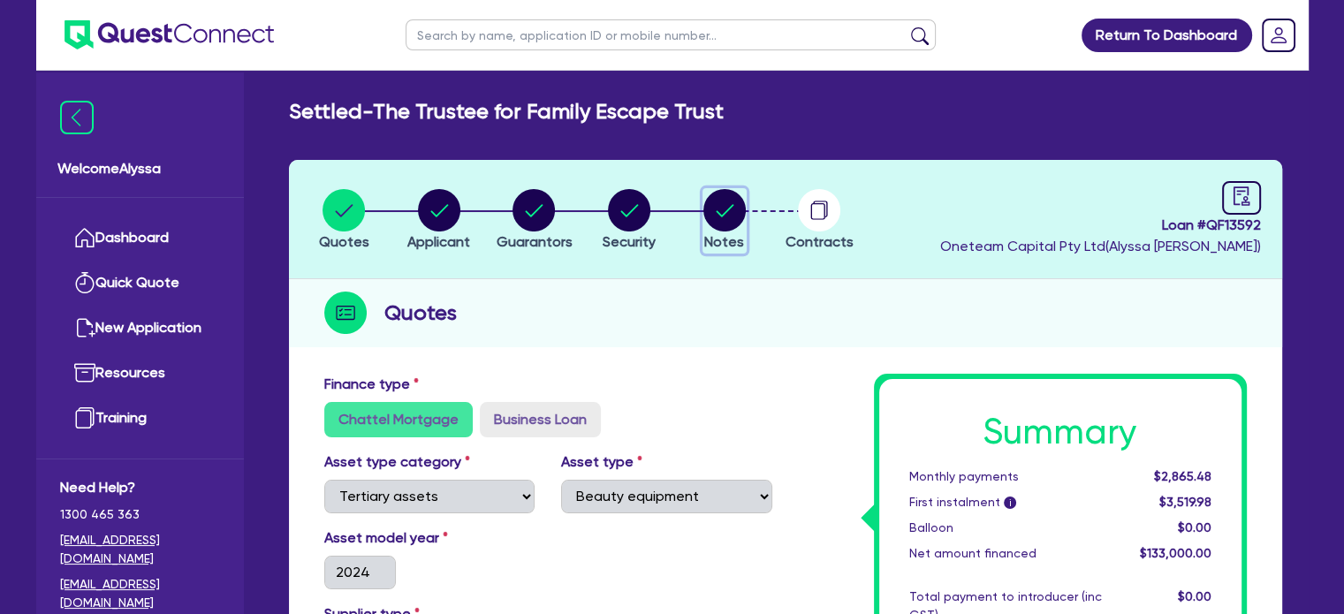
click at [735, 207] on circle "button" at bounding box center [724, 210] width 42 height 42
select select "Other"
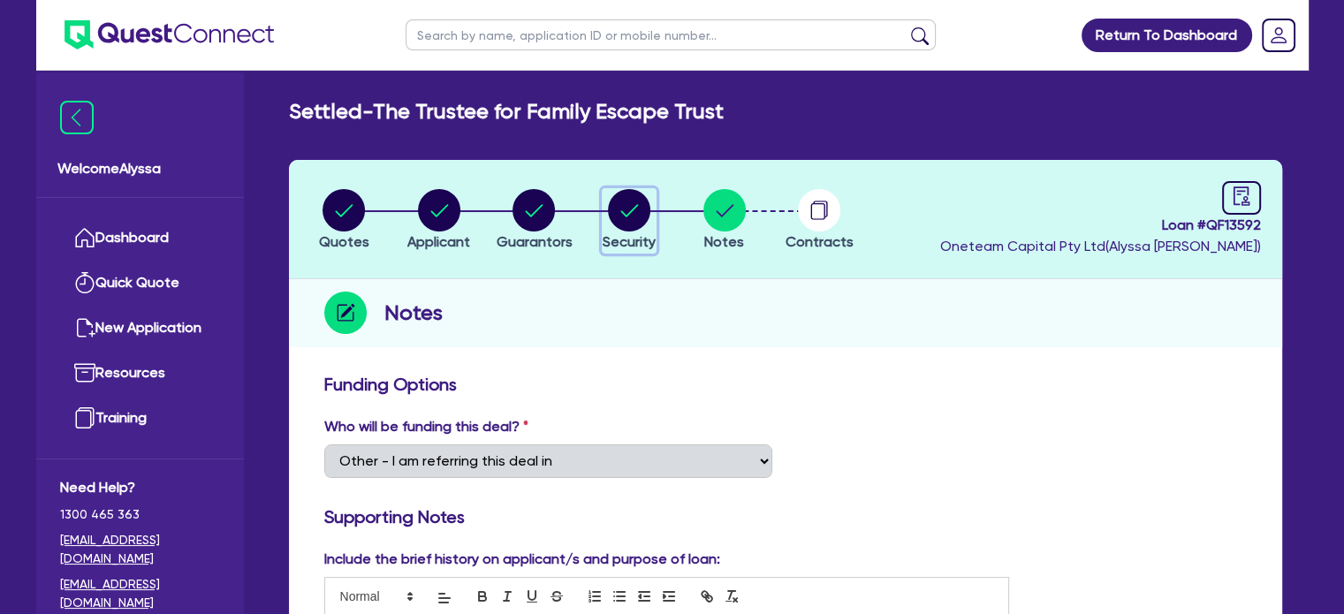
click at [640, 203] on circle "button" at bounding box center [629, 210] width 42 height 42
select select "TERTIARY_ASSETS"
select select "BEAUTY_EQUIPMENT"
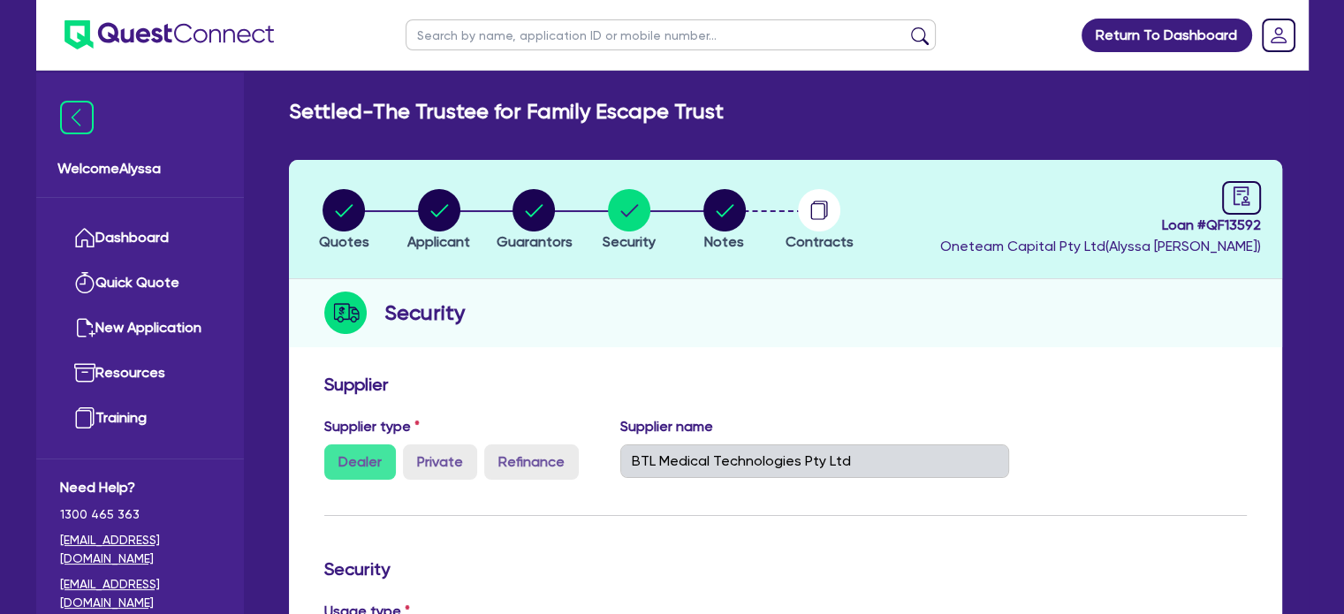
click at [575, 34] on input "text" at bounding box center [671, 34] width 530 height 31
type input "j"
click at [776, 32] on input "text" at bounding box center [671, 34] width 530 height 31
type input "envy"
click button "submit" at bounding box center [920, 39] width 28 height 25
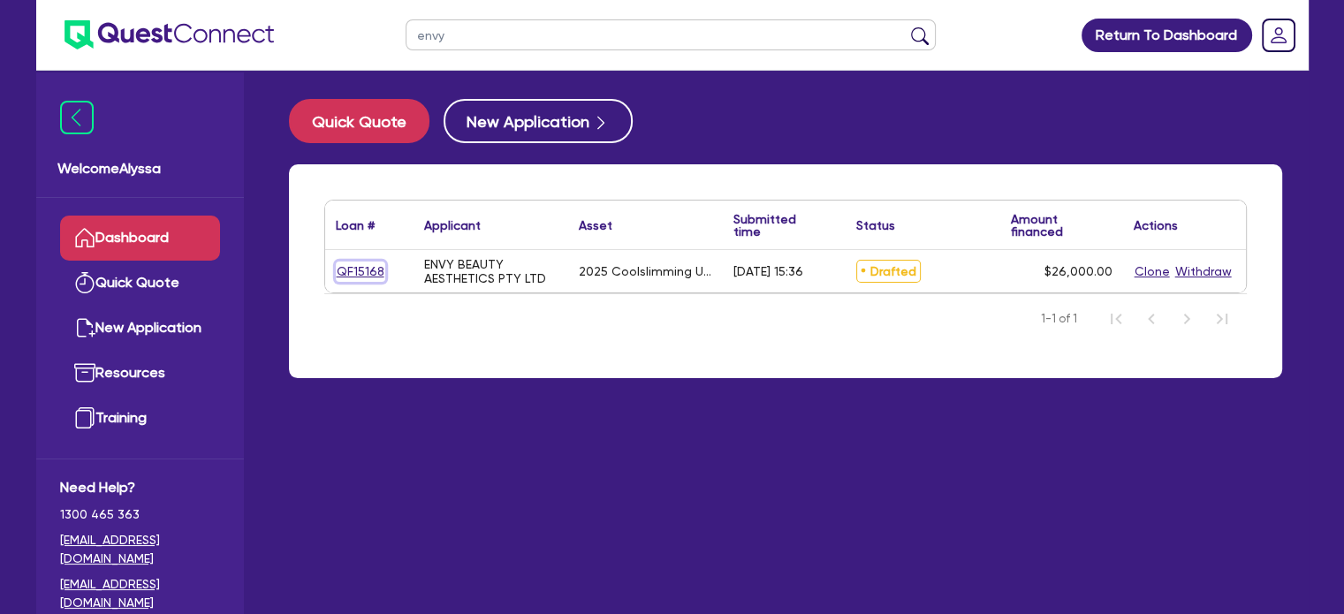
click at [353, 268] on link "QF15168" at bounding box center [360, 272] width 49 height 20
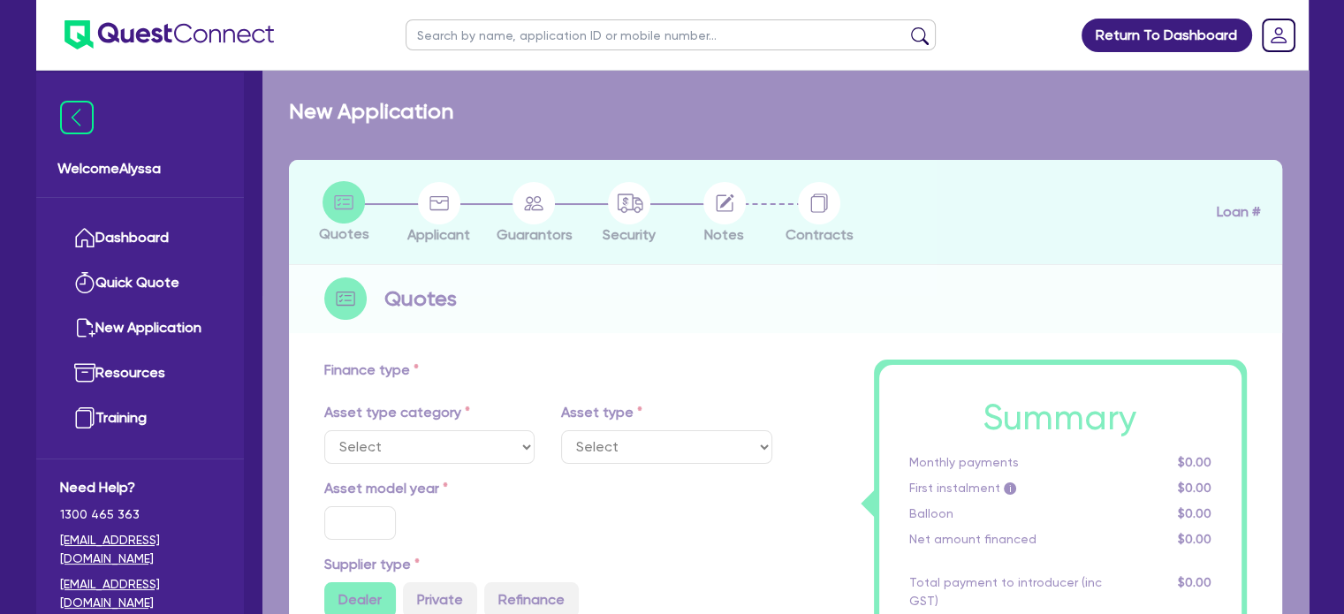
select select "TERTIARY_ASSETS"
type input "2025"
radio input "true"
type input "26,000"
type input "4.61"
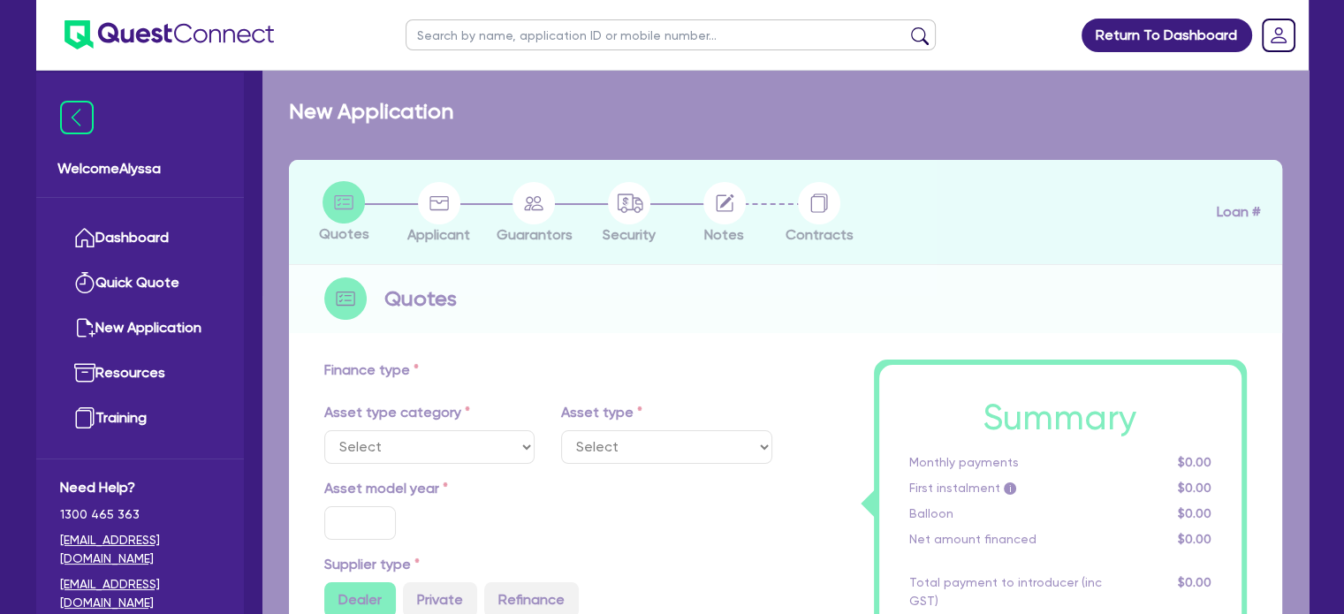
type input "1,200"
type input "10.5"
select select "BEAUTY_EQUIPMENT"
